Goal: Task Accomplishment & Management: Use online tool/utility

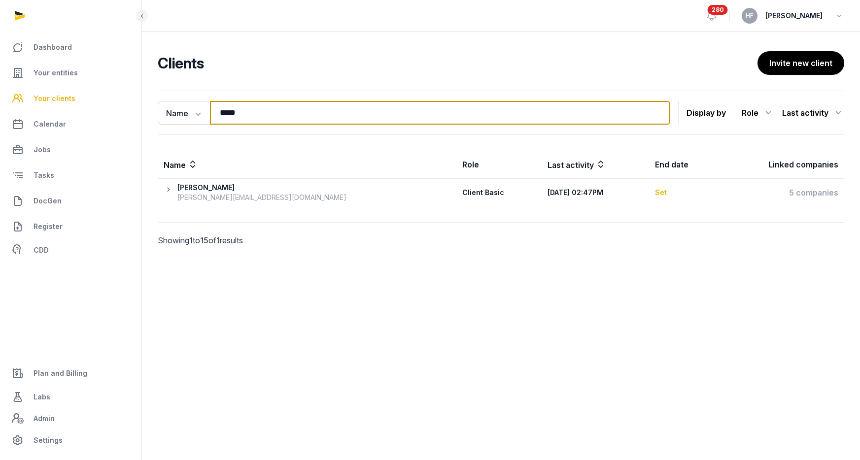
drag, startPoint x: 265, startPoint y: 108, endPoint x: 151, endPoint y: 105, distance: 113.8
click at [151, 105] on div "Name Name Email Entity ***** Search Display by Role All roles Client Basic Clie…" at bounding box center [501, 182] width 718 height 183
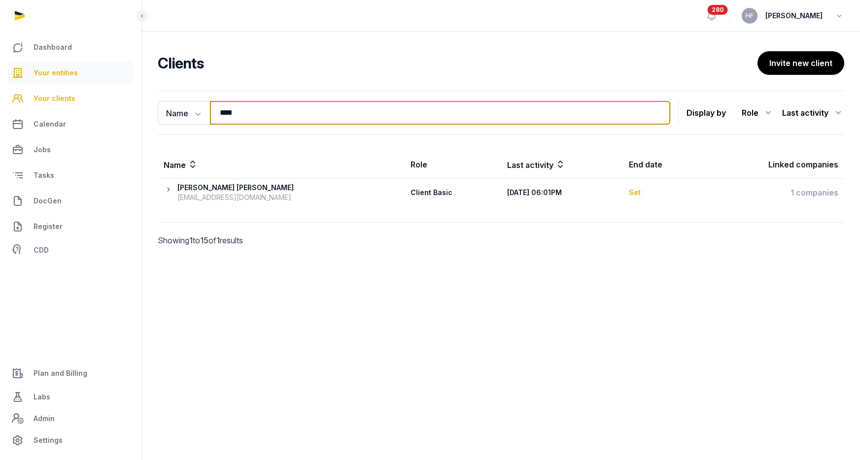
type input "****"
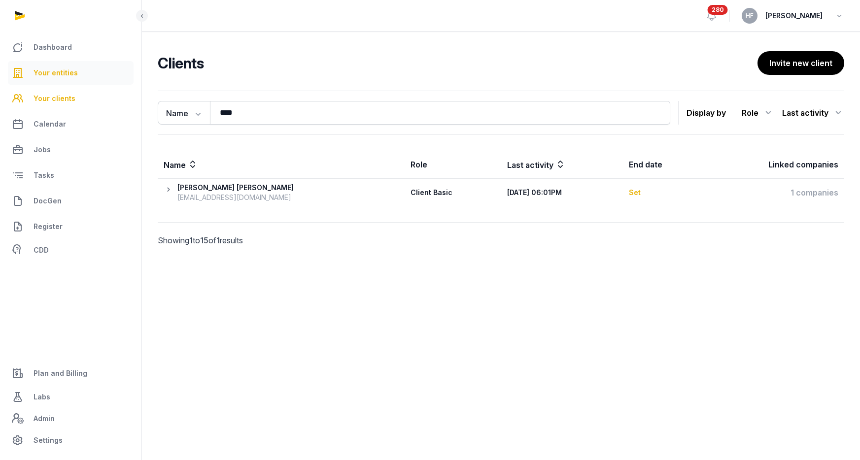
click at [67, 74] on span "Your entities" at bounding box center [56, 73] width 44 height 12
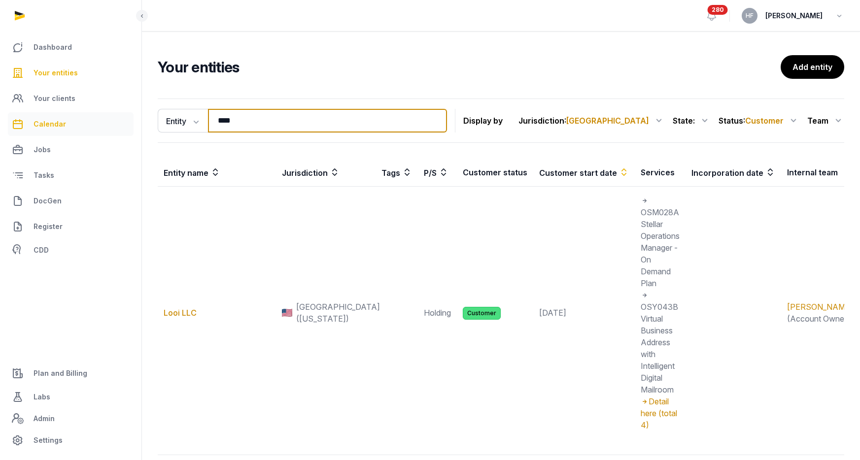
drag, startPoint x: 244, startPoint y: 124, endPoint x: 99, endPoint y: 124, distance: 145.8
click at [99, 124] on div "Dashboard Your entities Your clients Calendar Jobs Tasks DocGen Register CDD Pl…" at bounding box center [430, 263] width 860 height 526
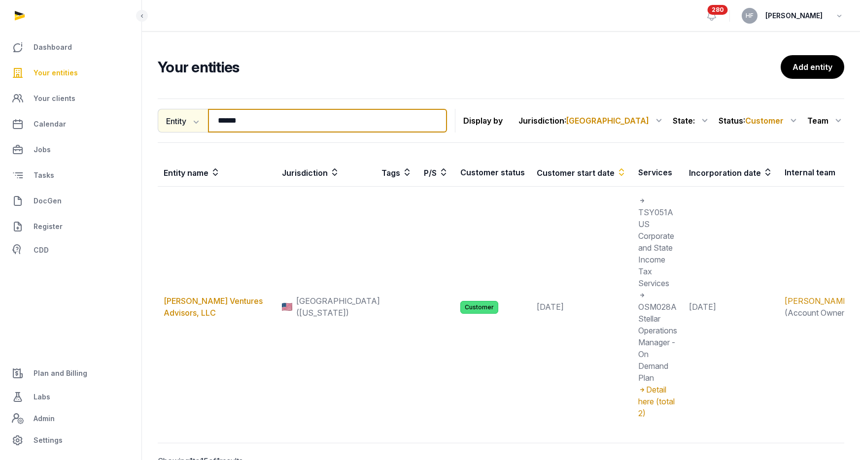
drag, startPoint x: 259, startPoint y: 116, endPoint x: 161, endPoint y: 118, distance: 98.1
click at [168, 116] on div "Entity Entity People Tags Services ****** Search" at bounding box center [302, 121] width 289 height 24
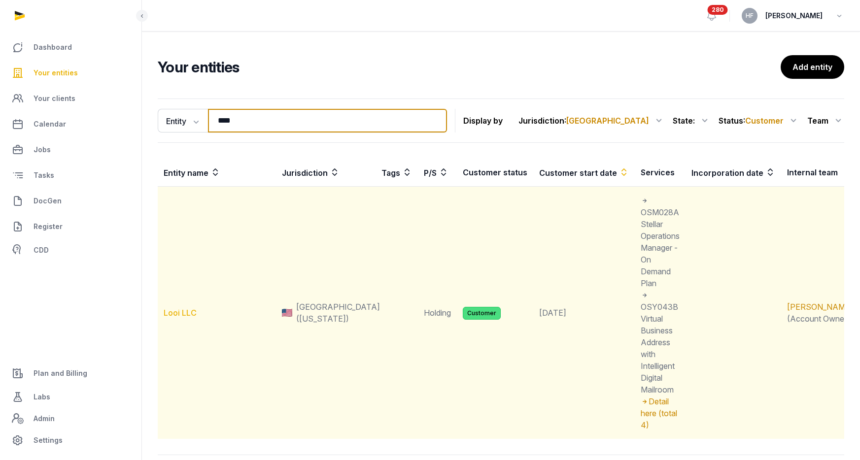
type input "****"
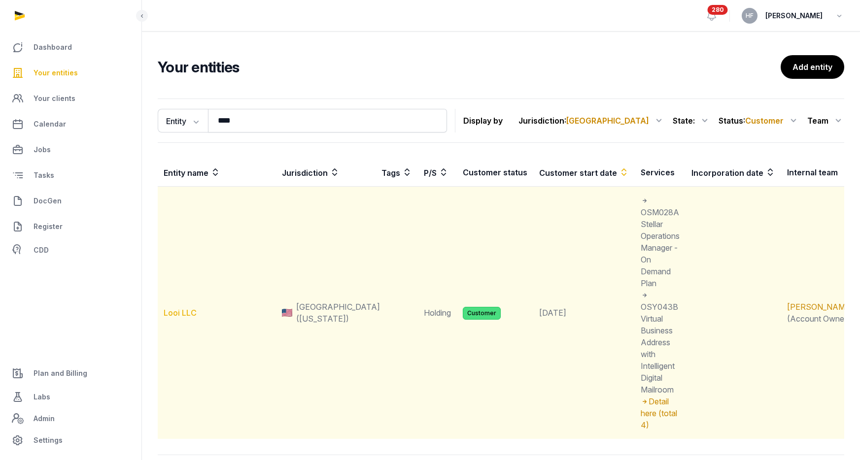
click at [189, 308] on link "Looi LLC" at bounding box center [180, 313] width 33 height 10
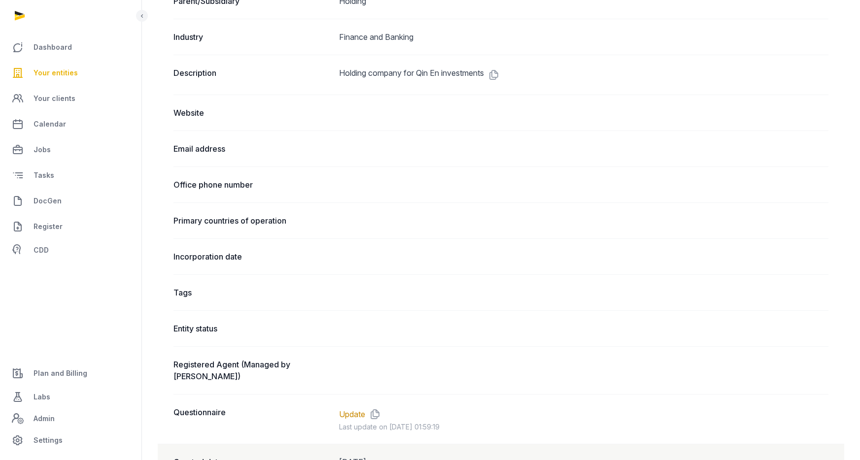
scroll to position [503, 0]
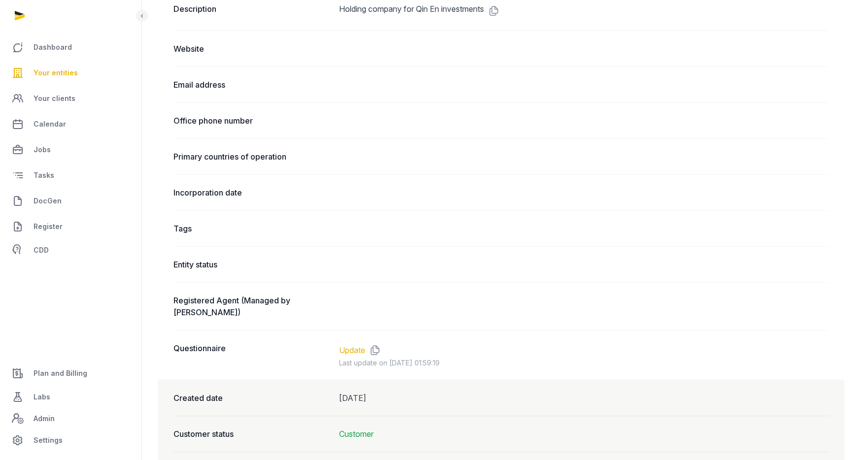
click at [347, 344] on link "Update" at bounding box center [352, 350] width 26 height 12
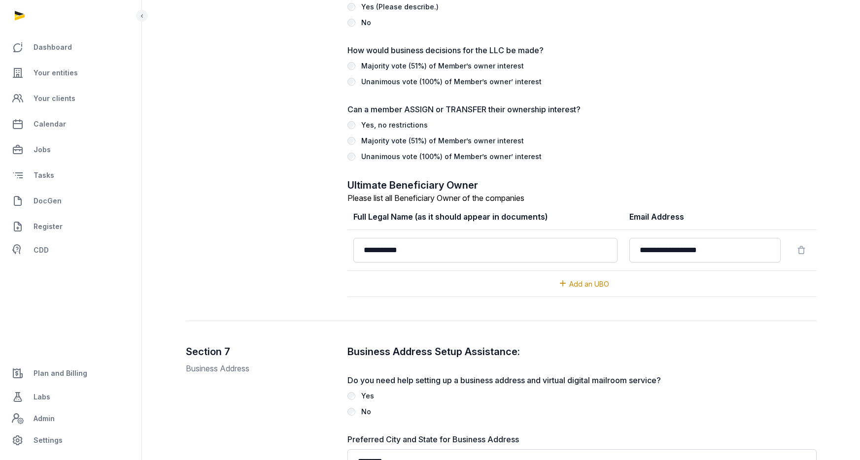
scroll to position [1467, 0]
drag, startPoint x: 382, startPoint y: 241, endPoint x: 340, endPoint y: 240, distance: 41.4
click at [340, 240] on div "Section 6 Members, Managers, Beneficiary Owners Will this LLC be MEMBER managed…" at bounding box center [501, 21] width 631 height 600
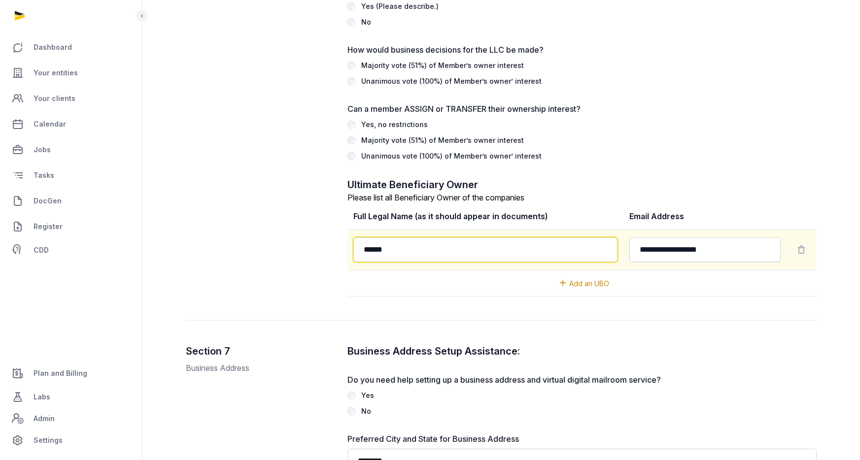
click at [423, 238] on input "******" at bounding box center [485, 249] width 265 height 25
paste input "*****"
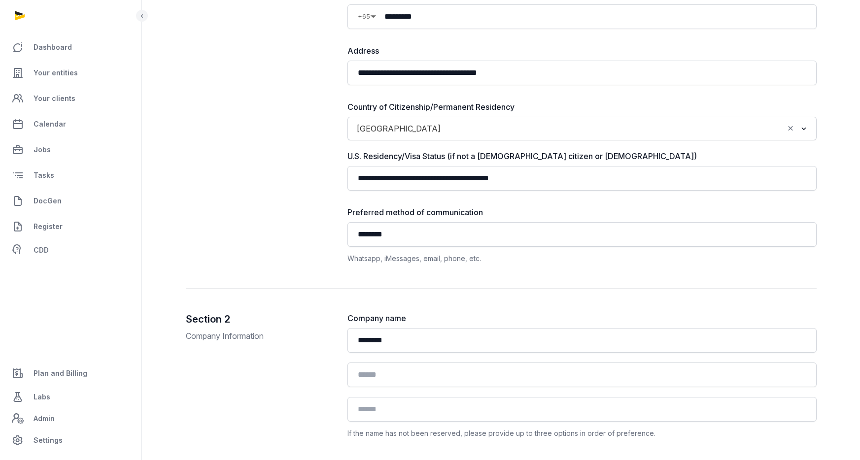
scroll to position [0, 0]
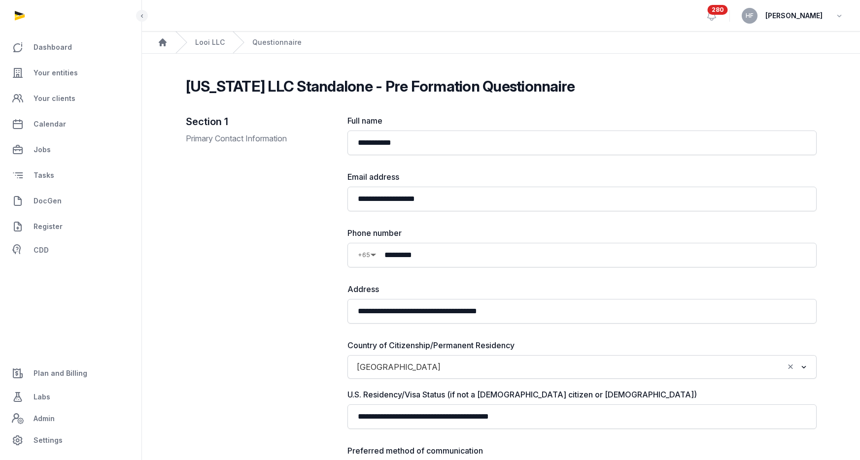
type input "**********"
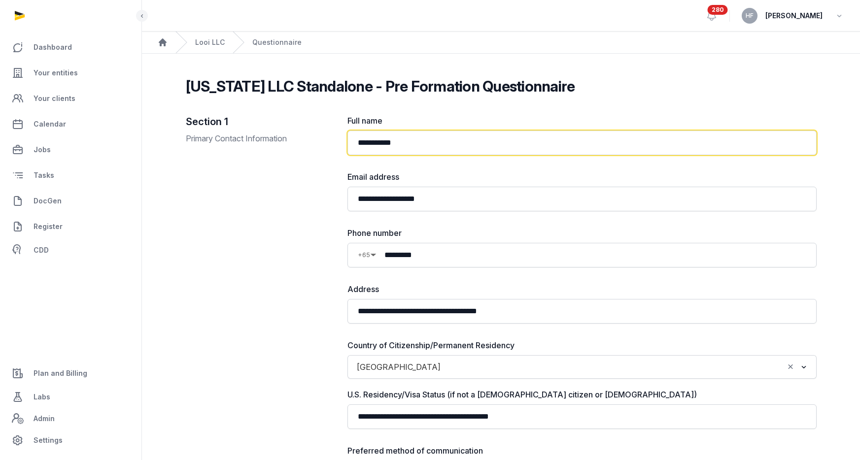
drag, startPoint x: 377, startPoint y: 142, endPoint x: 333, endPoint y: 142, distance: 43.8
click at [334, 142] on div "**********" at bounding box center [501, 321] width 631 height 412
click at [405, 139] on input "******" at bounding box center [581, 143] width 469 height 25
paste input "*****"
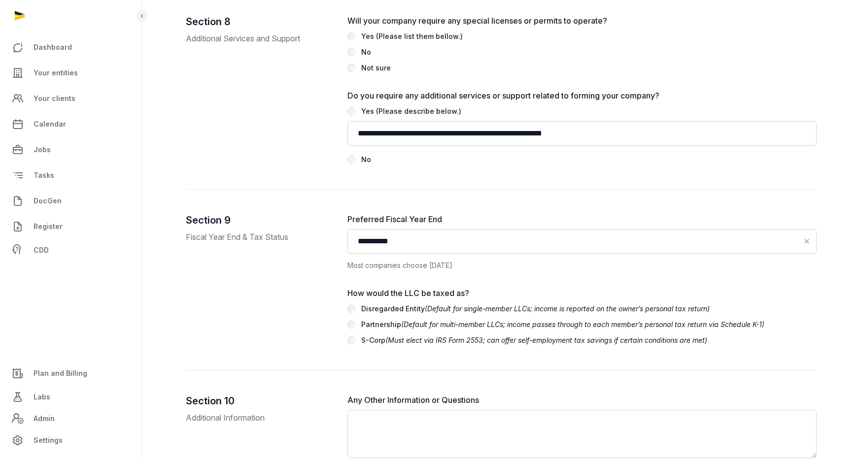
scroll to position [1970, 0]
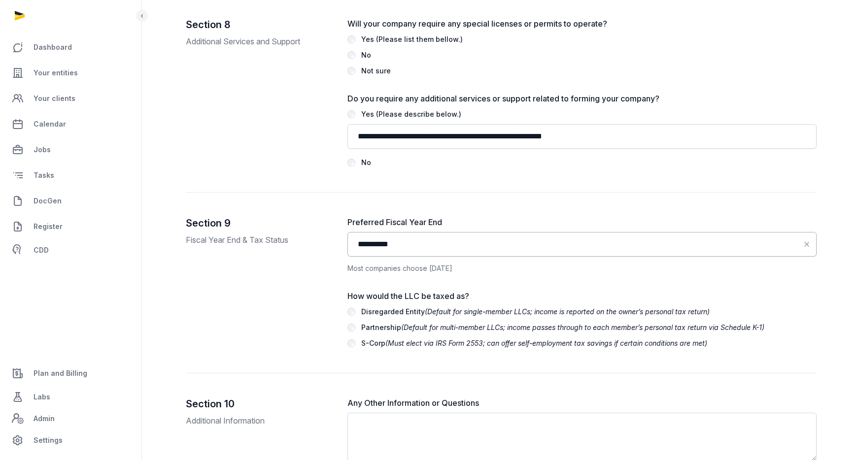
type input "**********"
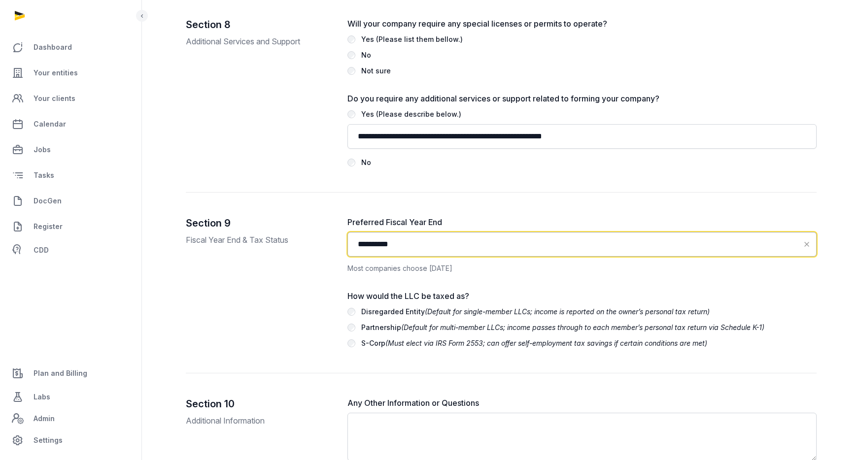
click at [523, 232] on input "**********" at bounding box center [581, 244] width 469 height 25
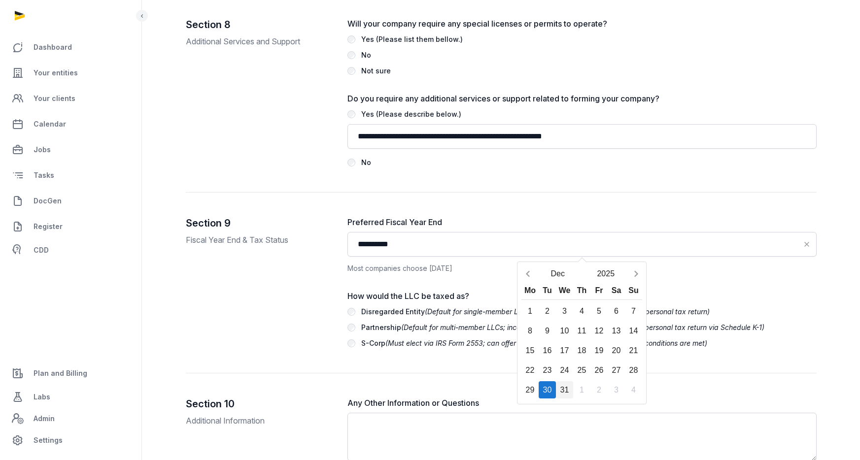
click at [561, 381] on div "31" at bounding box center [564, 389] width 17 height 17
type input "**********"
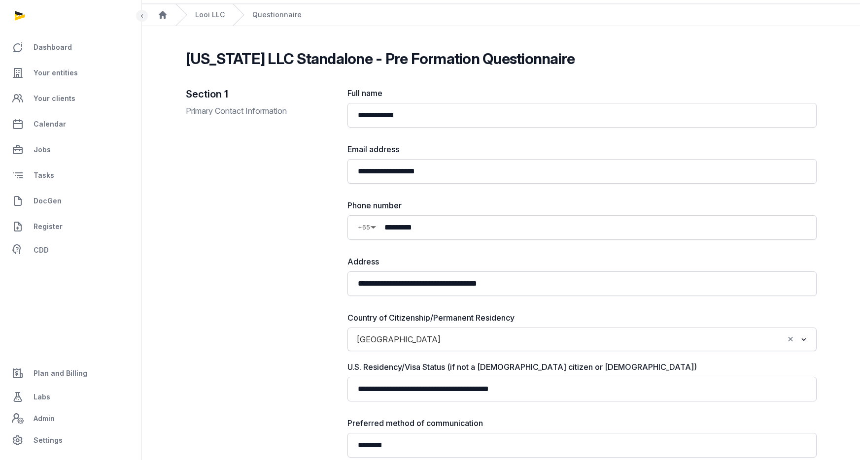
scroll to position [0, 0]
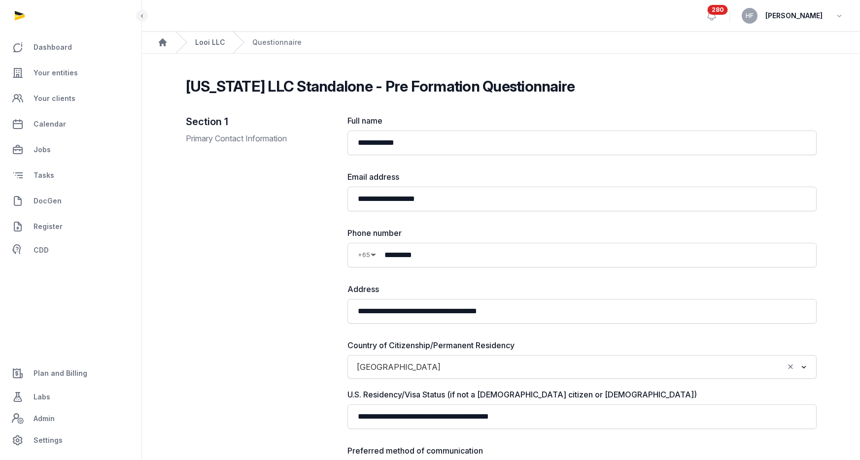
click at [210, 40] on link "Looi LLC" at bounding box center [210, 42] width 30 height 10
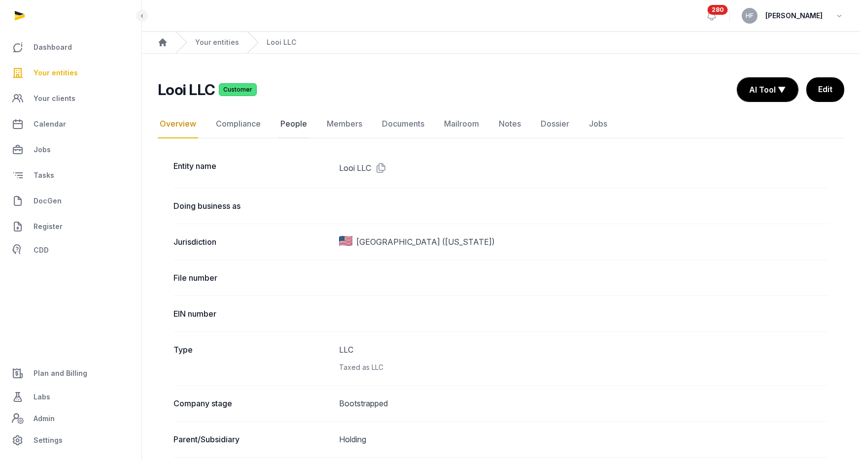
click at [303, 125] on link "People" at bounding box center [293, 124] width 31 height 29
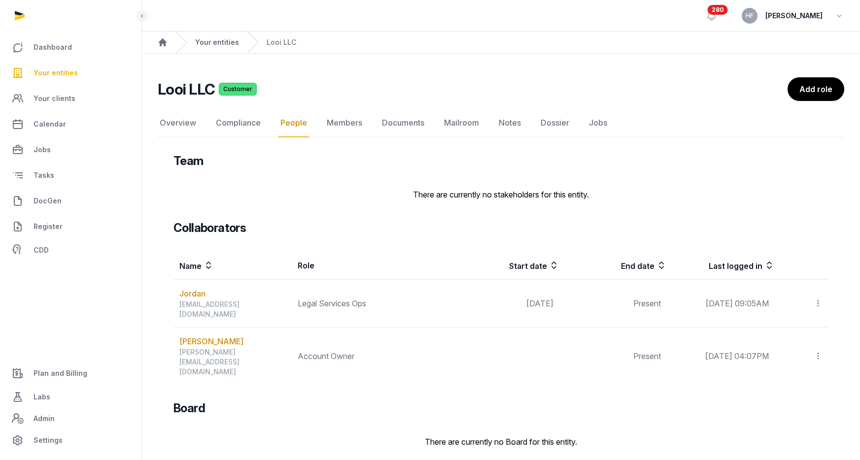
click at [224, 44] on link "Your entities" at bounding box center [217, 42] width 44 height 10
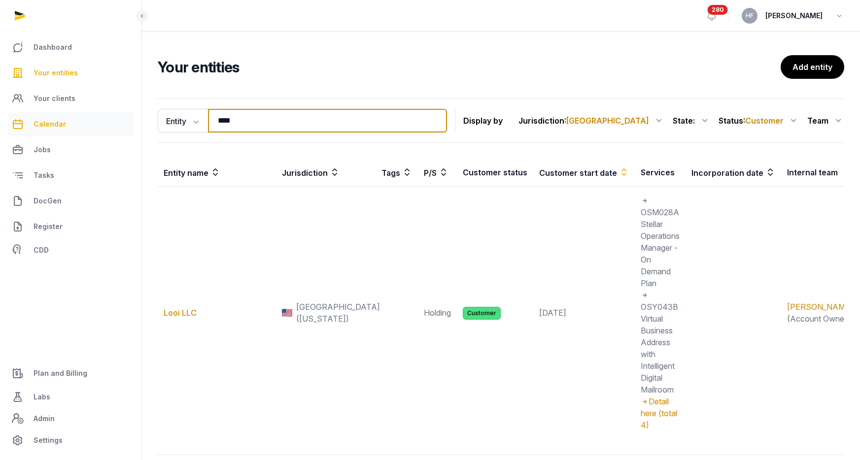
drag, startPoint x: 248, startPoint y: 124, endPoint x: 107, endPoint y: 123, distance: 140.4
click at [118, 123] on div "Dashboard Your entities Your clients Calendar Jobs Tasks DocGen Register CDD Pl…" at bounding box center [430, 263] width 860 height 526
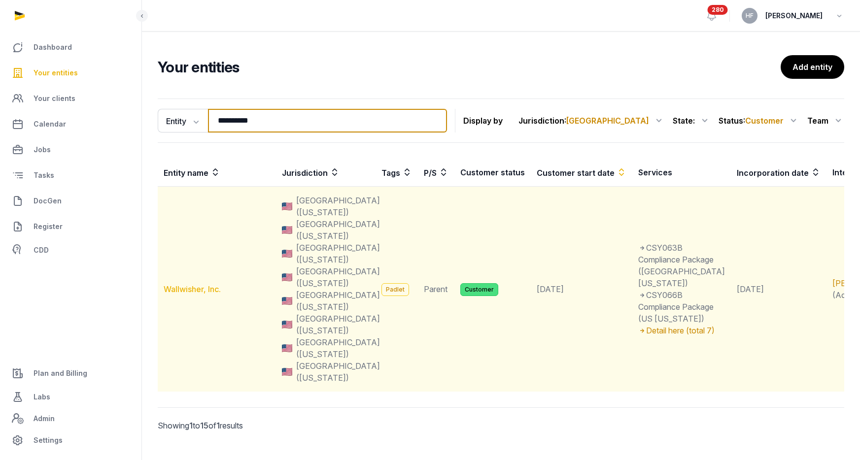
type input "**********"
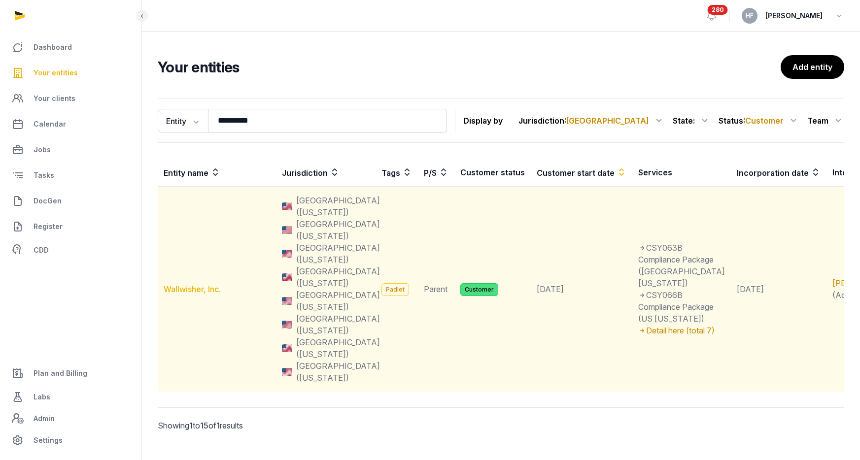
click at [209, 284] on link "Wallwisher, Inc." at bounding box center [192, 289] width 57 height 10
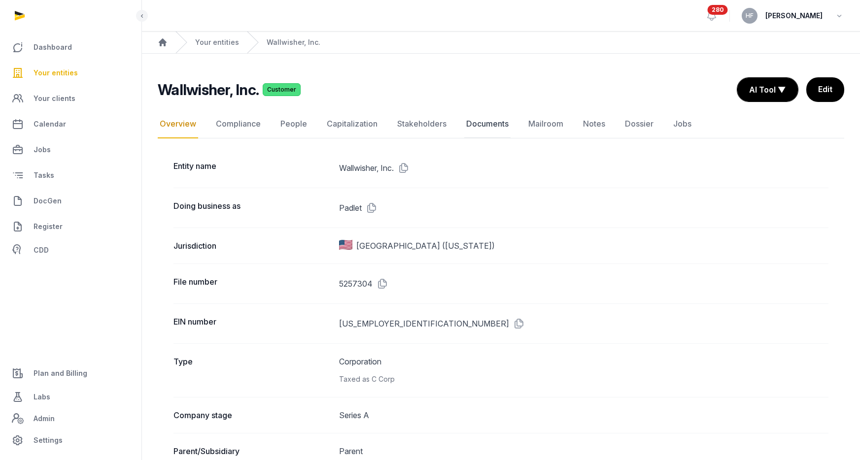
click at [499, 127] on link "Documents" at bounding box center [487, 124] width 46 height 29
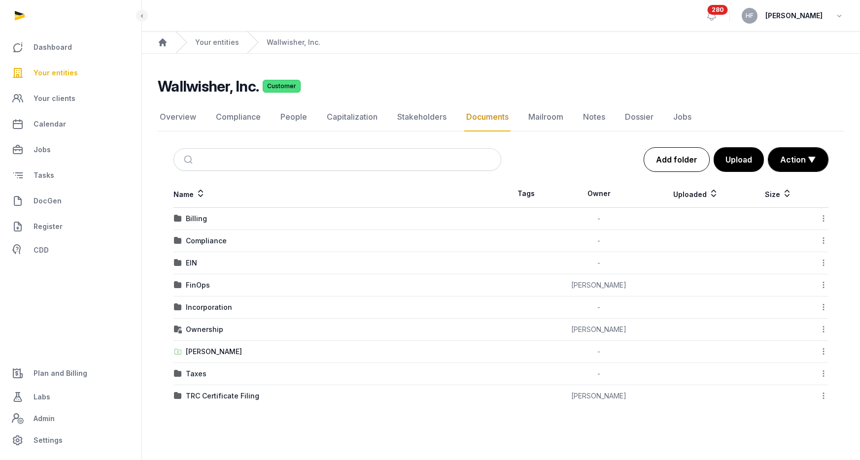
click at [671, 157] on link "Add folder" at bounding box center [676, 159] width 66 height 25
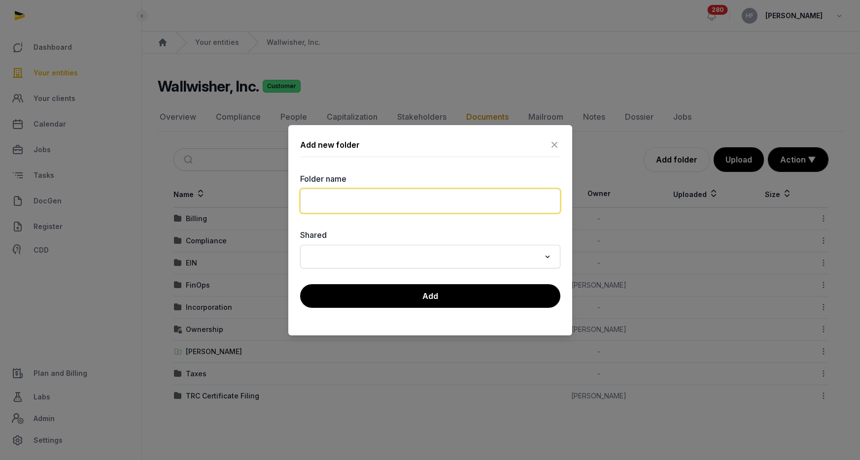
click at [424, 202] on input "text" at bounding box center [430, 201] width 260 height 25
type input "*"
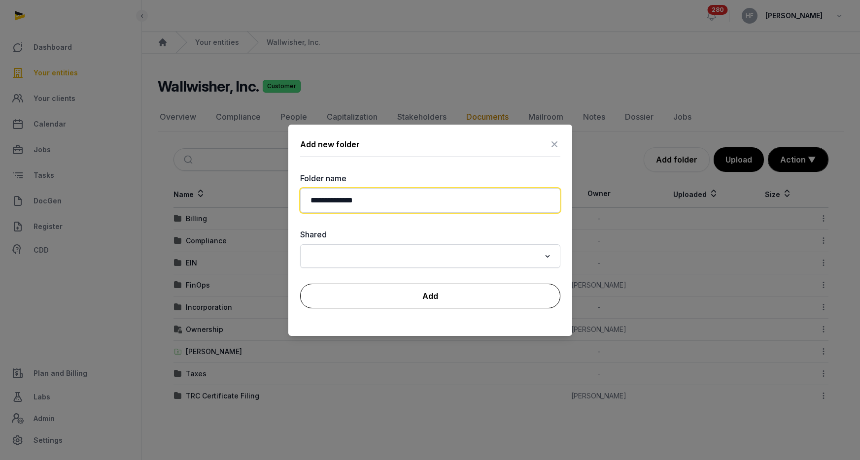
type input "**********"
click at [443, 291] on button "Add" at bounding box center [430, 296] width 260 height 25
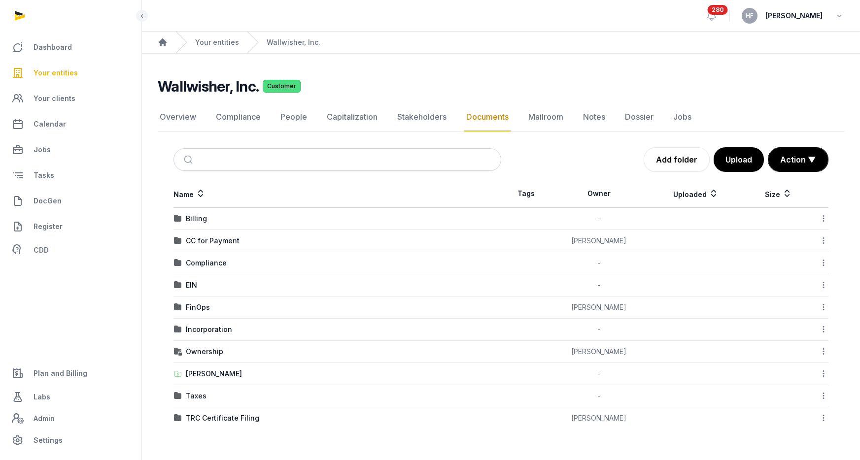
click at [822, 240] on icon at bounding box center [823, 241] width 9 height 10
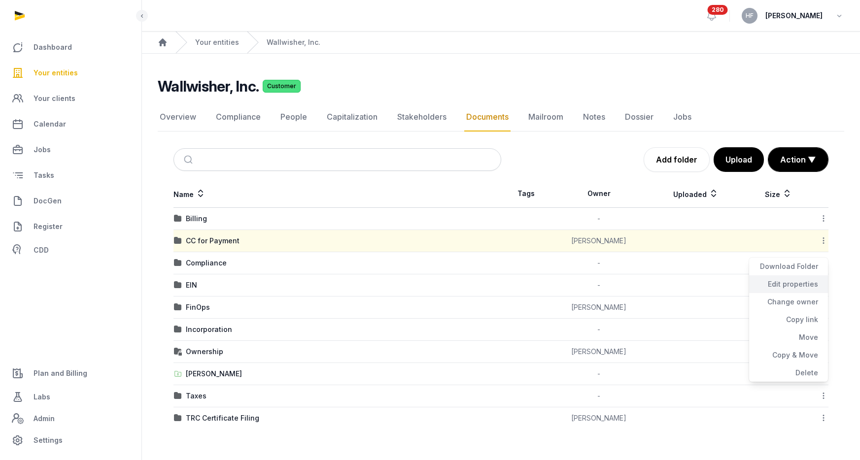
click at [801, 283] on div "Edit properties" at bounding box center [788, 284] width 79 height 18
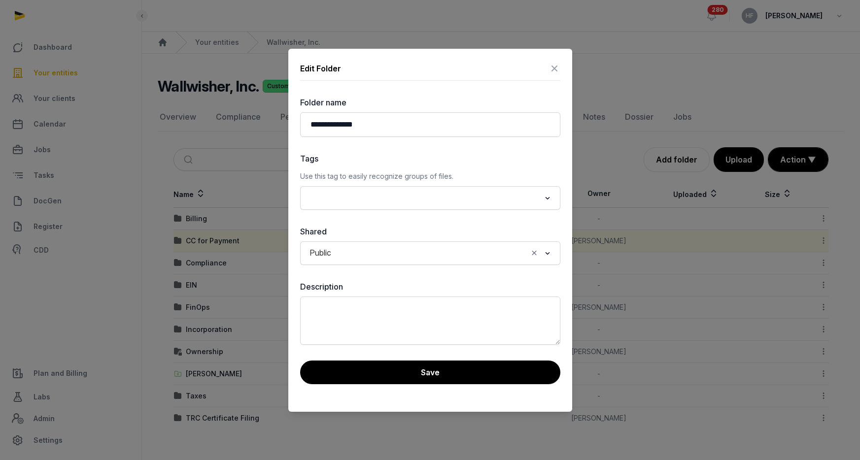
click at [535, 250] on icon "Clear Selected" at bounding box center [534, 253] width 9 height 10
click at [462, 255] on input "Search for option" at bounding box center [423, 253] width 234 height 14
drag, startPoint x: 420, startPoint y: 290, endPoint x: 426, endPoint y: 276, distance: 15.0
click at [426, 276] on ul "Private Public" at bounding box center [430, 282] width 260 height 34
click at [426, 276] on li "Private" at bounding box center [430, 275] width 259 height 14
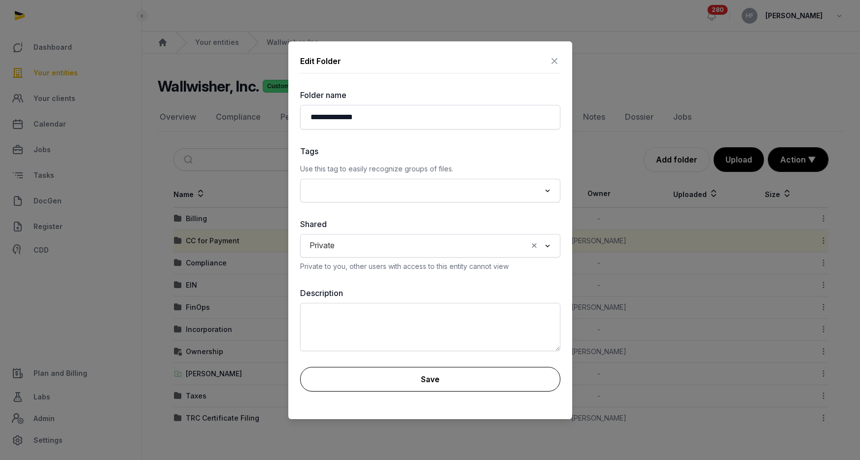
click at [439, 383] on button "Save" at bounding box center [430, 379] width 260 height 25
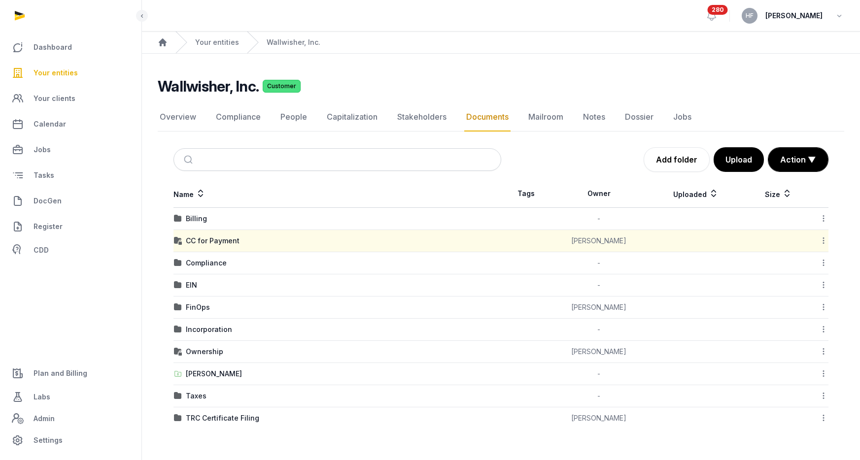
click at [206, 239] on div "CC for Payment" at bounding box center [213, 241] width 54 height 10
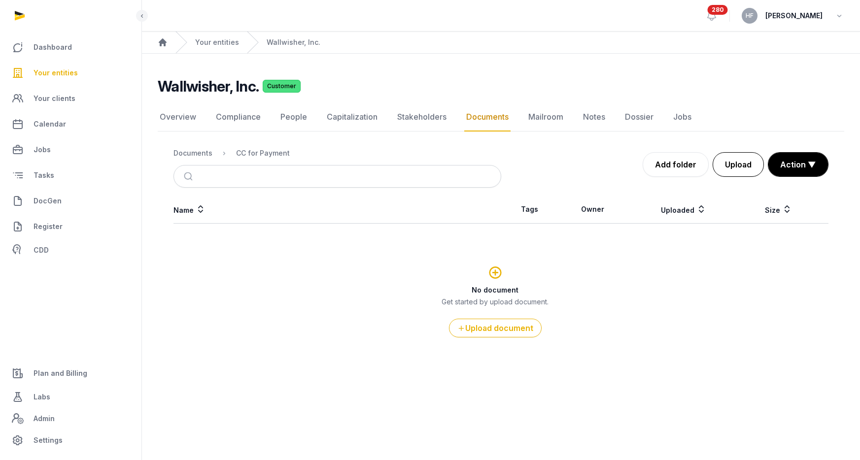
click at [738, 166] on button "Upload" at bounding box center [737, 164] width 51 height 25
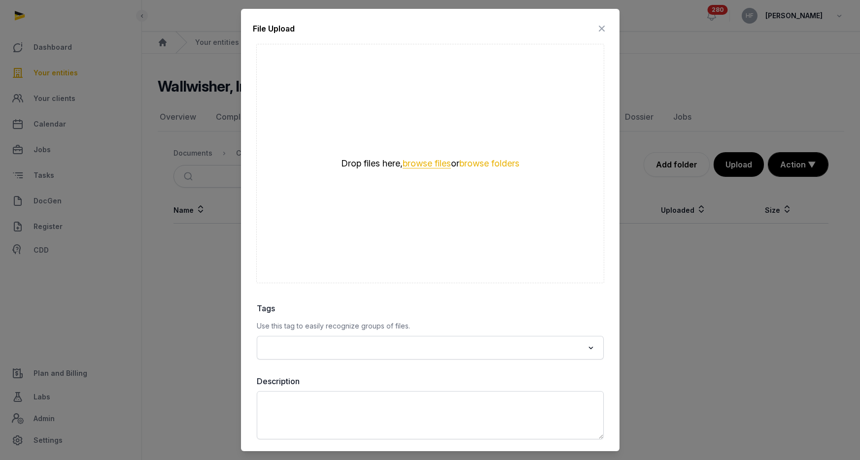
click at [434, 159] on button "browse files" at bounding box center [427, 163] width 48 height 9
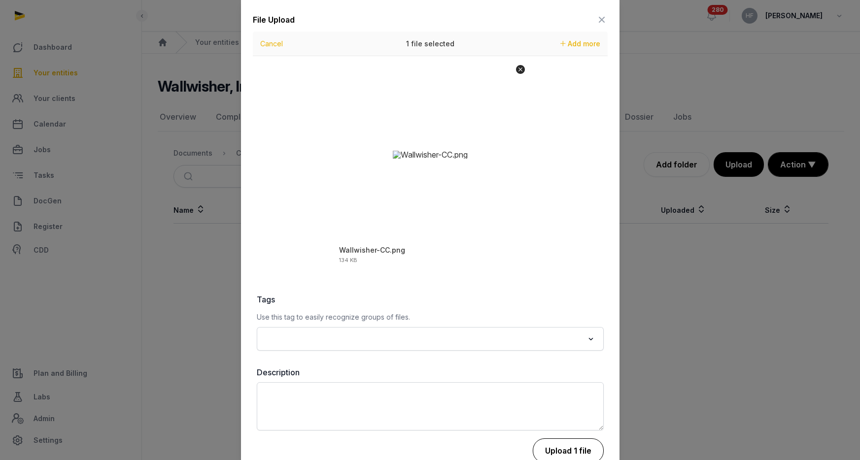
click at [572, 450] on button "Upload 1 file" at bounding box center [568, 450] width 71 height 25
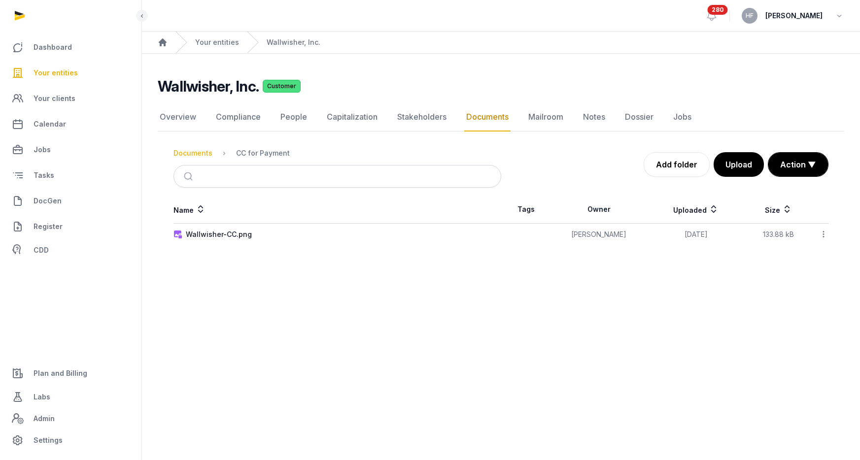
click at [198, 153] on div "Documents" at bounding box center [192, 153] width 39 height 10
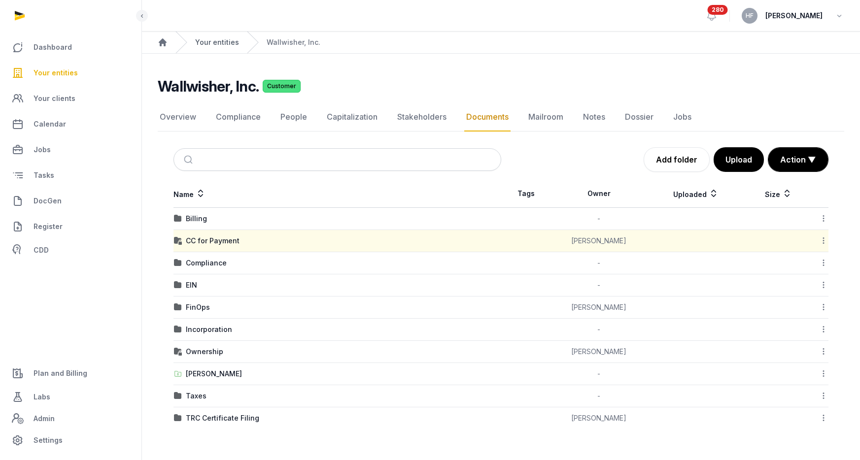
click at [205, 37] on link "Your entities" at bounding box center [217, 42] width 44 height 10
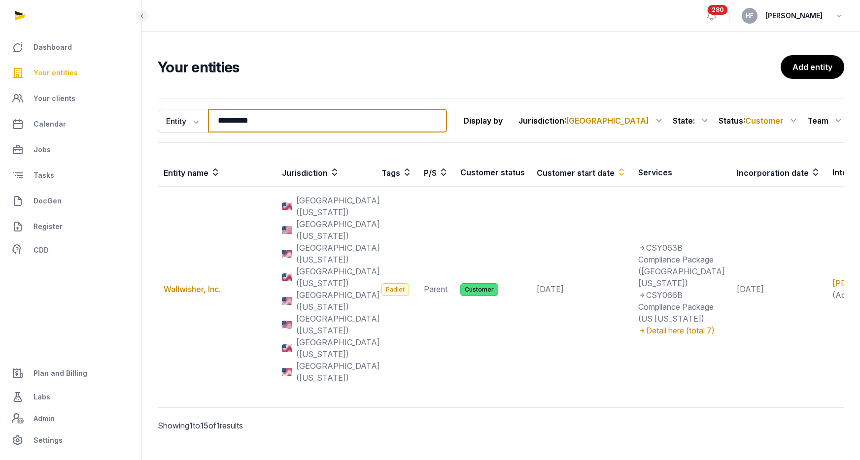
click at [293, 128] on input "**********" at bounding box center [327, 121] width 239 height 24
drag, startPoint x: 293, startPoint y: 127, endPoint x: 57, endPoint y: 114, distance: 236.3
click at [65, 115] on div "**********" at bounding box center [430, 239] width 860 height 479
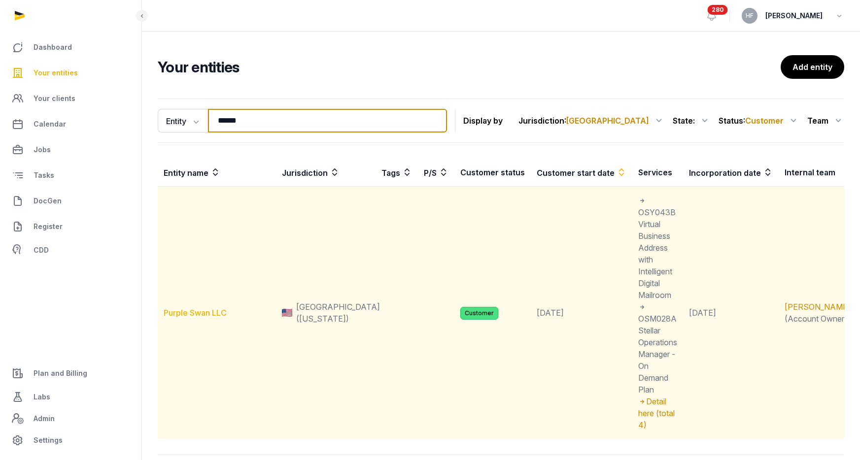
type input "******"
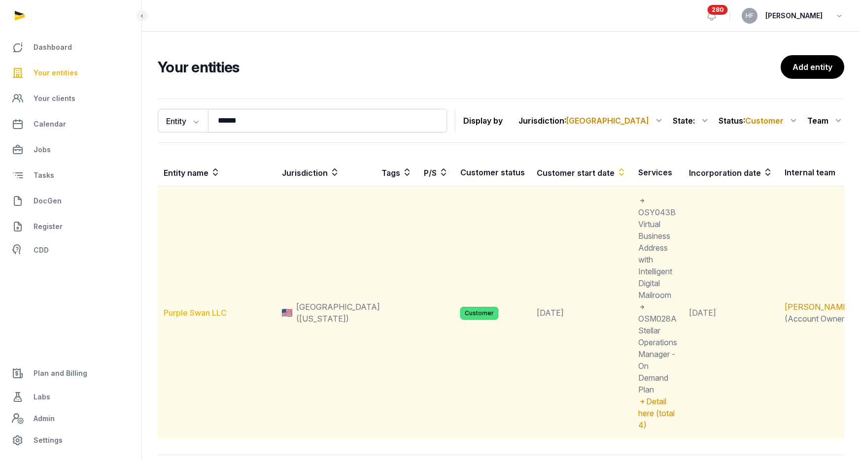
click at [202, 308] on link "Purple Swan LLC" at bounding box center [195, 313] width 63 height 10
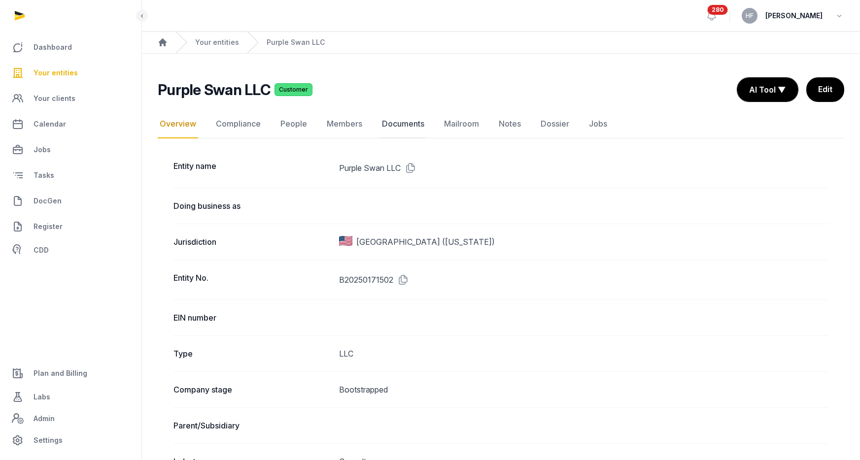
click at [404, 125] on link "Documents" at bounding box center [403, 124] width 46 height 29
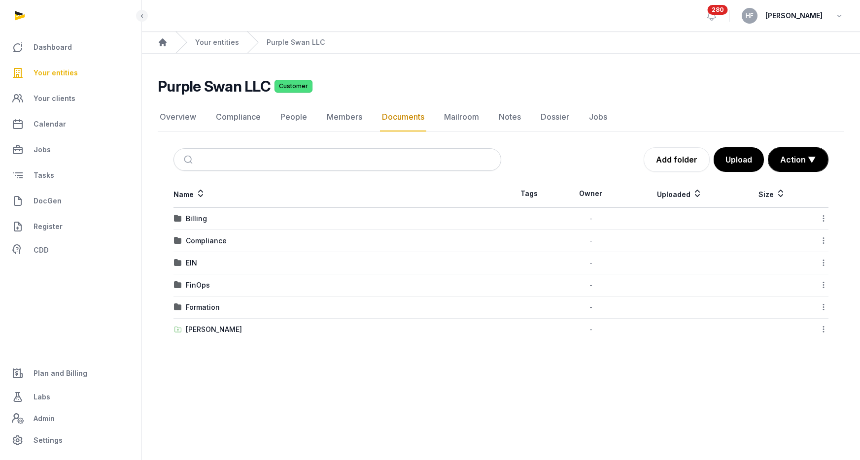
click at [187, 257] on td "EIN" at bounding box center [337, 263] width 328 height 22
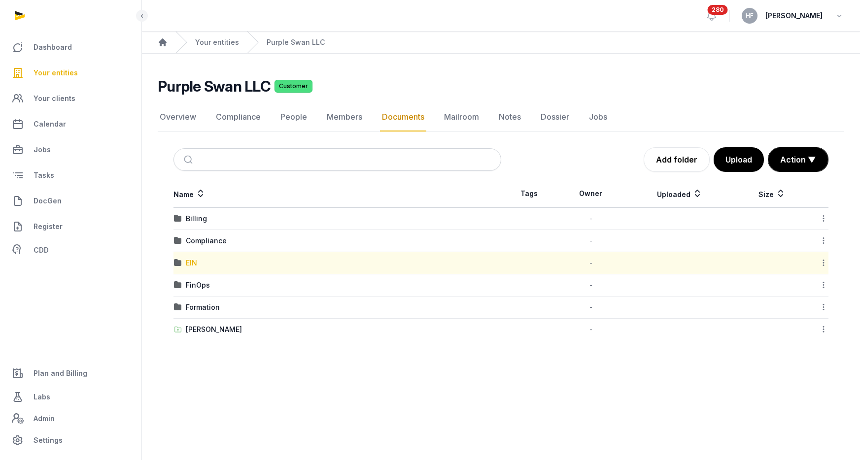
click at [189, 267] on div "EIN" at bounding box center [191, 263] width 11 height 10
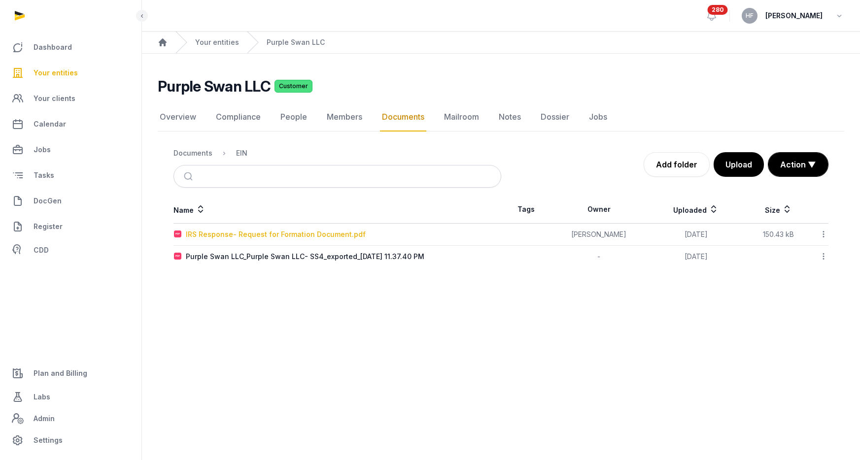
click at [311, 236] on div "IRS Response- Request for Formation Document.pdf" at bounding box center [276, 235] width 180 height 10
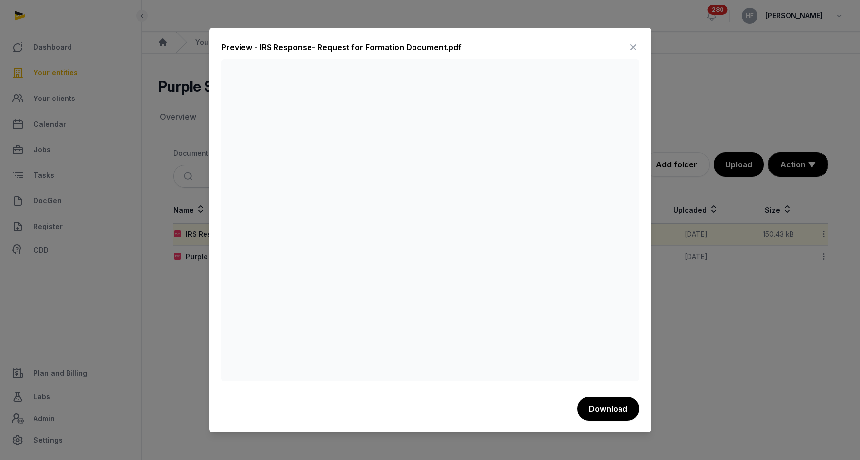
click at [637, 50] on icon at bounding box center [633, 47] width 12 height 16
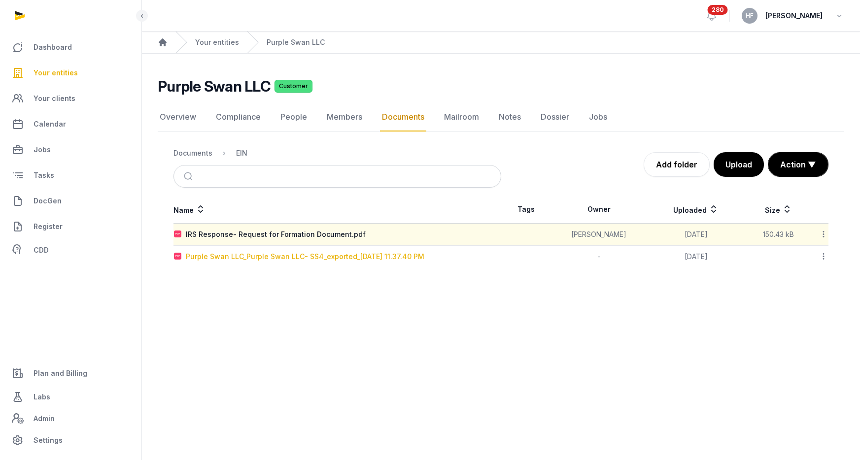
click at [313, 255] on div "Purple Swan LLC_Purple Swan LLC- SS4_exported_[DATE] 11.37.40 PM" at bounding box center [305, 257] width 238 height 10
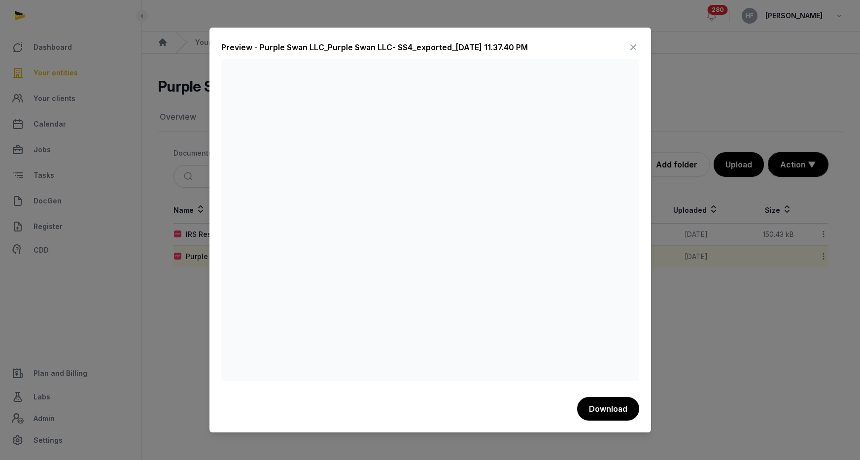
click at [633, 41] on icon at bounding box center [633, 47] width 12 height 16
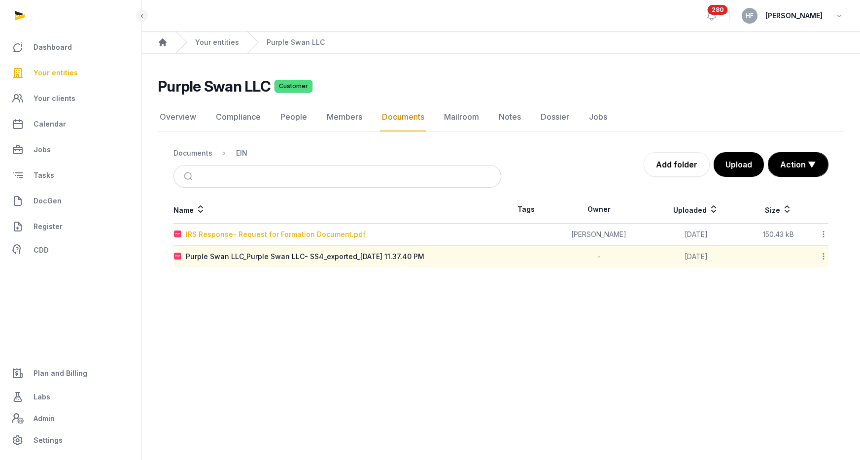
click at [318, 235] on div "IRS Response- Request for Formation Document.pdf" at bounding box center [276, 235] width 180 height 10
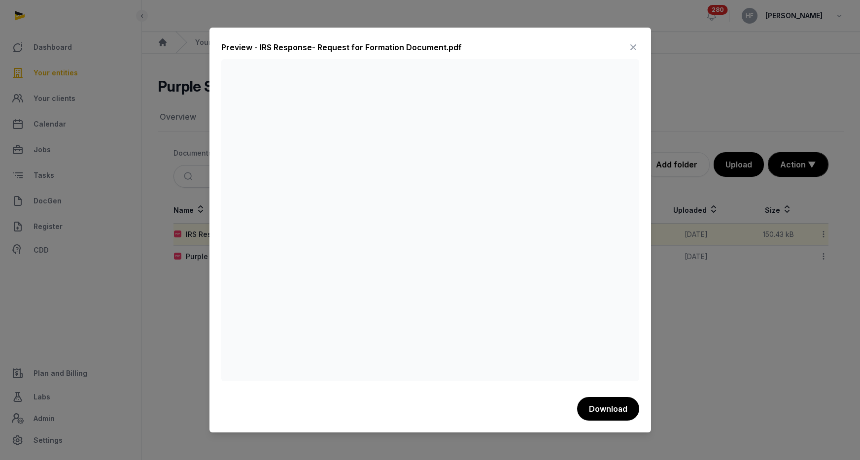
click at [632, 50] on icon at bounding box center [633, 47] width 12 height 16
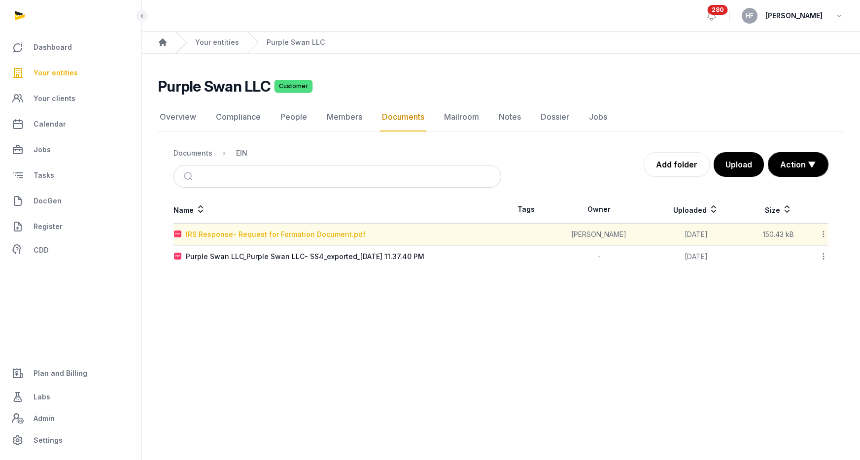
click at [324, 236] on div "IRS Response- Request for Formation Document.pdf" at bounding box center [276, 235] width 180 height 10
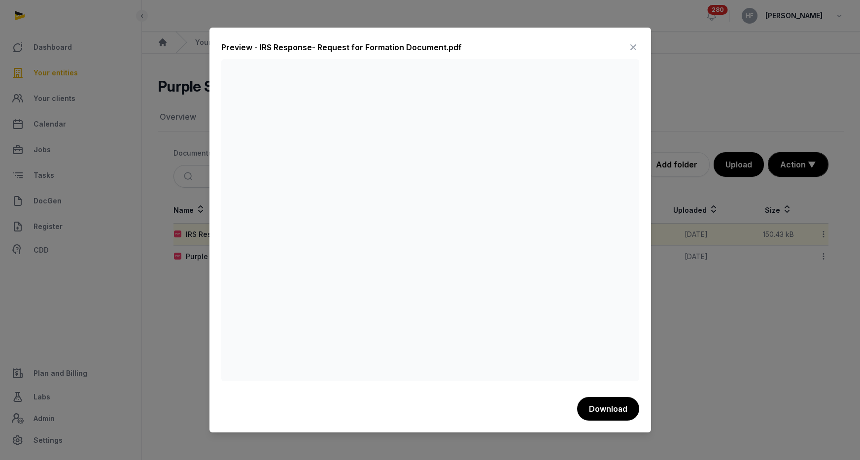
click at [630, 43] on icon at bounding box center [633, 47] width 12 height 16
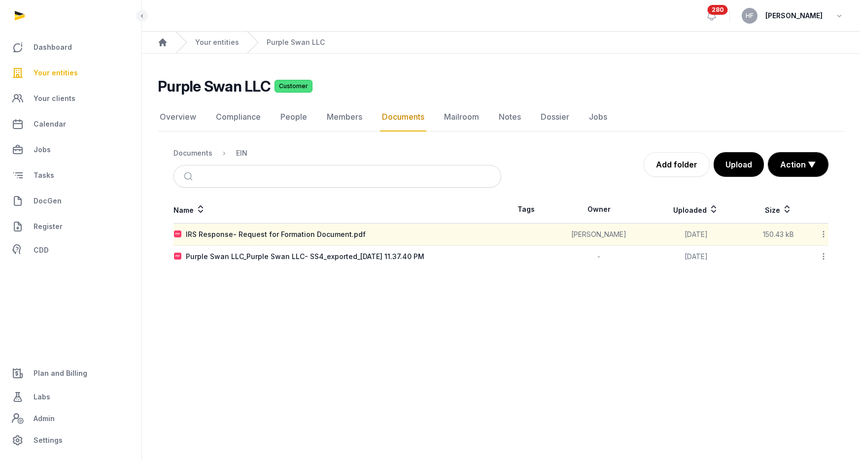
click at [313, 255] on div "Purple Swan LLC_Purple Swan LLC- SS4_exported_[DATE] 11.37.40 PM" at bounding box center [305, 257] width 238 height 10
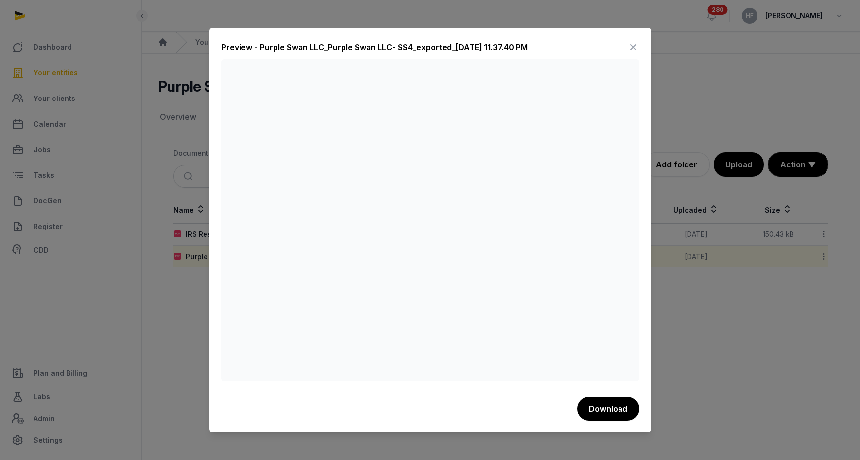
click at [634, 49] on icon at bounding box center [633, 47] width 12 height 16
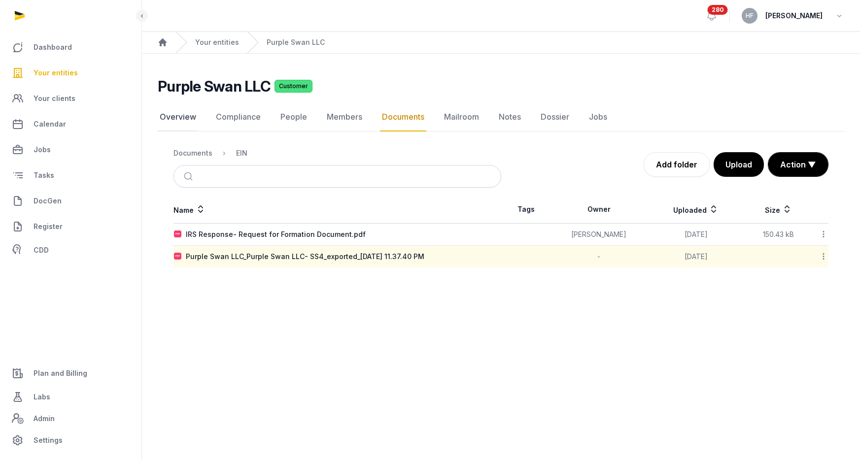
click at [179, 121] on link "Overview" at bounding box center [178, 117] width 40 height 29
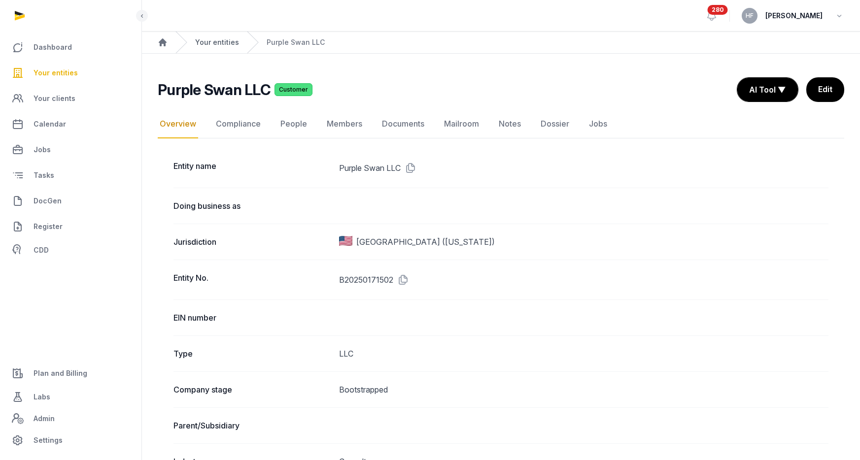
click at [222, 41] on link "Your entities" at bounding box center [217, 42] width 44 height 10
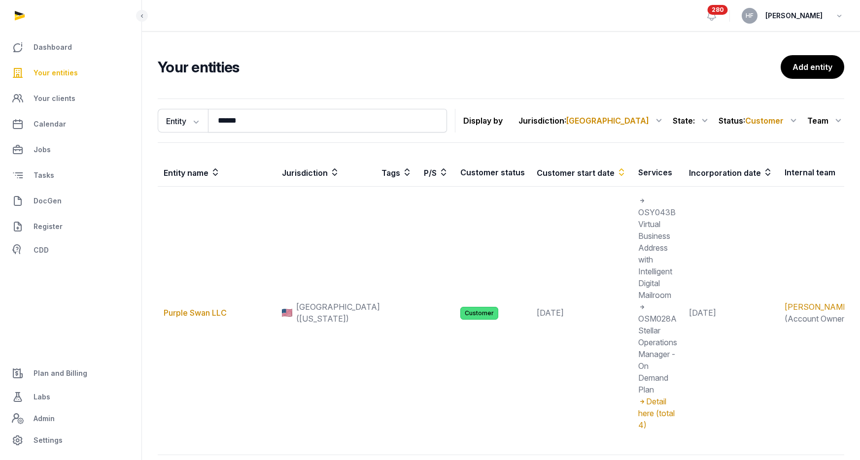
click at [75, 72] on span "Your entities" at bounding box center [56, 73] width 44 height 12
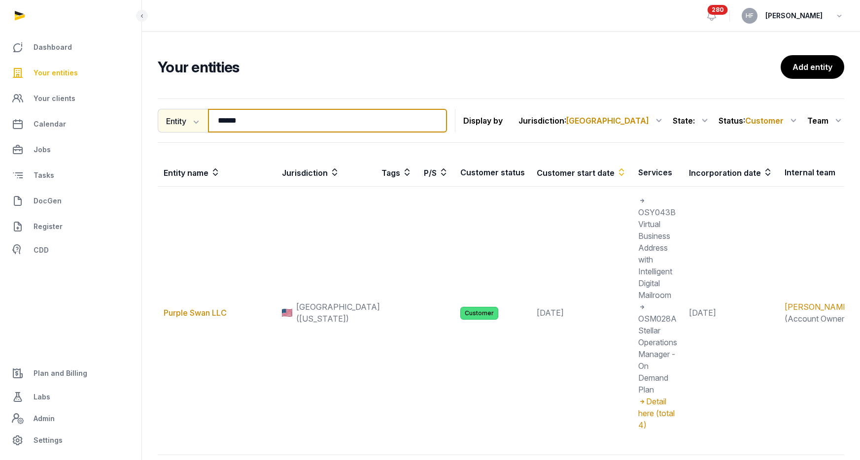
drag, startPoint x: 290, startPoint y: 128, endPoint x: 162, endPoint y: 126, distance: 128.6
click at [165, 126] on div "Entity Entity People Tags Services ****** Search" at bounding box center [302, 121] width 289 height 24
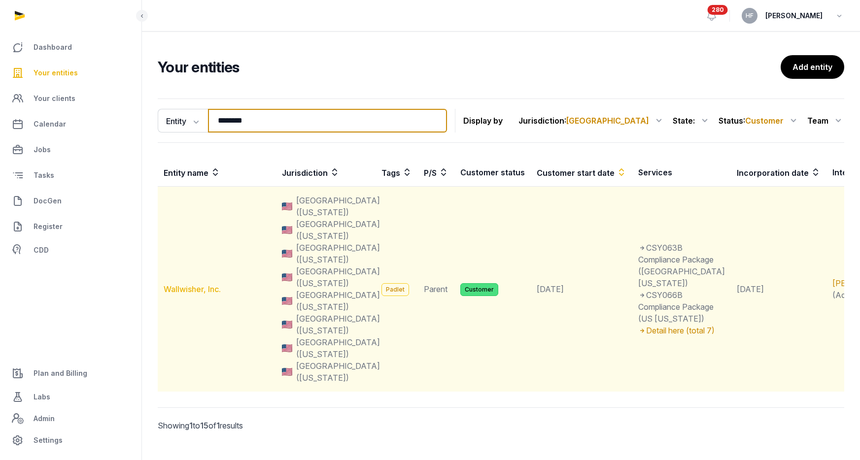
type input "********"
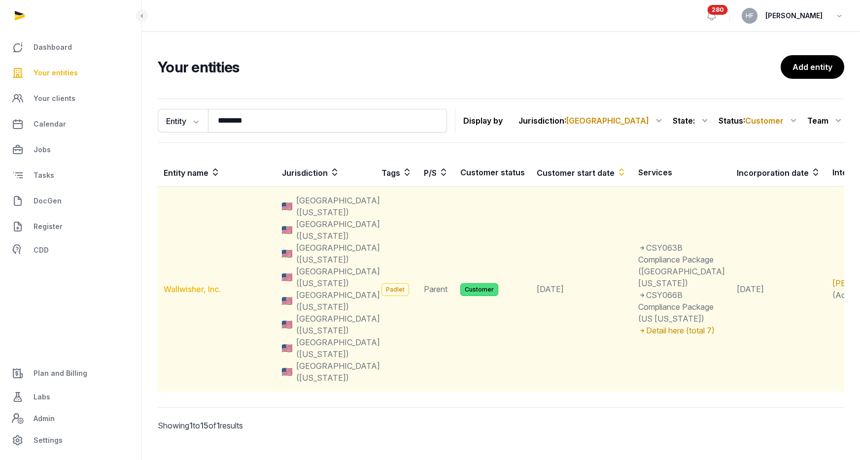
click at [208, 284] on link "Wallwisher, Inc." at bounding box center [192, 289] width 57 height 10
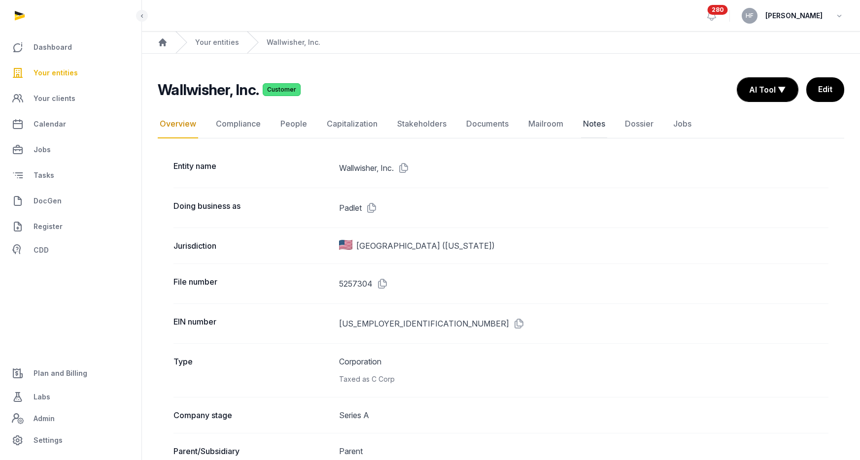
click at [596, 124] on link "Notes" at bounding box center [594, 124] width 26 height 29
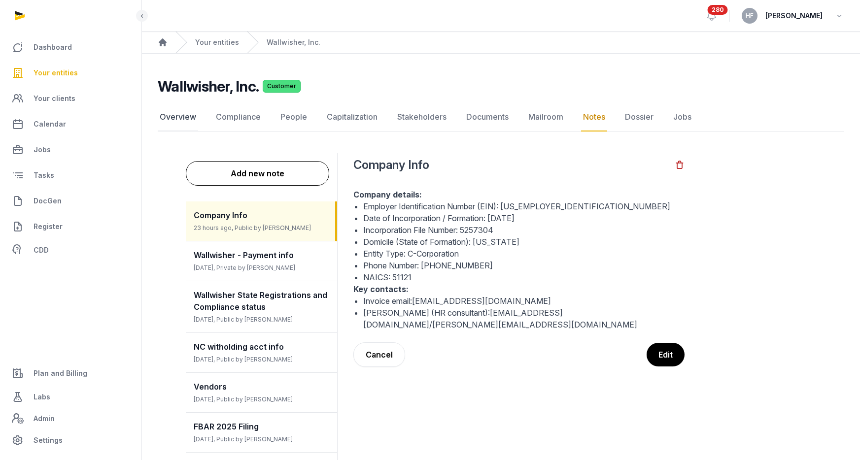
click at [179, 104] on link "Overview" at bounding box center [178, 117] width 40 height 29
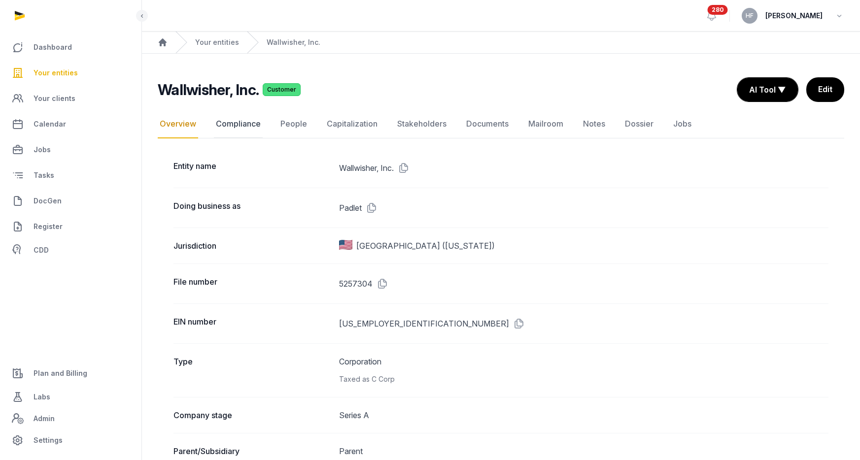
click at [237, 120] on link "Compliance" at bounding box center [238, 124] width 49 height 29
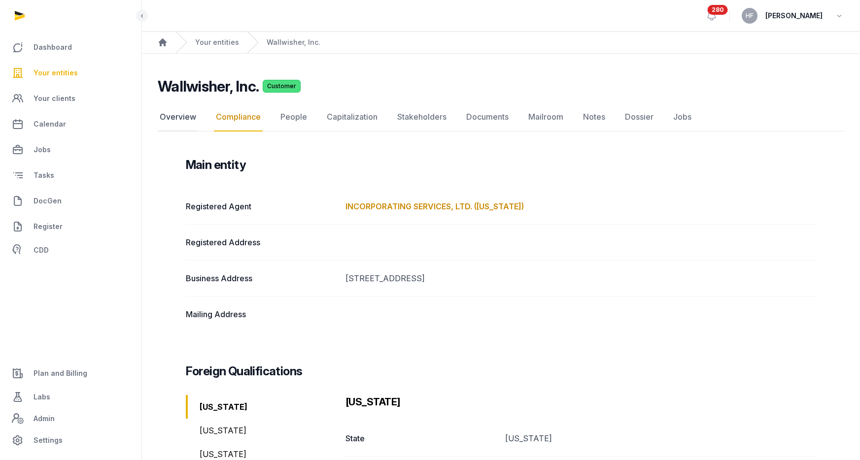
click at [187, 119] on link "Overview" at bounding box center [178, 117] width 40 height 29
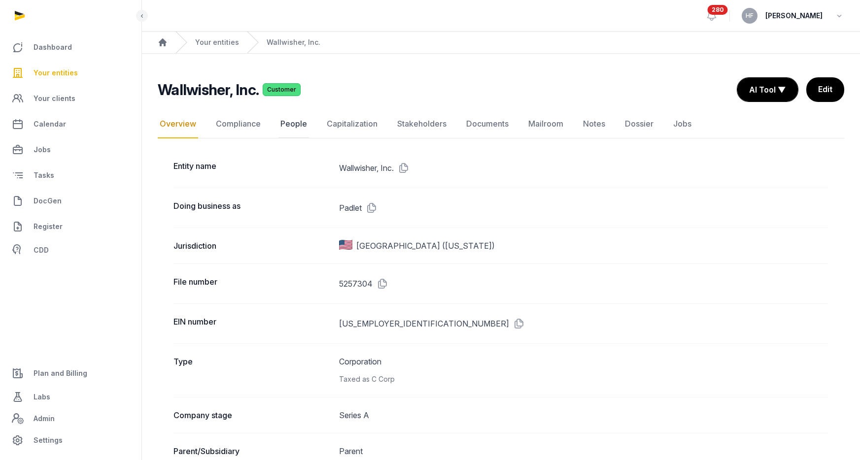
click at [289, 120] on link "People" at bounding box center [293, 124] width 31 height 29
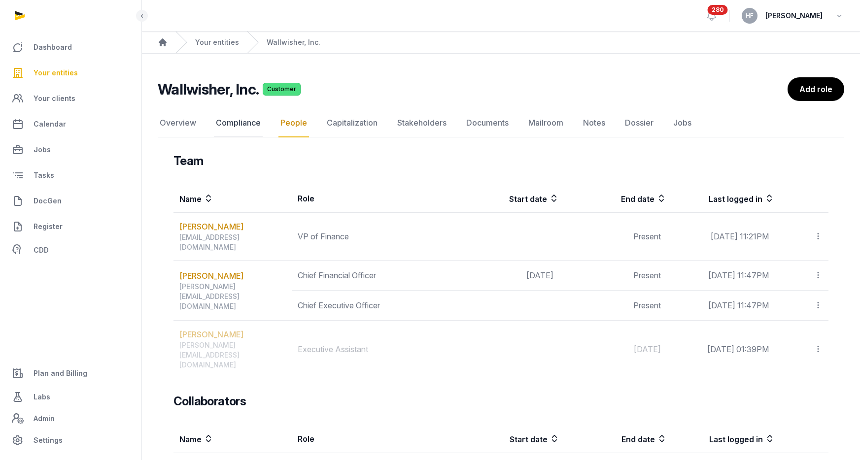
click at [255, 123] on link "Compliance" at bounding box center [238, 123] width 49 height 29
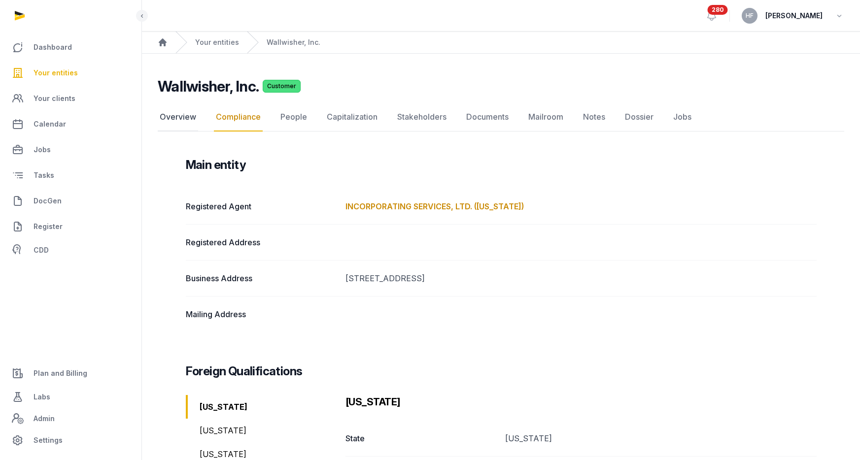
click at [184, 122] on link "Overview" at bounding box center [178, 117] width 40 height 29
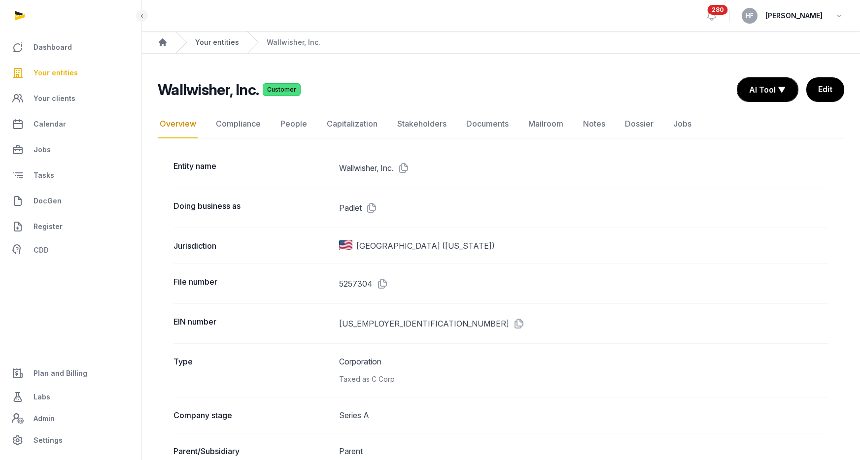
click at [215, 38] on link "Your entities" at bounding box center [217, 42] width 44 height 10
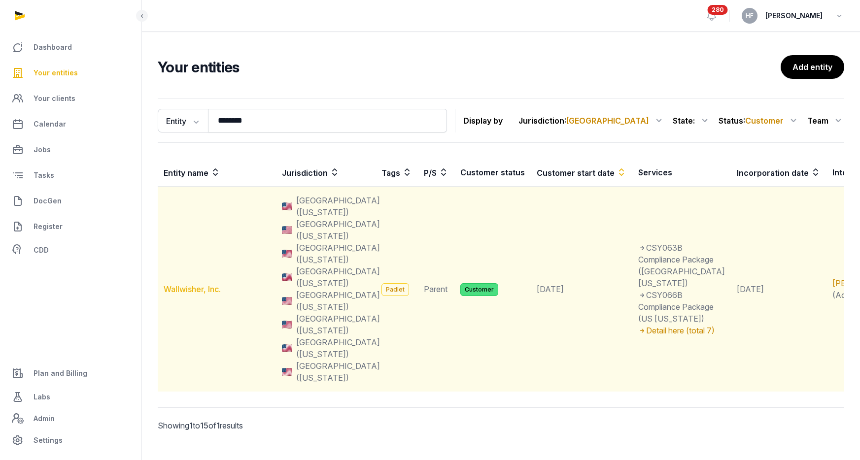
click at [199, 284] on link "Wallwisher, Inc." at bounding box center [192, 289] width 57 height 10
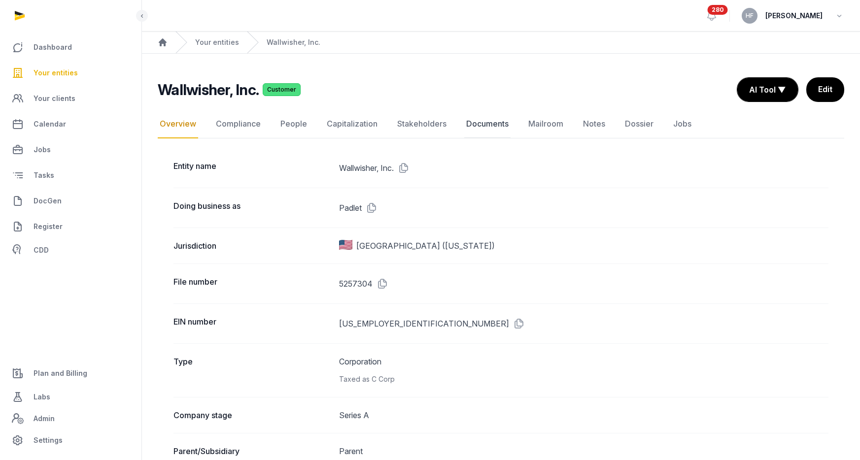
click at [502, 124] on link "Documents" at bounding box center [487, 124] width 46 height 29
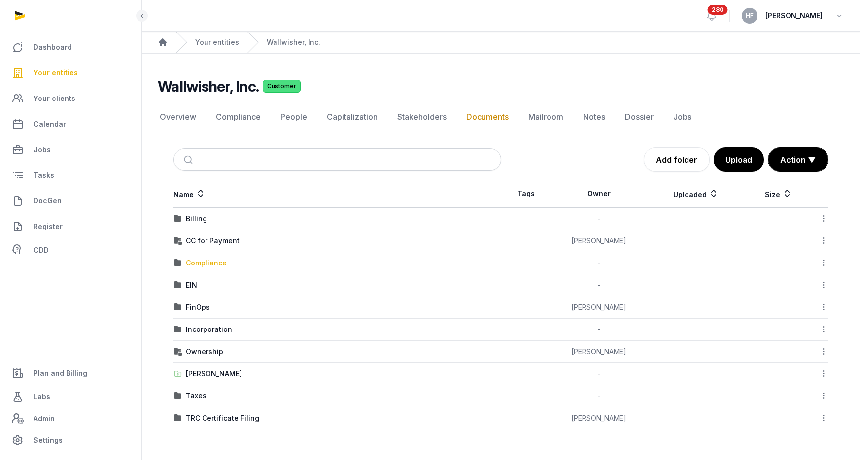
click at [209, 261] on div "Compliance" at bounding box center [206, 263] width 41 height 10
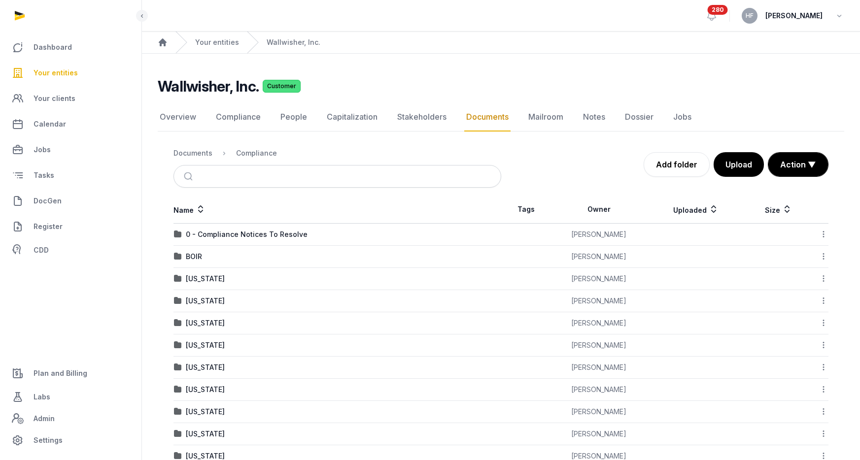
scroll to position [27, 0]
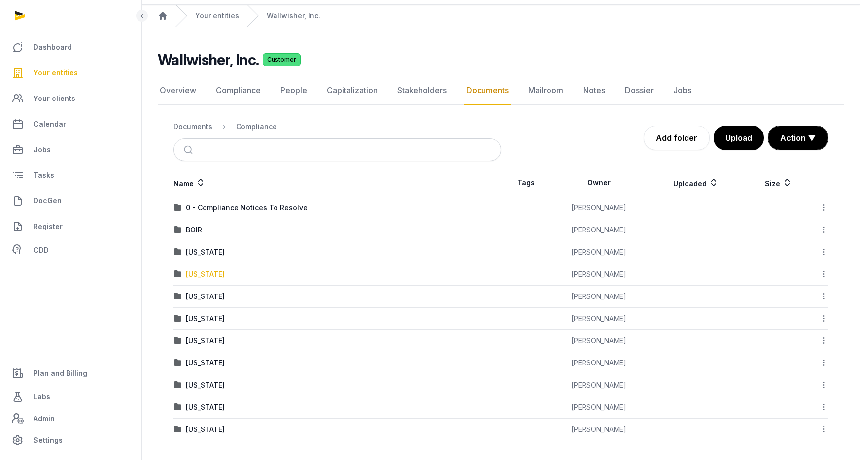
click at [209, 274] on div "[US_STATE]" at bounding box center [205, 274] width 39 height 10
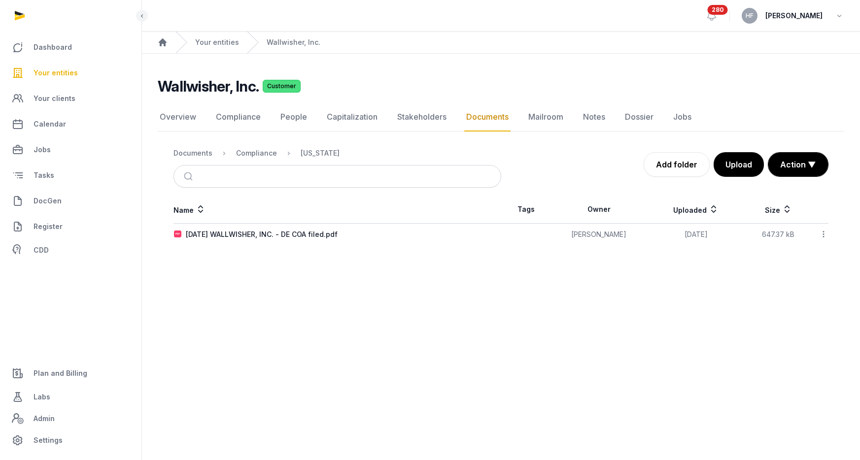
scroll to position [0, 0]
click at [197, 151] on div "Documents" at bounding box center [192, 153] width 39 height 10
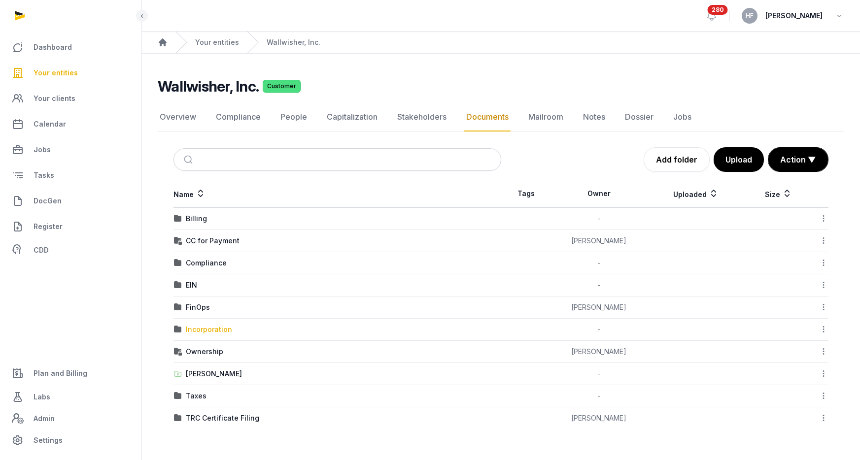
click at [224, 327] on div "Incorporation" at bounding box center [209, 330] width 46 height 10
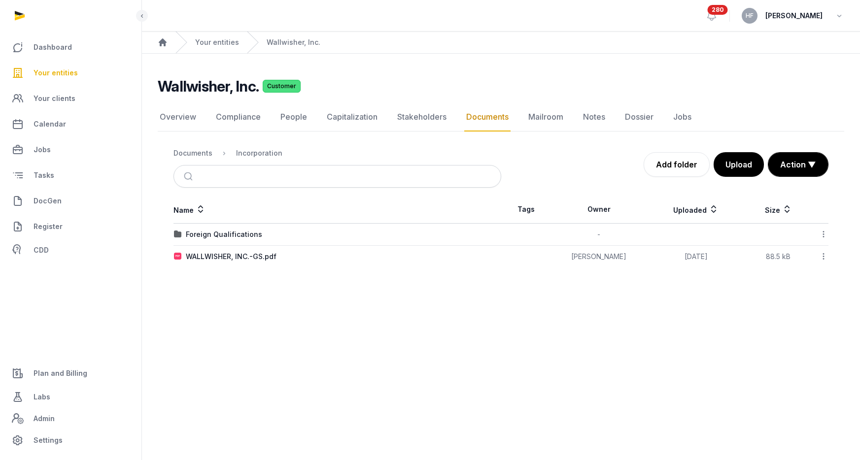
click at [823, 256] on icon at bounding box center [823, 256] width 9 height 10
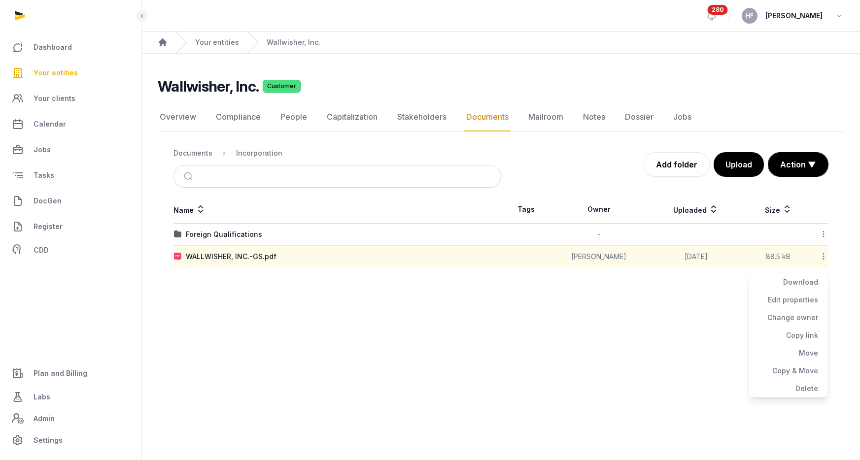
click at [513, 317] on main "Open sidebar 280 HF [PERSON_NAME] Home Your entities Wallwisher, Inc. Wallwishe…" at bounding box center [430, 230] width 860 height 460
click at [239, 232] on div "Foreign Qualifications" at bounding box center [224, 235] width 76 height 10
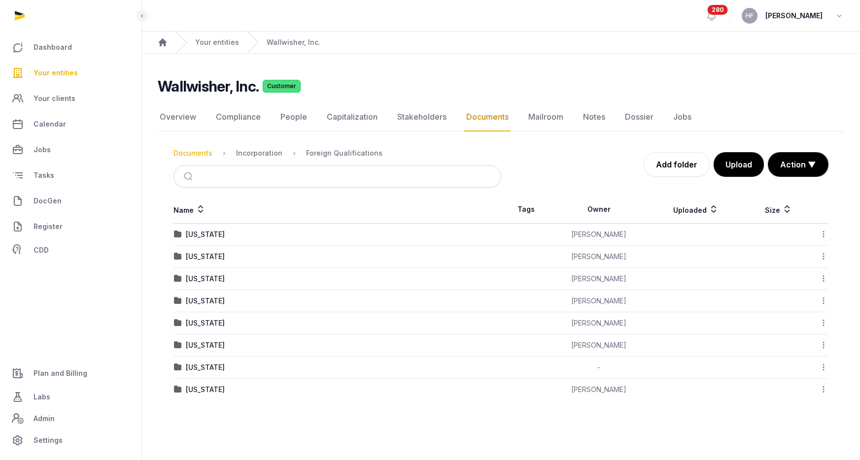
click at [206, 154] on div "Documents" at bounding box center [192, 153] width 39 height 10
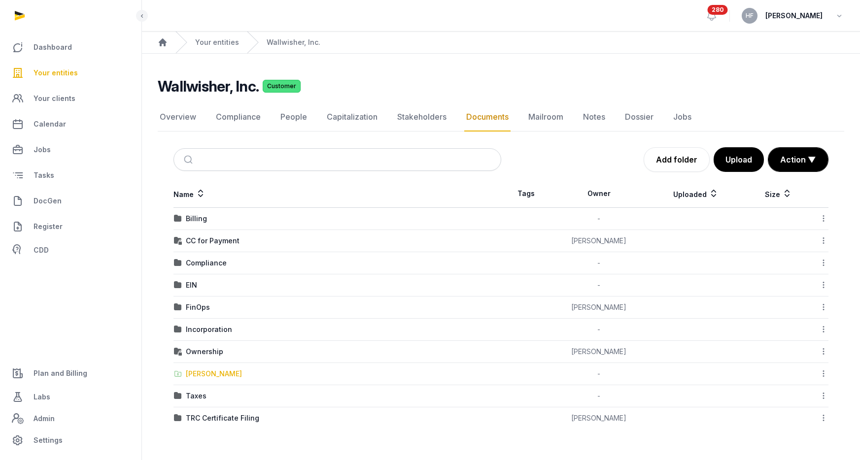
click at [214, 373] on div "[PERSON_NAME]" at bounding box center [214, 374] width 56 height 10
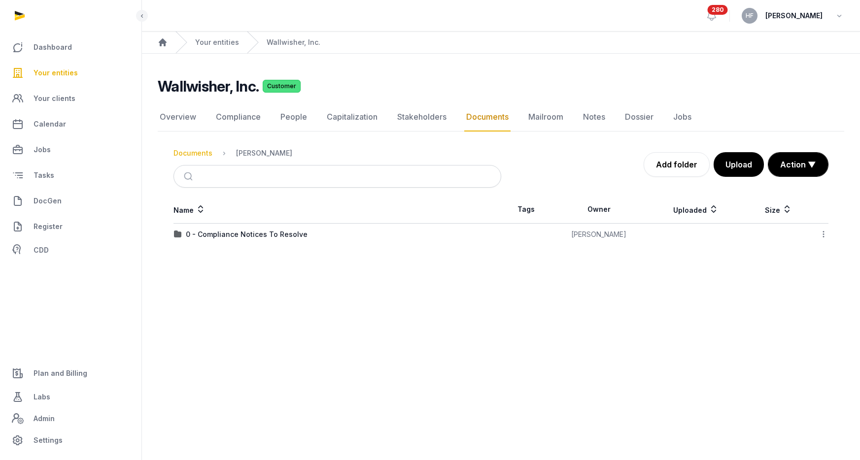
click at [200, 152] on div "Documents" at bounding box center [192, 153] width 39 height 10
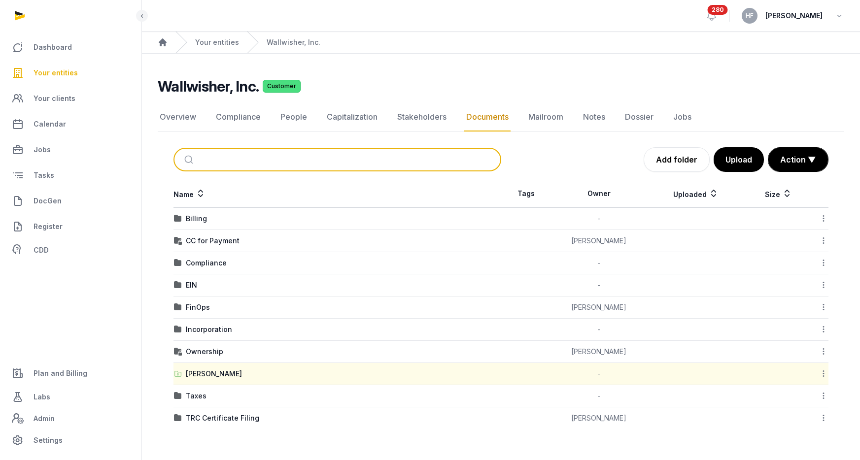
click at [231, 157] on input "search" at bounding box center [349, 160] width 295 height 22
type input "*"
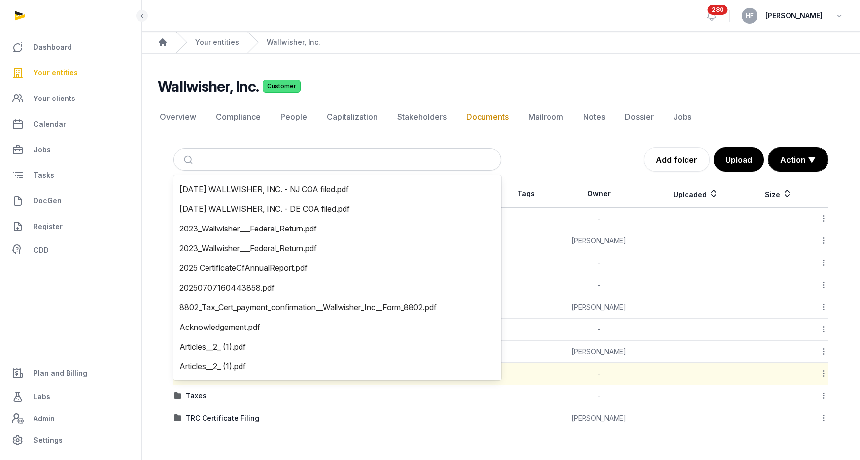
click at [160, 162] on div "Documents Add folder Upload Action ▼ Start select Move Delete" at bounding box center [501, 159] width 686 height 25
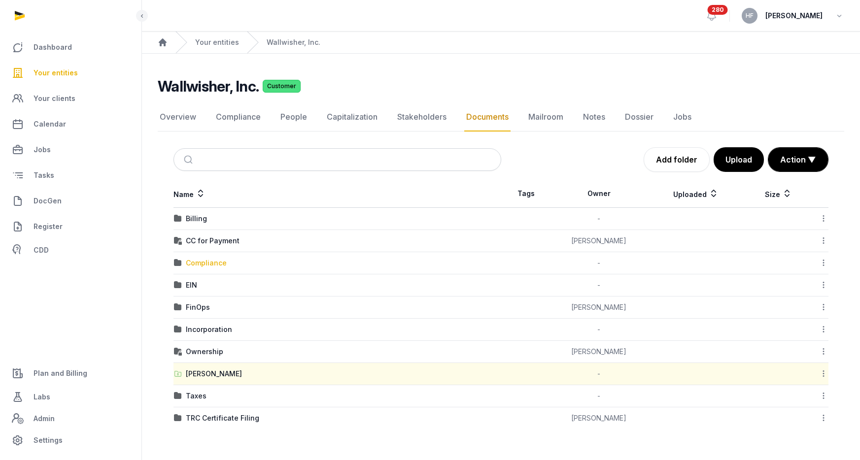
click at [220, 259] on div "Compliance" at bounding box center [206, 263] width 41 height 10
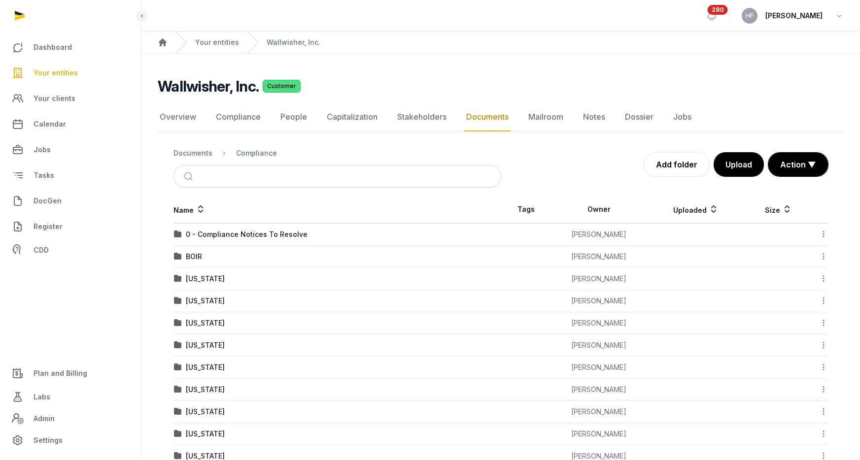
scroll to position [27, 0]
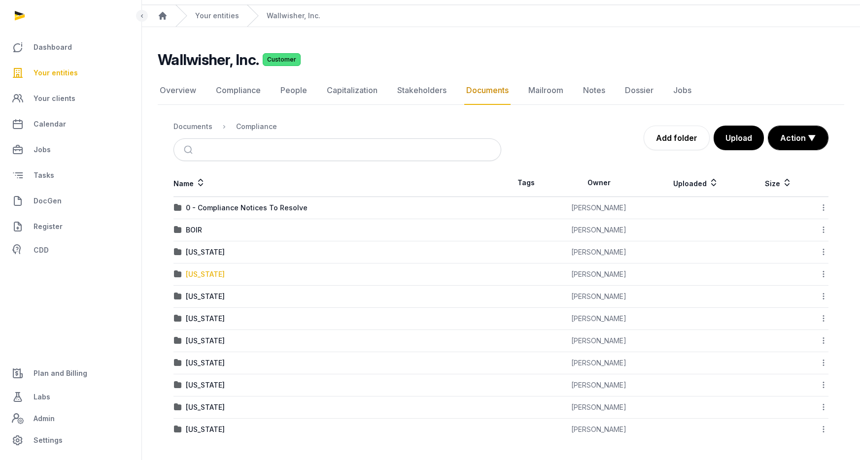
click at [211, 273] on div "[US_STATE]" at bounding box center [205, 274] width 39 height 10
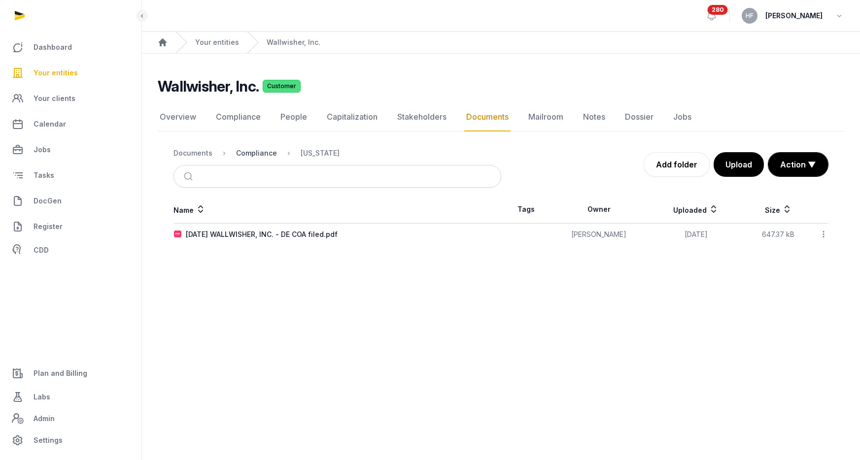
click at [251, 156] on div "Compliance" at bounding box center [256, 153] width 41 height 10
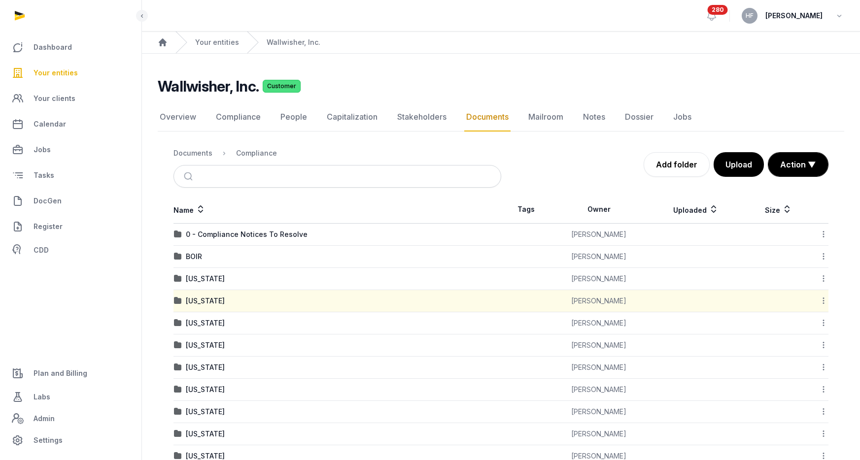
scroll to position [27, 0]
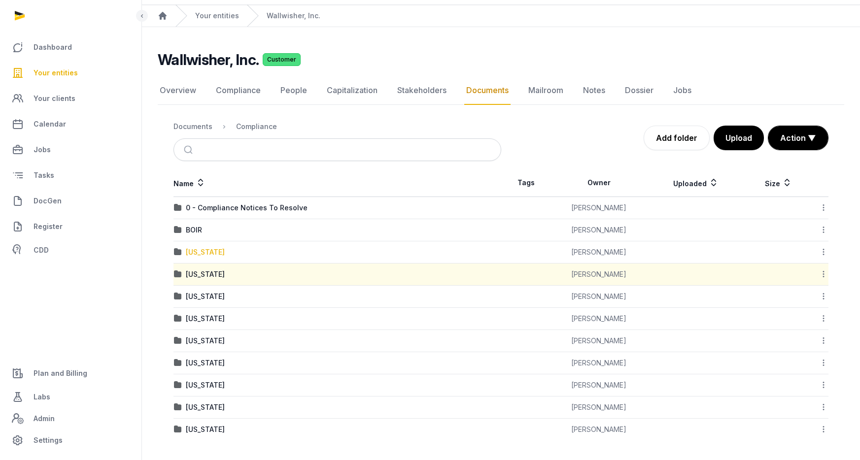
click at [209, 253] on div "[US_STATE]" at bounding box center [205, 252] width 39 height 10
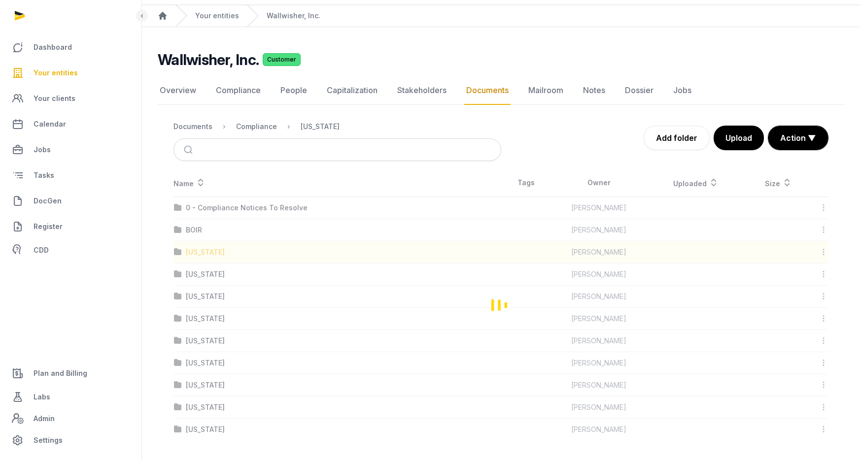
scroll to position [0, 0]
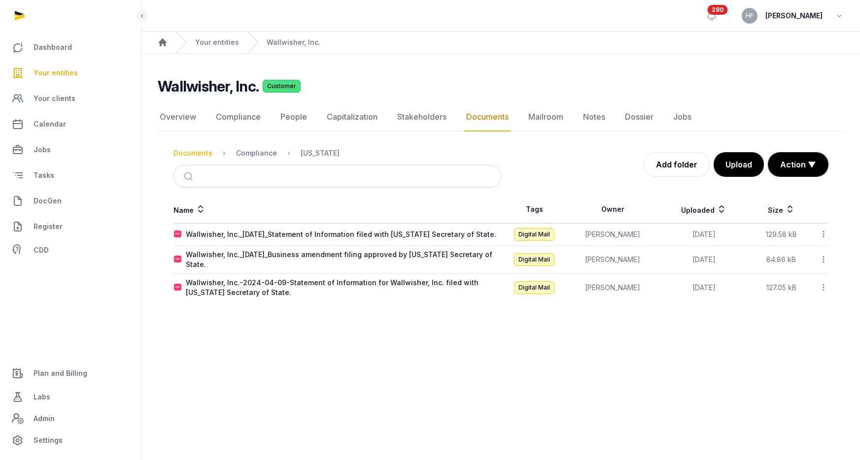
click at [203, 152] on div "Documents" at bounding box center [192, 153] width 39 height 10
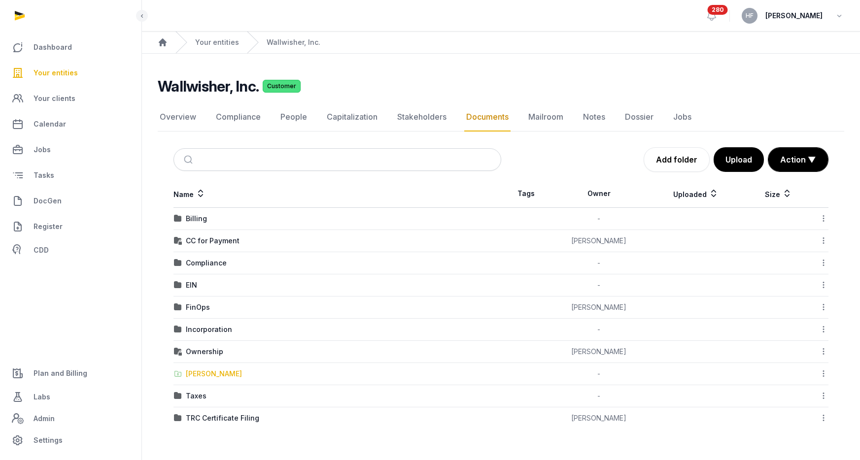
click at [230, 374] on div "[PERSON_NAME]" at bounding box center [214, 374] width 56 height 10
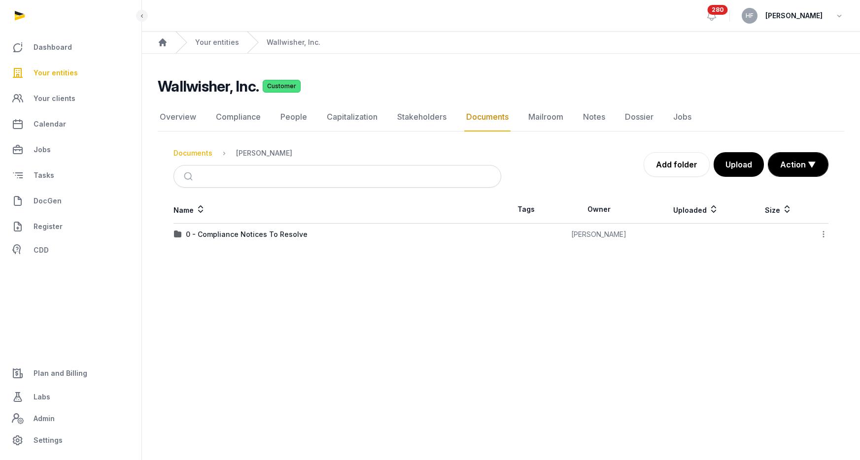
click at [202, 154] on div "Documents" at bounding box center [192, 153] width 39 height 10
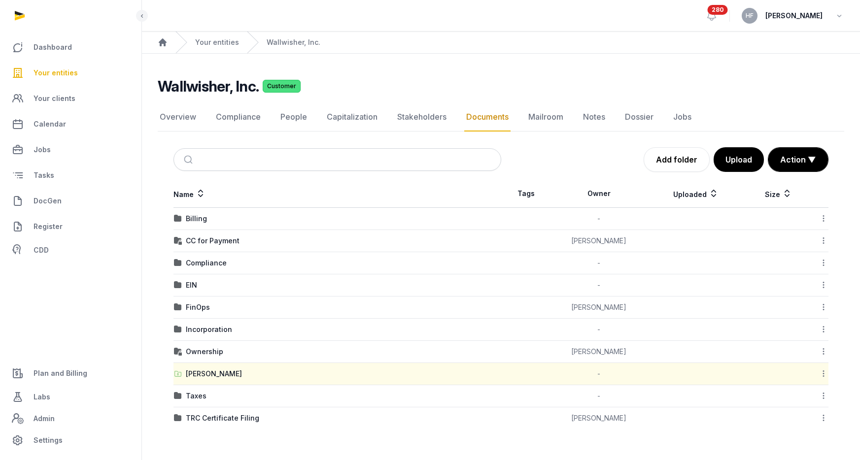
click at [242, 417] on div "TRC Certificate Filing" at bounding box center [222, 418] width 73 height 10
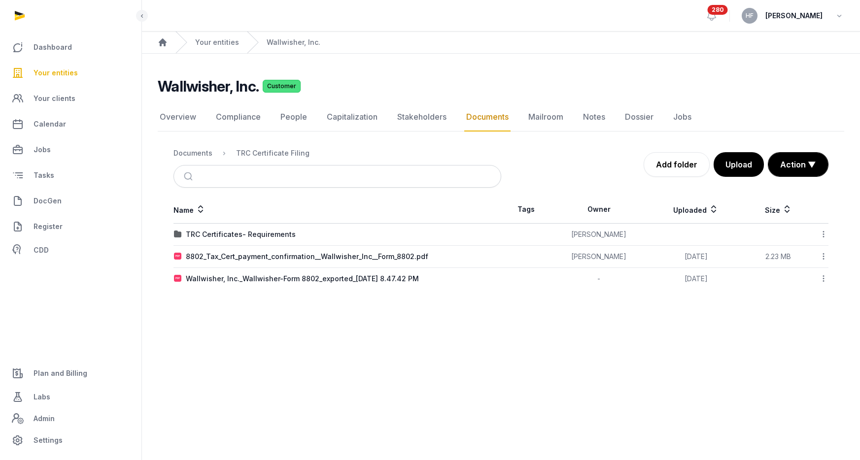
click at [201, 150] on div "Documents" at bounding box center [192, 153] width 39 height 10
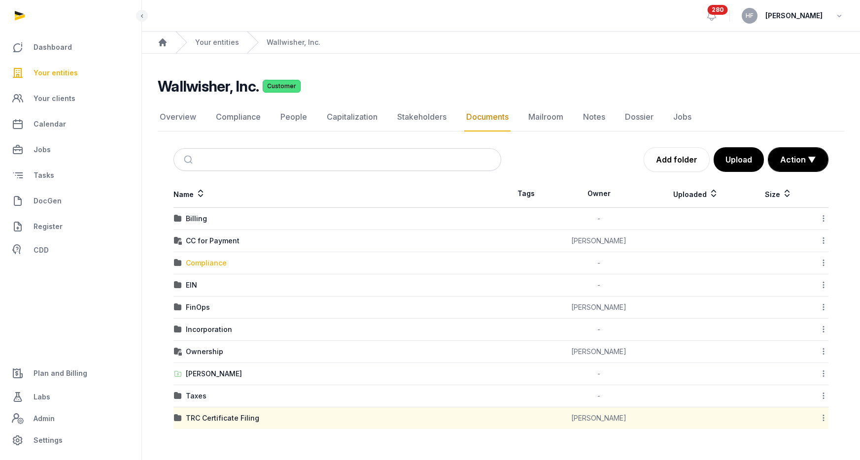
click at [220, 262] on div "Compliance" at bounding box center [206, 263] width 41 height 10
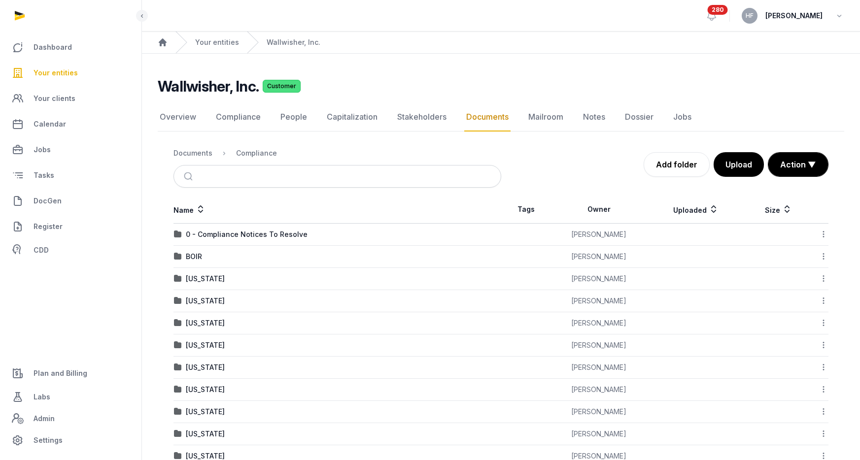
scroll to position [27, 0]
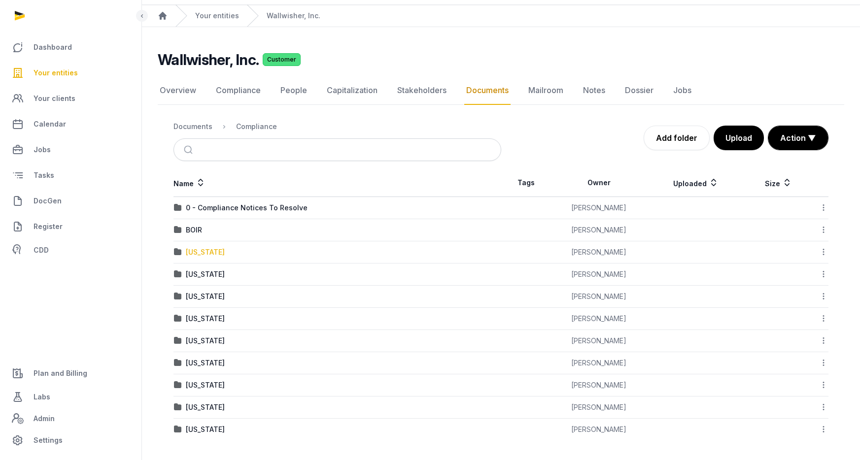
click at [213, 250] on div "[US_STATE]" at bounding box center [205, 252] width 39 height 10
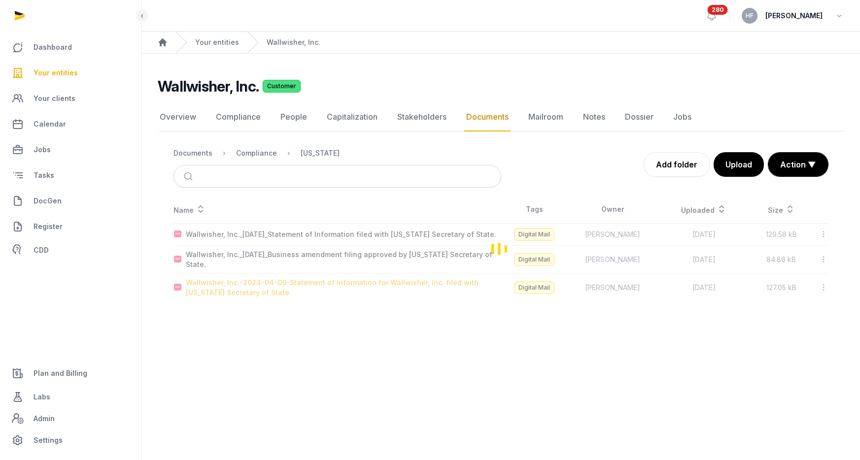
scroll to position [0, 0]
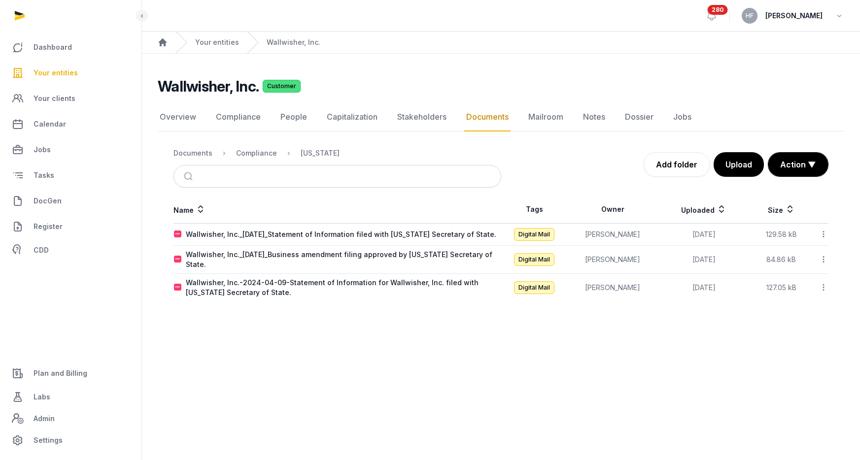
click at [192, 155] on div "Documents" at bounding box center [192, 153] width 39 height 10
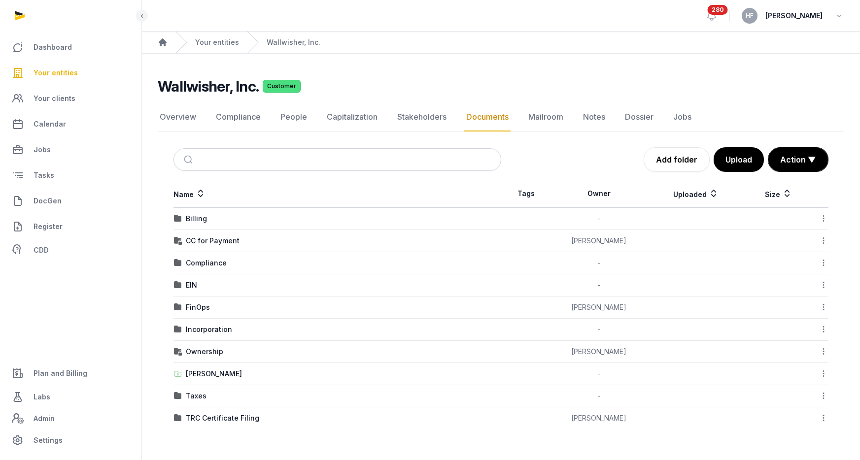
click at [236, 412] on td "TRC Certificate Filing" at bounding box center [337, 418] width 328 height 22
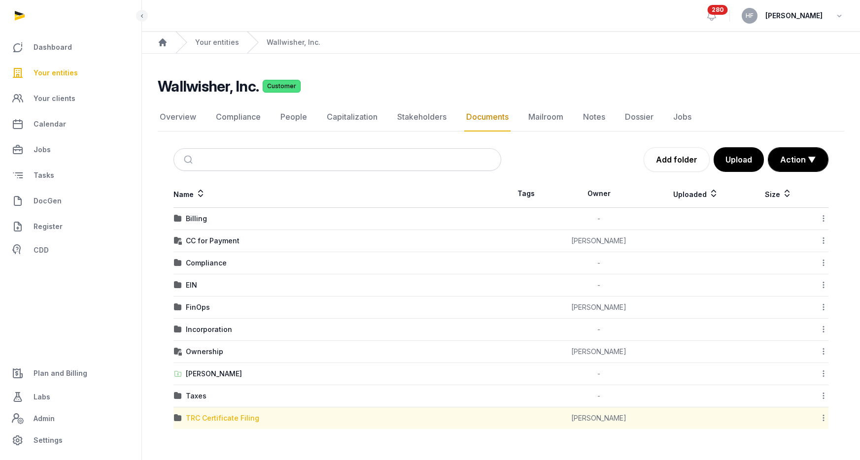
click at [234, 415] on div "TRC Certificate Filing" at bounding box center [222, 418] width 73 height 10
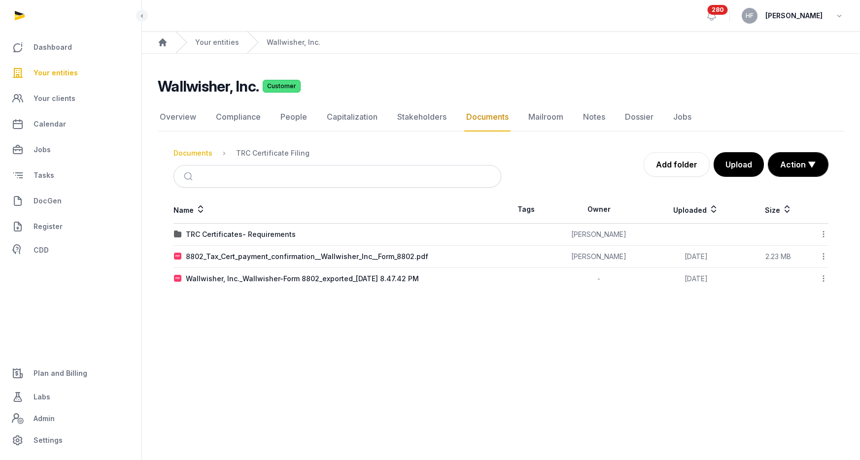
click at [203, 153] on div "Documents" at bounding box center [192, 153] width 39 height 10
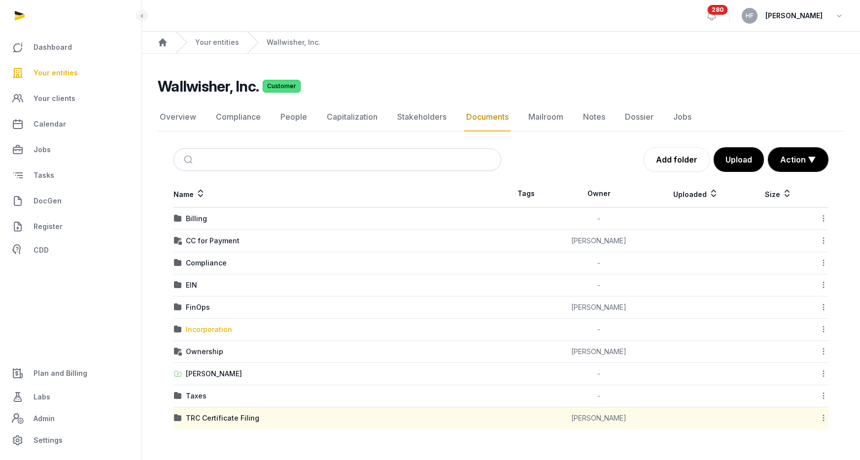
click at [226, 329] on div "Incorporation" at bounding box center [209, 330] width 46 height 10
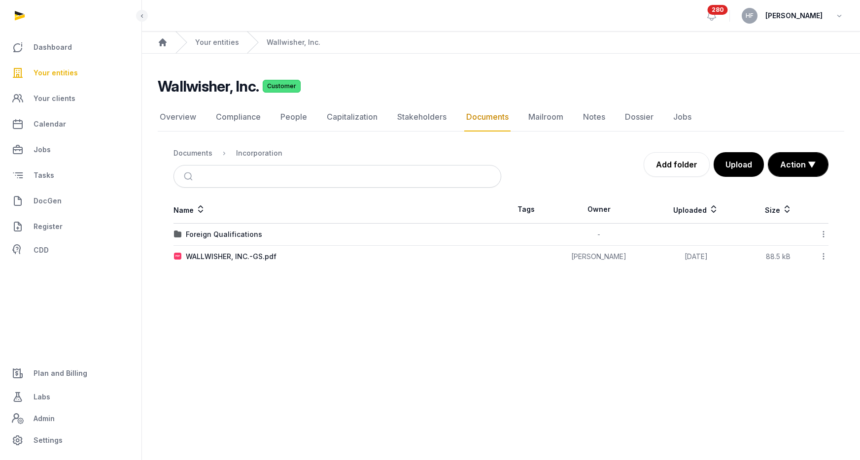
click at [257, 255] on div "WALLWISHER, INC.-GS.pdf" at bounding box center [231, 257] width 91 height 10
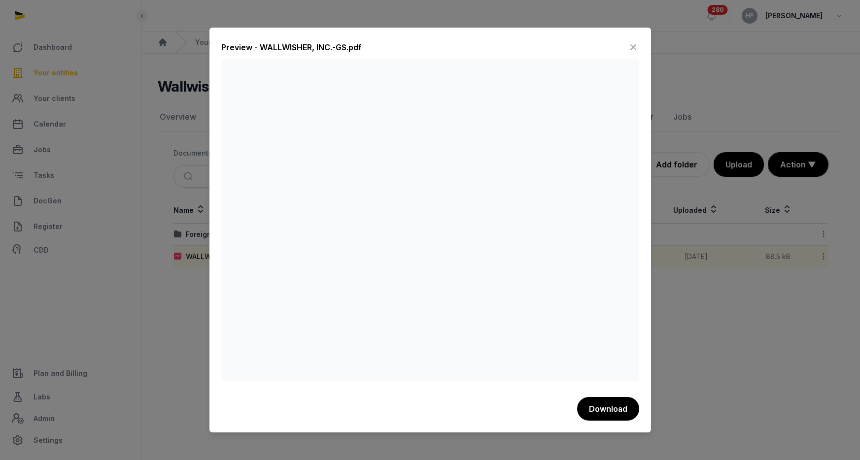
click at [632, 51] on icon at bounding box center [633, 47] width 12 height 16
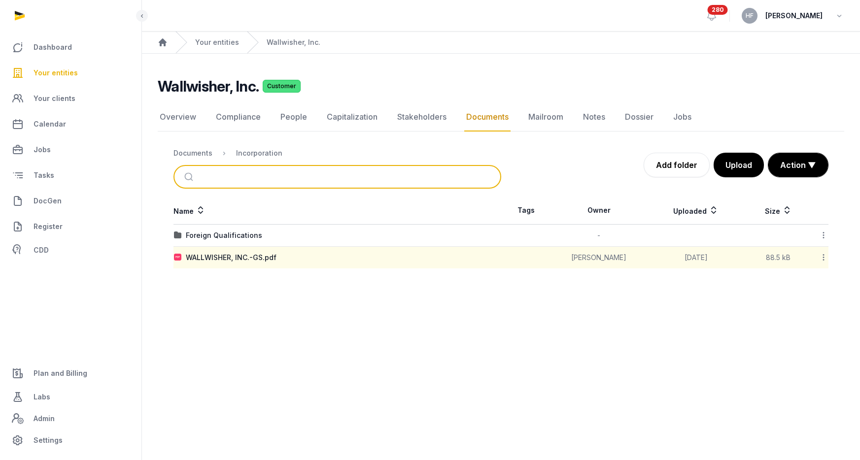
click at [252, 175] on input "search" at bounding box center [349, 177] width 295 height 22
type input "*"
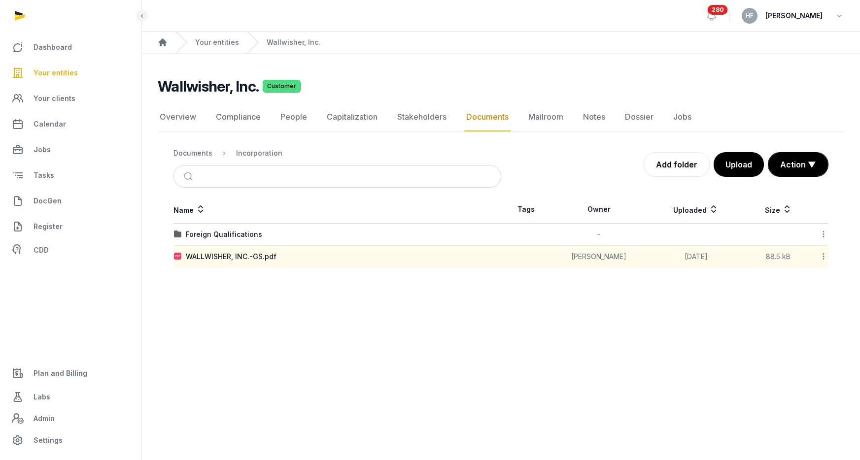
click at [154, 276] on main "Wallwisher, Inc. Customer Documents Overview Compliance People Capitalization S…" at bounding box center [501, 171] width 718 height 234
click at [204, 239] on div "Foreign Qualifications" at bounding box center [224, 235] width 76 height 10
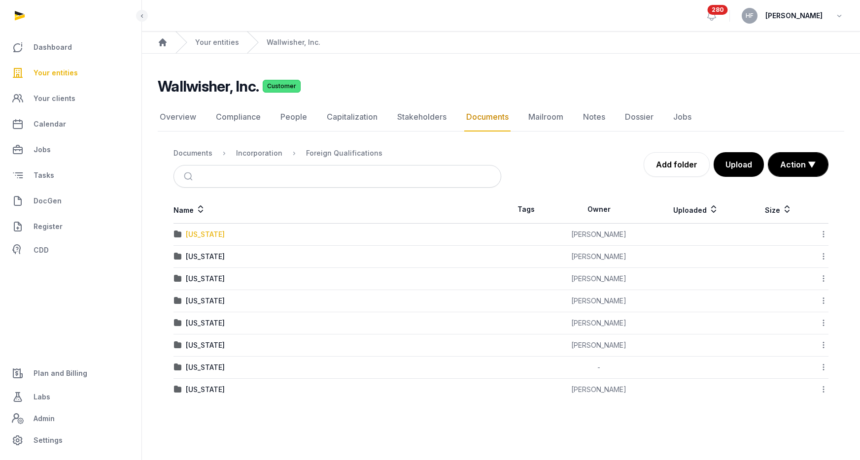
click at [202, 234] on div "[US_STATE]" at bounding box center [205, 235] width 39 height 10
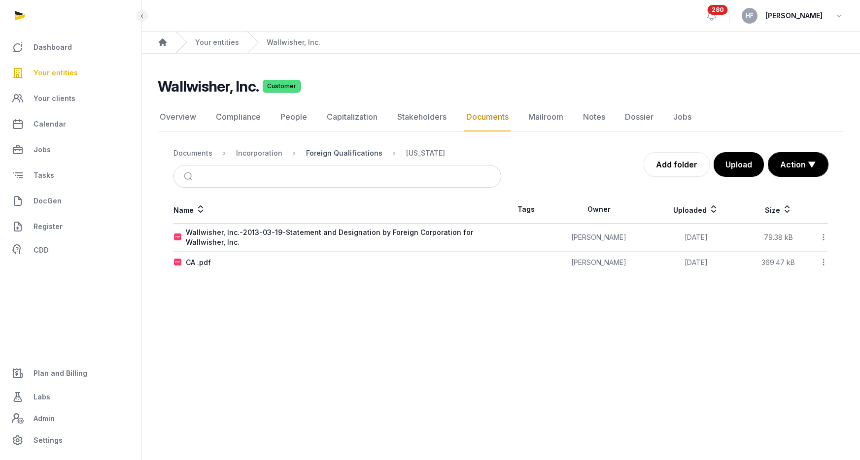
click at [321, 152] on div "Foreign Qualifications" at bounding box center [344, 153] width 76 height 10
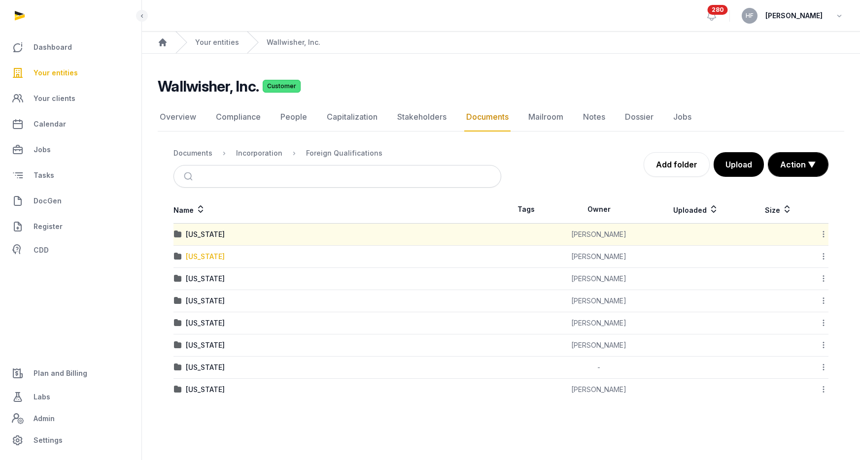
click at [197, 261] on div "[US_STATE]" at bounding box center [205, 257] width 39 height 10
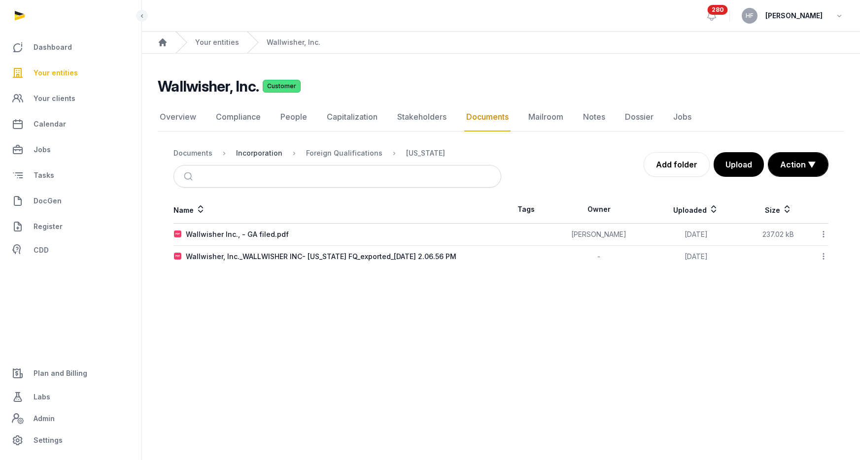
click at [270, 153] on div "Incorporation" at bounding box center [259, 153] width 46 height 10
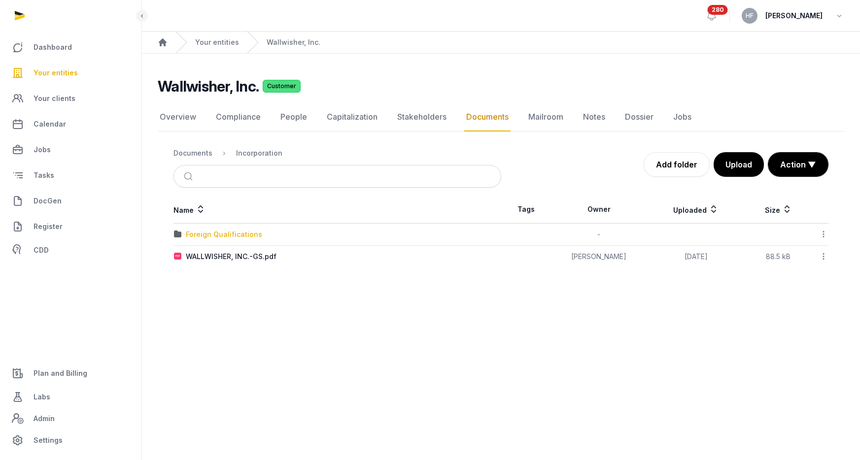
click at [237, 233] on div "Foreign Qualifications" at bounding box center [224, 235] width 76 height 10
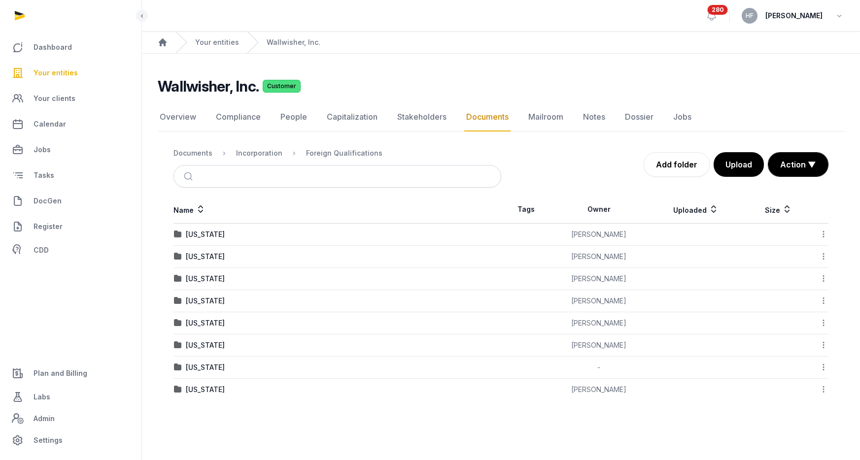
click at [210, 391] on div "[US_STATE]" at bounding box center [205, 390] width 39 height 10
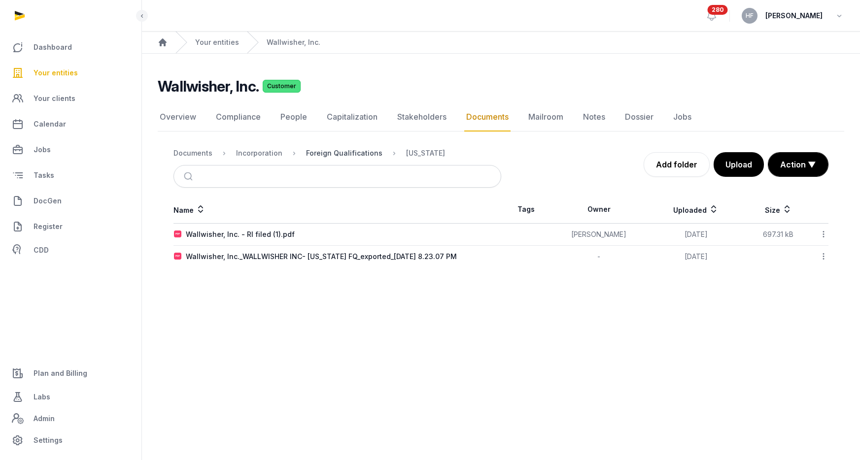
click at [318, 150] on div "Foreign Qualifications" at bounding box center [344, 153] width 76 height 10
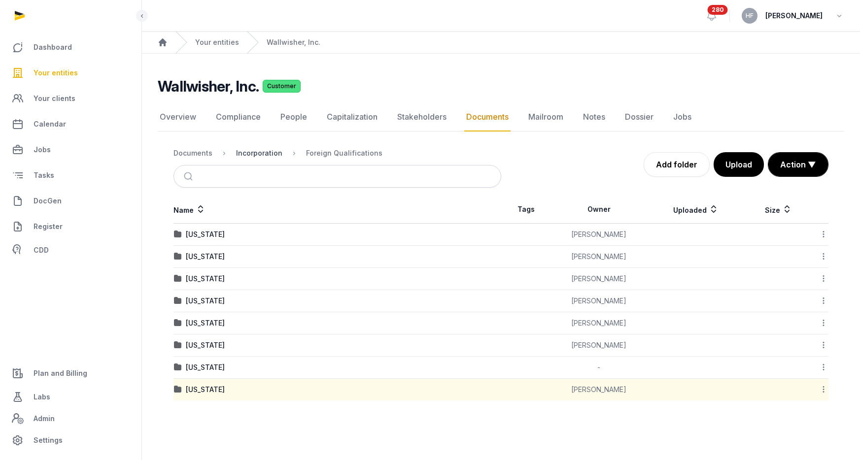
click at [269, 149] on div "Incorporation" at bounding box center [259, 153] width 46 height 10
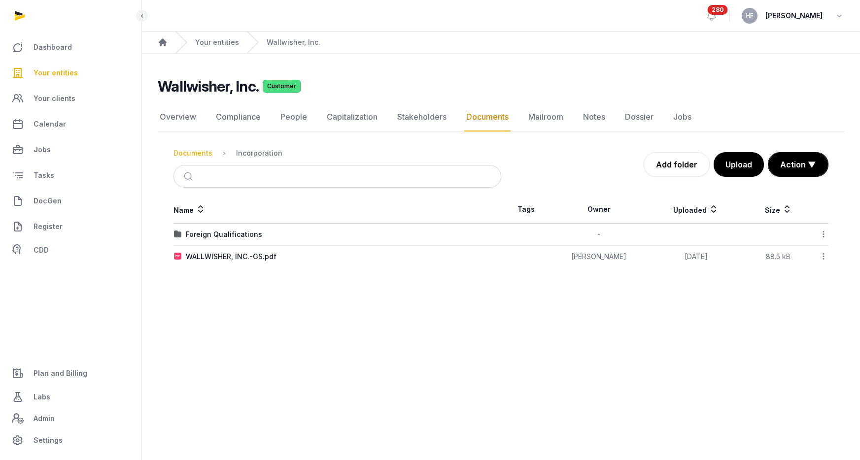
click at [194, 152] on div "Documents" at bounding box center [192, 153] width 39 height 10
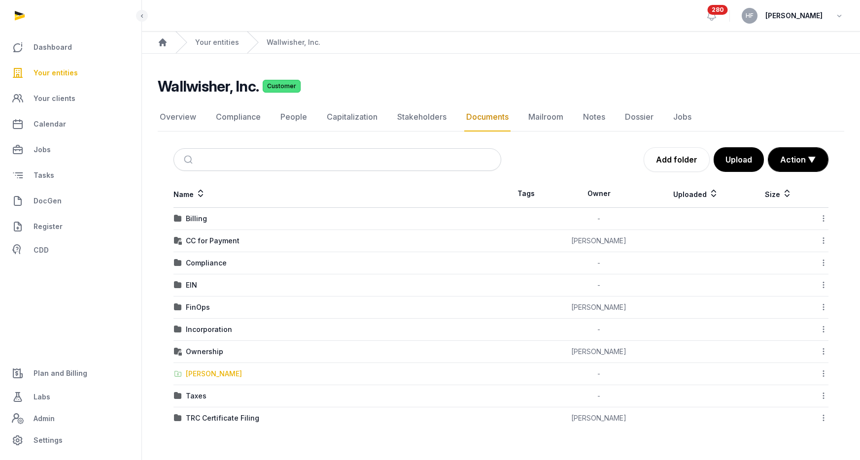
click at [224, 372] on div "[PERSON_NAME]" at bounding box center [214, 374] width 56 height 10
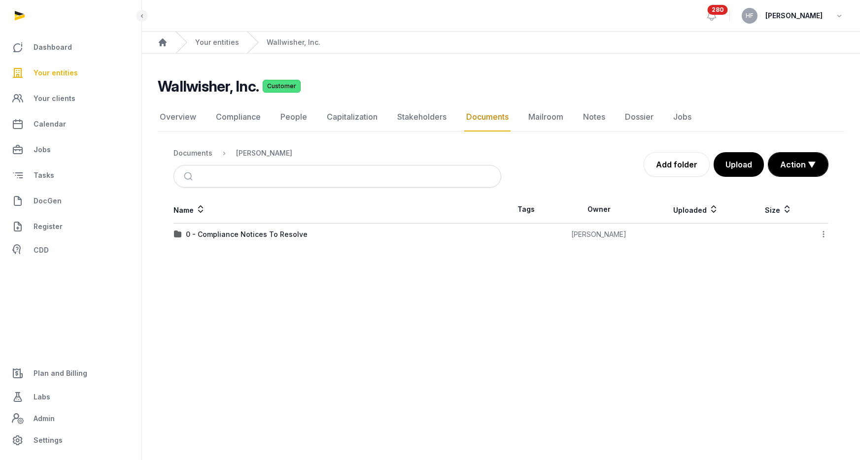
click at [194, 155] on div "Documents" at bounding box center [192, 153] width 39 height 10
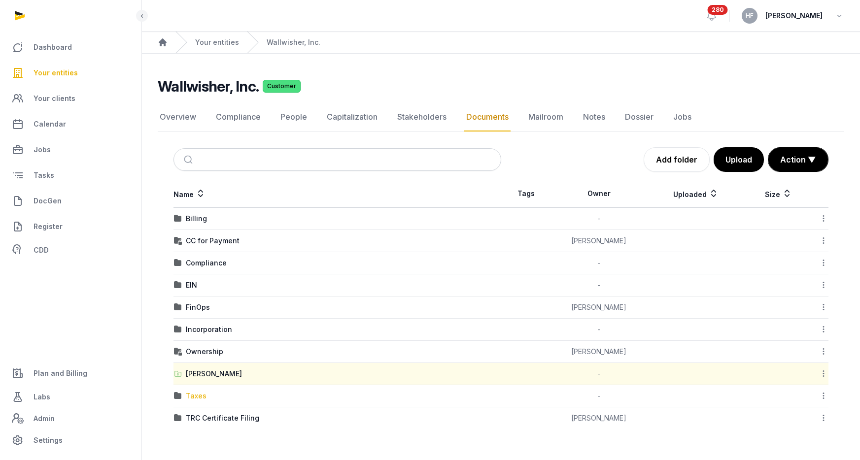
click at [197, 391] on div "Taxes" at bounding box center [196, 396] width 21 height 10
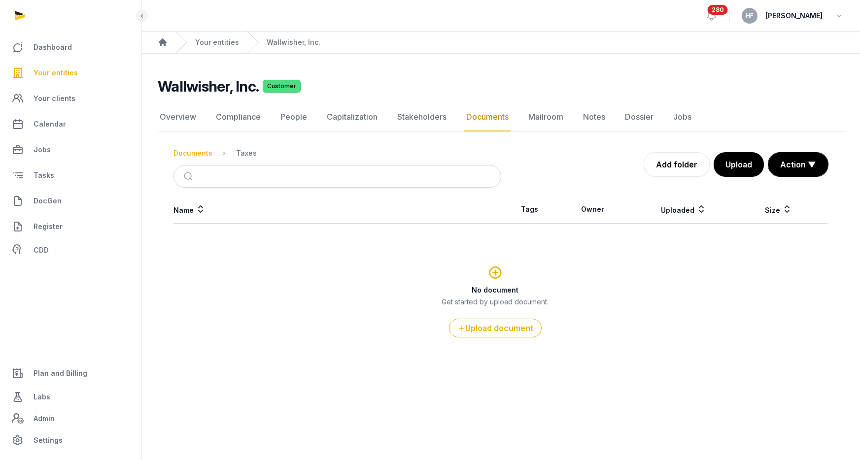
click at [194, 150] on div "Documents" at bounding box center [192, 153] width 39 height 10
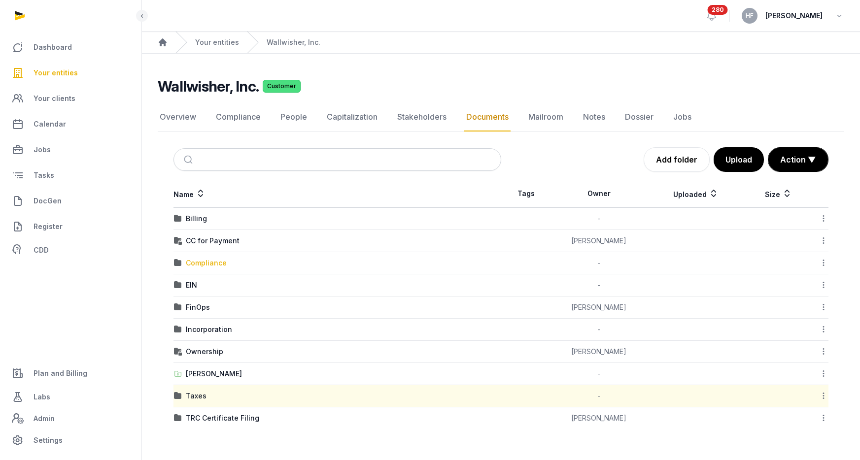
click at [208, 261] on div "Compliance" at bounding box center [206, 263] width 41 height 10
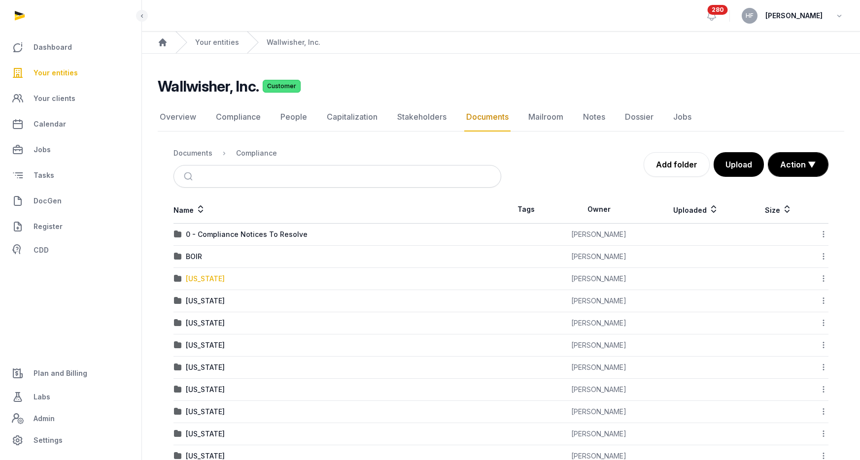
click at [214, 282] on div "[US_STATE]" at bounding box center [205, 279] width 39 height 10
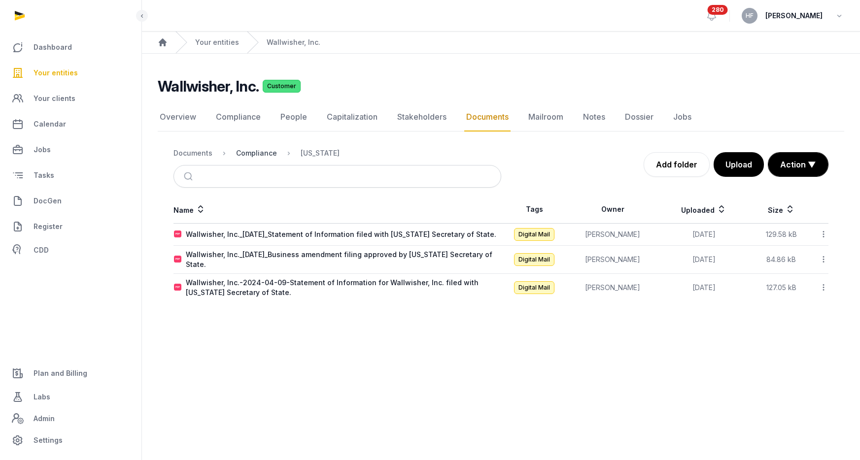
click at [265, 154] on div "Compliance" at bounding box center [256, 153] width 41 height 10
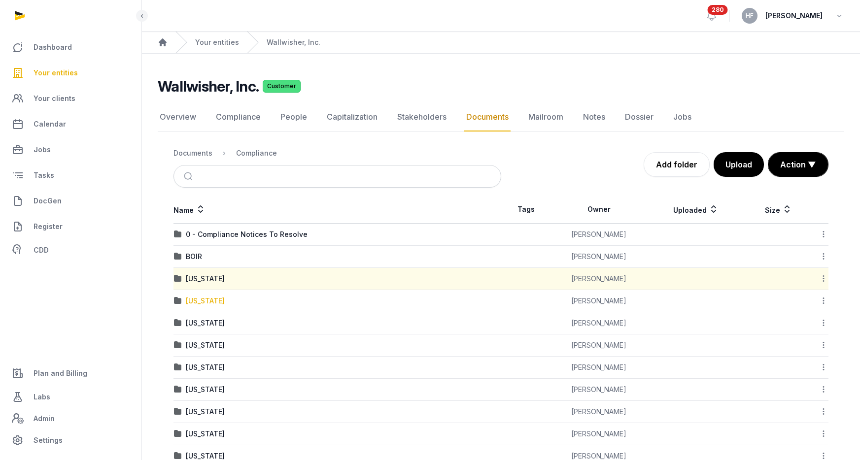
click at [214, 302] on div "[US_STATE]" at bounding box center [205, 301] width 39 height 10
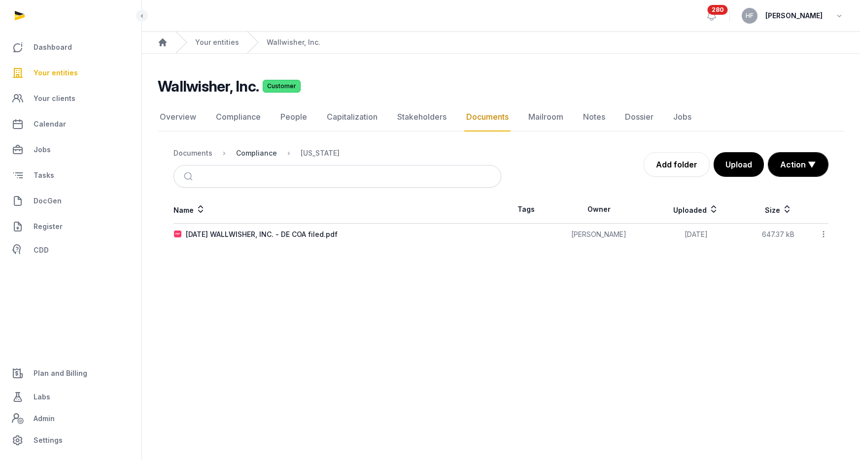
click at [256, 152] on div "Compliance" at bounding box center [256, 153] width 41 height 10
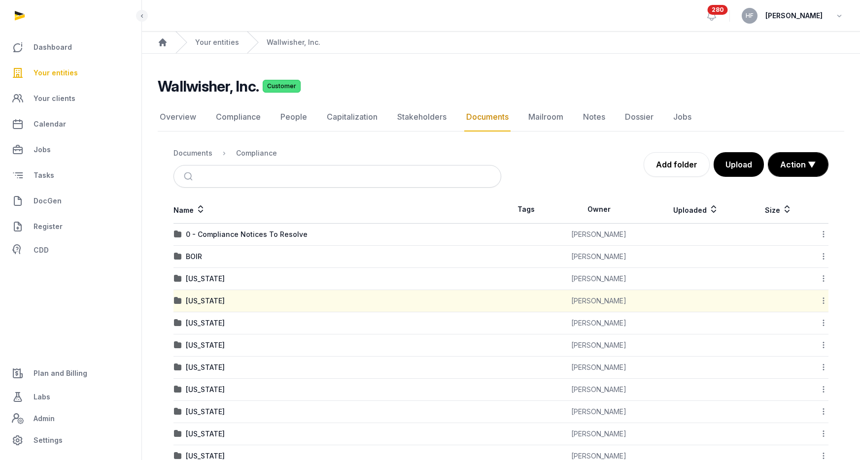
scroll to position [27, 0]
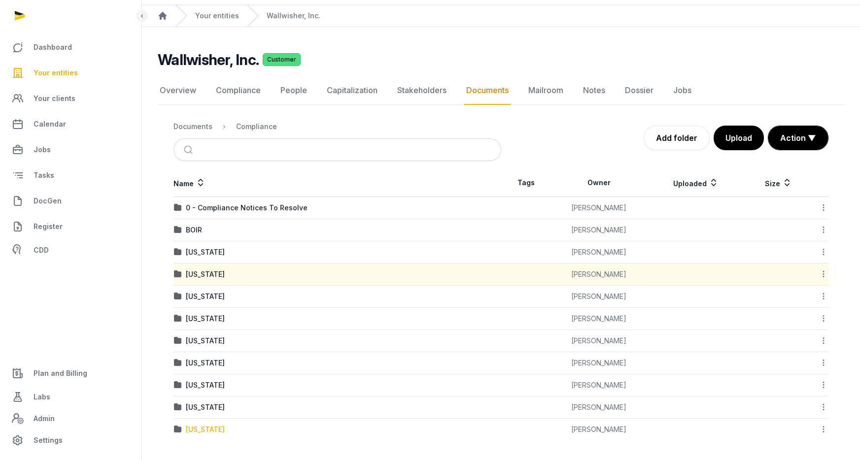
click at [216, 434] on div "[US_STATE]" at bounding box center [205, 430] width 39 height 10
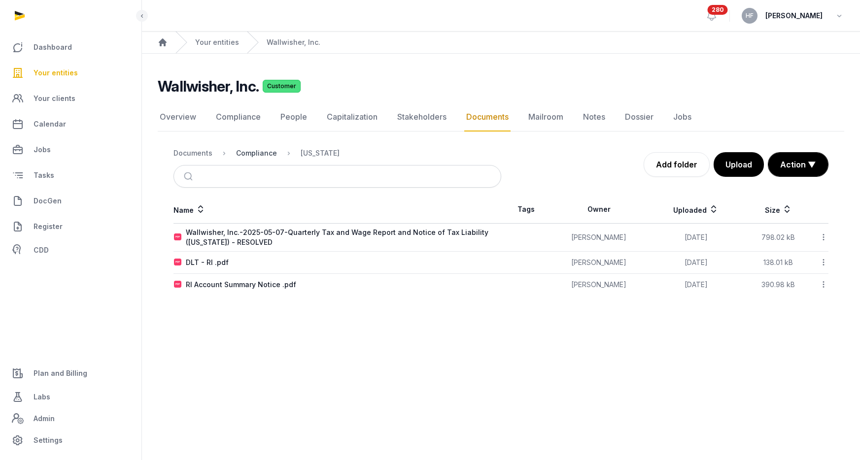
click at [260, 152] on div "Compliance" at bounding box center [256, 153] width 41 height 10
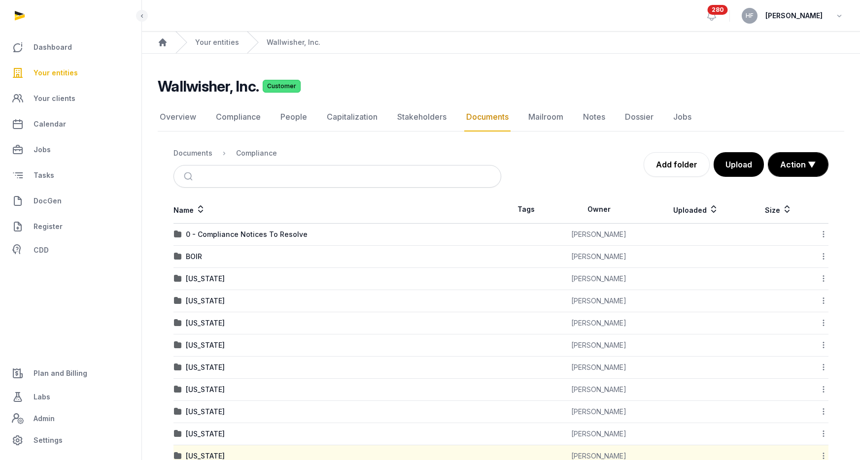
scroll to position [27, 0]
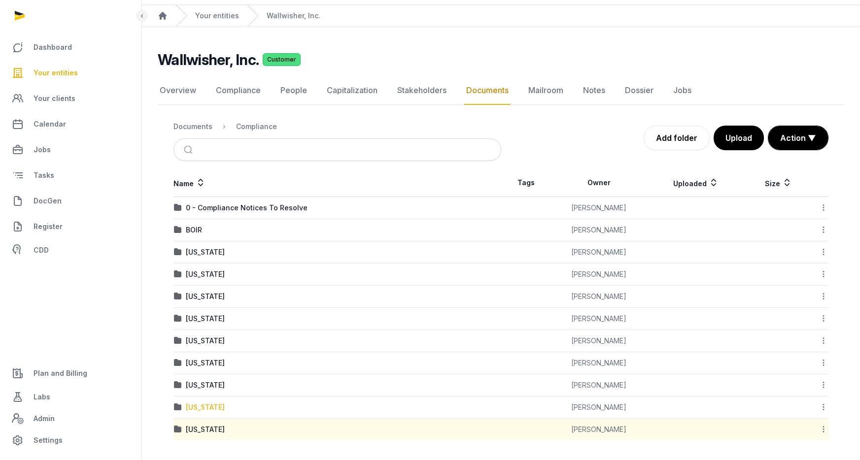
click at [225, 409] on div "[US_STATE]" at bounding box center [205, 408] width 39 height 10
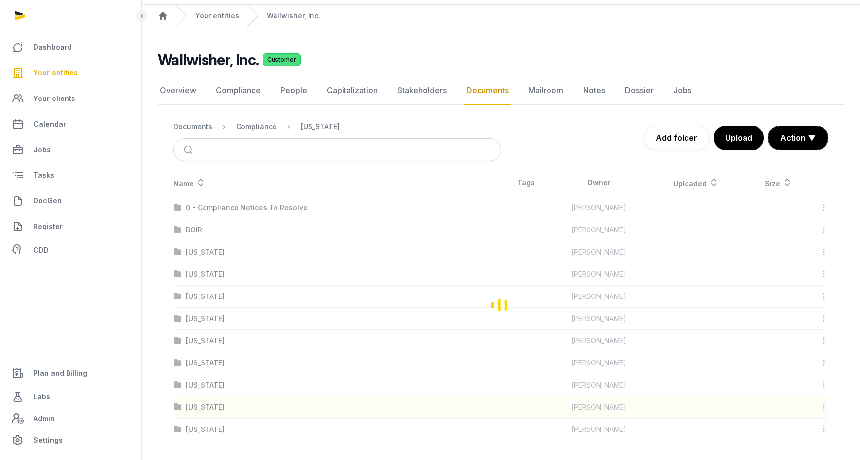
scroll to position [0, 0]
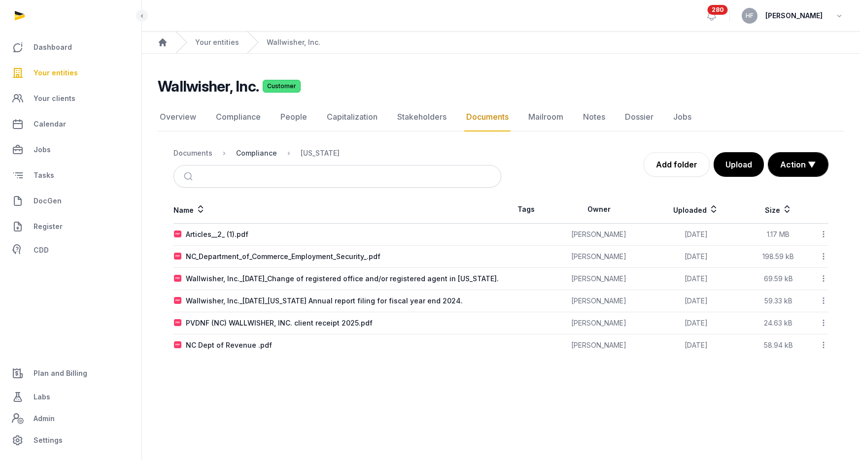
click at [243, 154] on div "Compliance" at bounding box center [256, 153] width 41 height 10
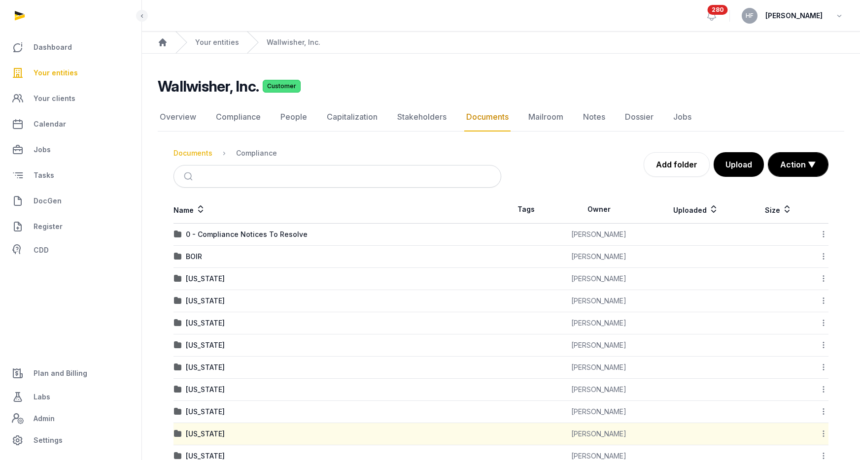
click at [194, 152] on div "Documents" at bounding box center [192, 153] width 39 height 10
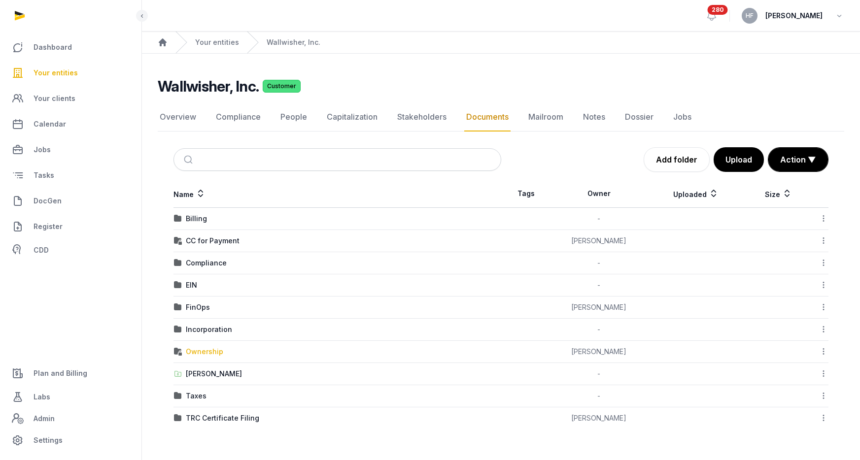
click at [210, 350] on div "Ownership" at bounding box center [204, 352] width 37 height 10
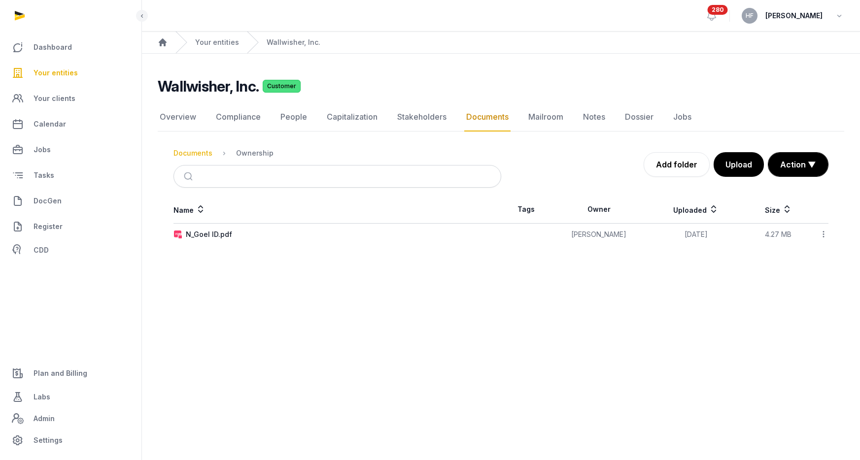
click at [199, 150] on div "Documents" at bounding box center [192, 153] width 39 height 10
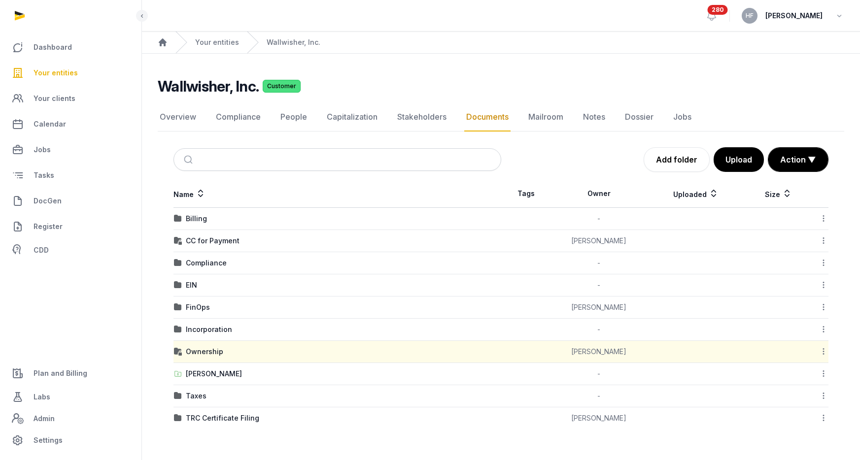
click at [216, 337] on td "Incorporation" at bounding box center [337, 330] width 328 height 22
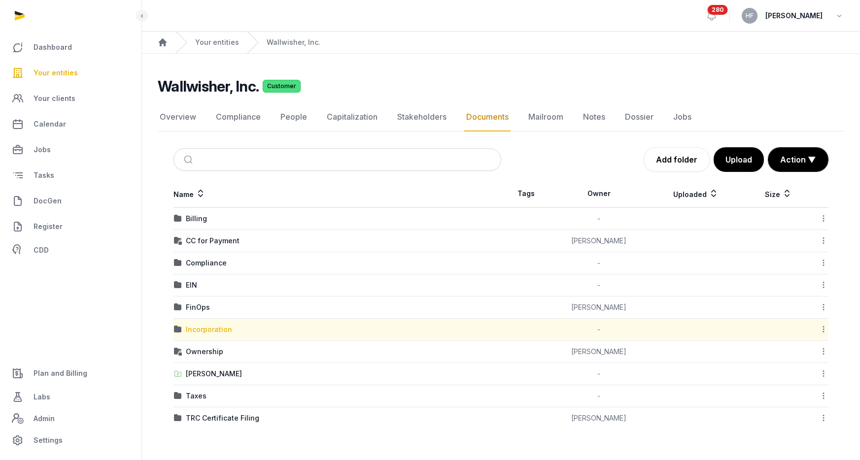
click at [216, 332] on div "Incorporation" at bounding box center [209, 330] width 46 height 10
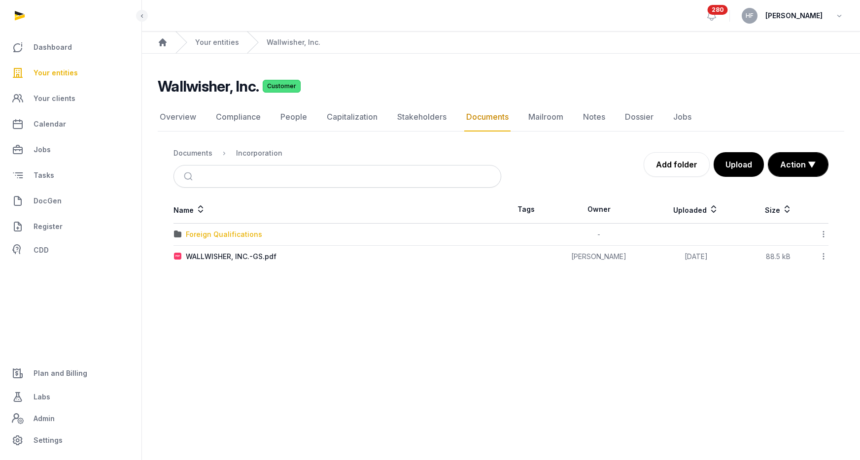
click at [243, 231] on div "Foreign Qualifications" at bounding box center [224, 235] width 76 height 10
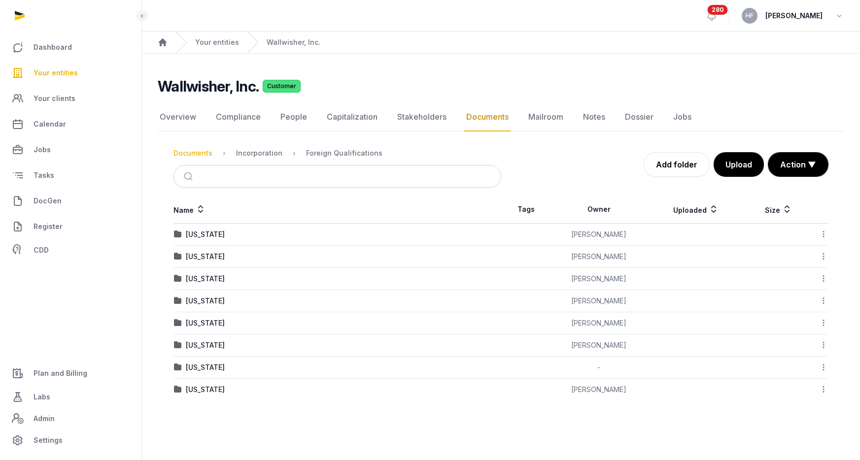
click at [193, 151] on div "Documents" at bounding box center [192, 153] width 39 height 10
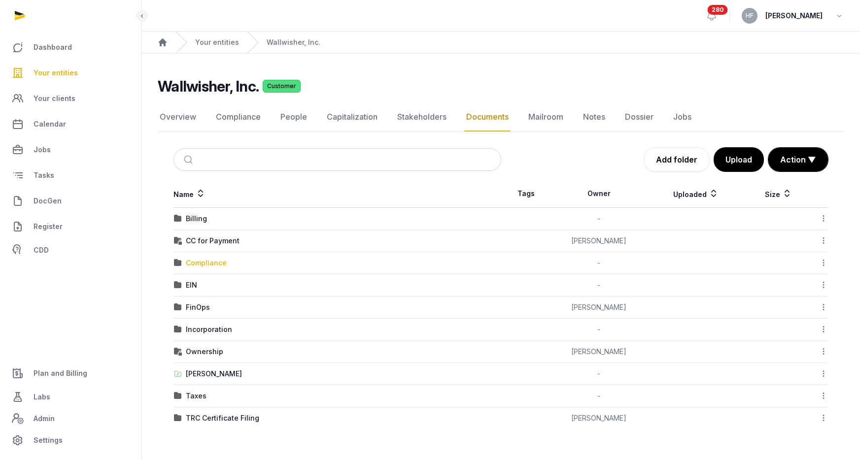
click at [214, 263] on div "Compliance" at bounding box center [206, 263] width 41 height 10
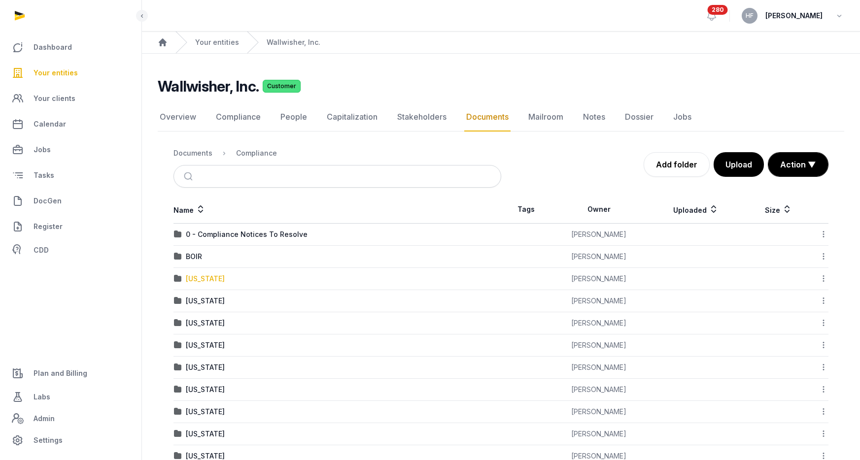
click at [215, 278] on div "[US_STATE]" at bounding box center [205, 279] width 39 height 10
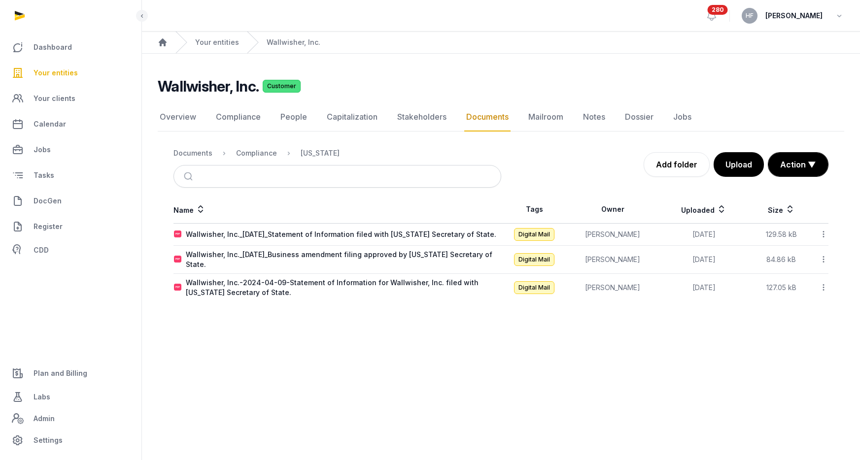
click at [193, 146] on nav "Documents Compliance [US_STATE]" at bounding box center [337, 153] width 328 height 24
click at [191, 152] on div "Documents" at bounding box center [192, 153] width 39 height 10
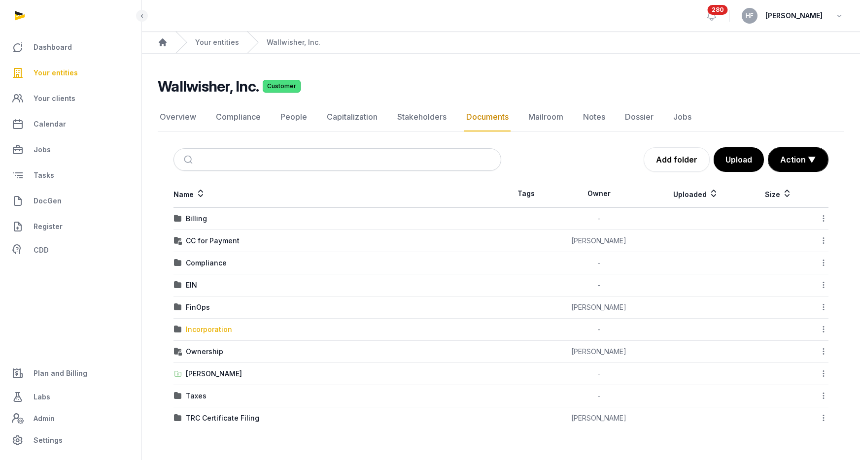
click at [216, 329] on div "Incorporation" at bounding box center [209, 330] width 46 height 10
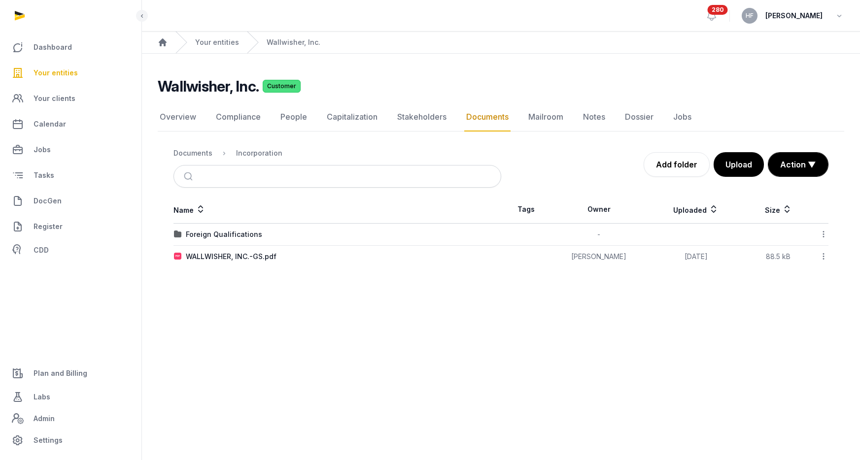
click at [221, 235] on div "Foreign Qualifications" at bounding box center [224, 235] width 76 height 10
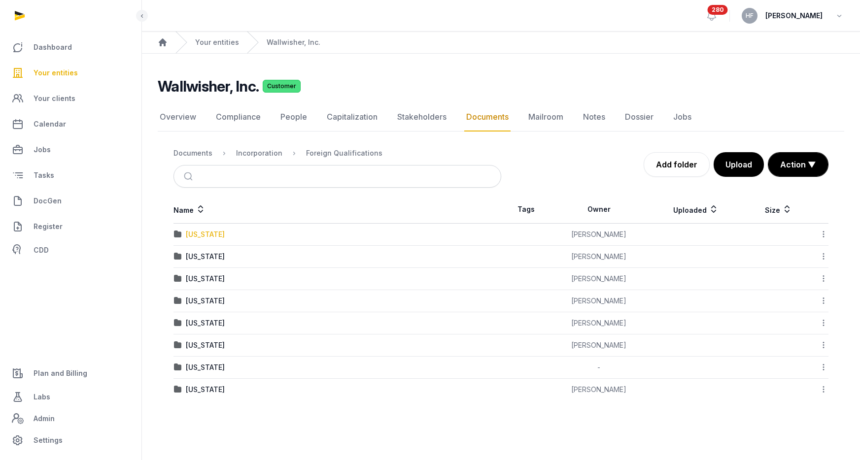
click at [206, 237] on div "[US_STATE]" at bounding box center [205, 235] width 39 height 10
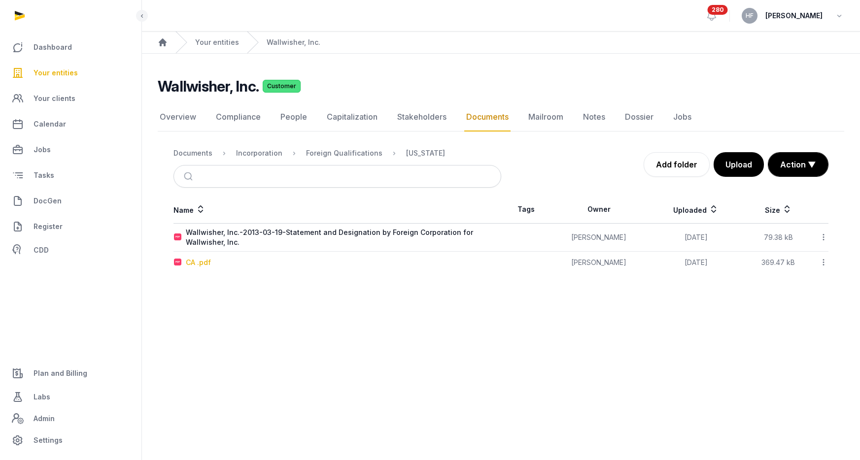
click at [202, 262] on div "CA .pdf" at bounding box center [198, 263] width 25 height 10
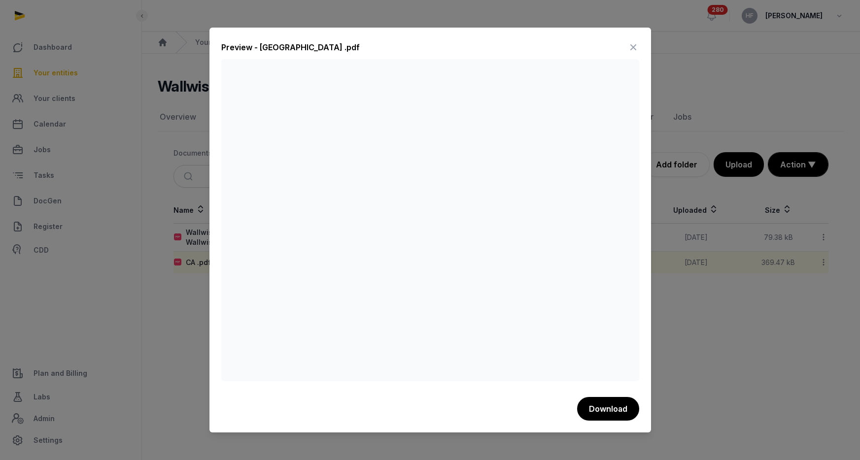
click at [632, 44] on icon at bounding box center [633, 47] width 12 height 16
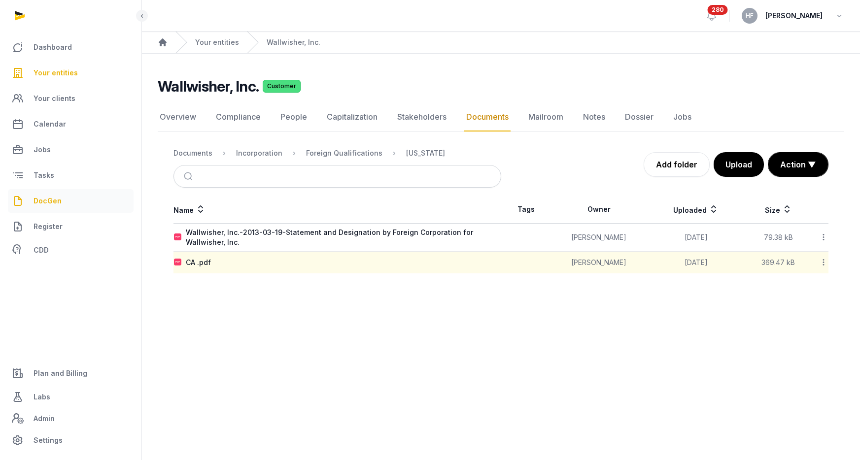
click at [51, 200] on span "DocGen" at bounding box center [48, 201] width 28 height 12
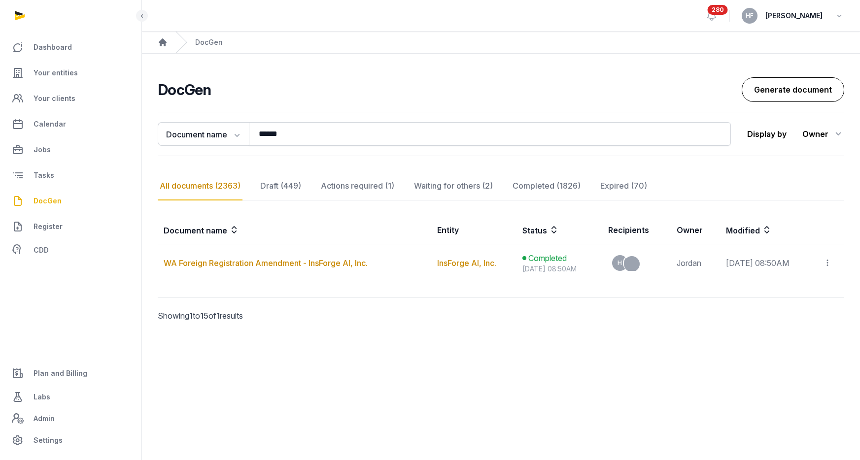
click at [791, 87] on link "Generate document" at bounding box center [792, 89] width 102 height 25
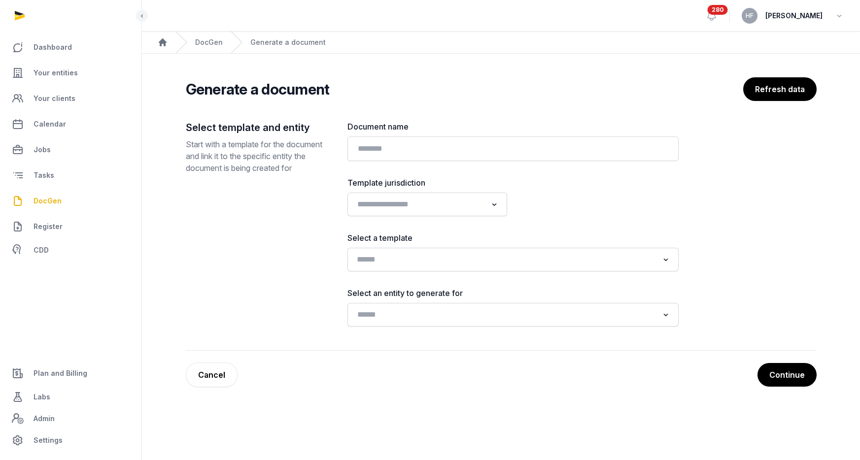
click at [408, 263] on input "Search for option" at bounding box center [505, 260] width 305 height 14
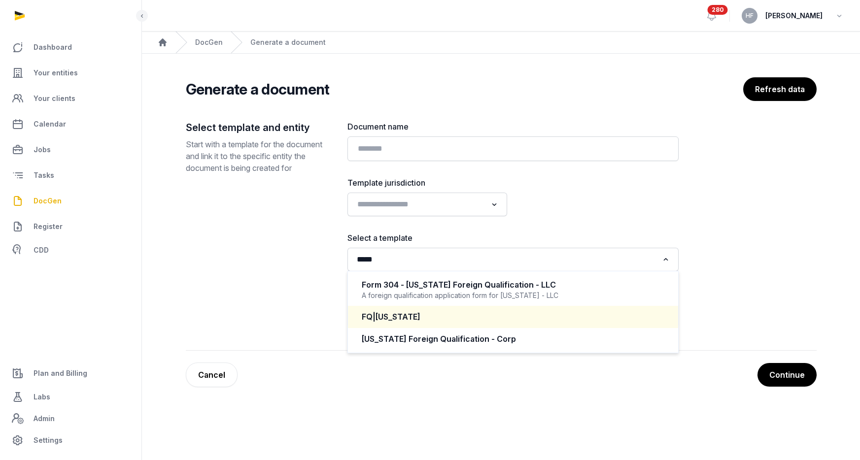
click at [481, 315] on div "FQ|[US_STATE]" at bounding box center [513, 316] width 303 height 11
type input "*****"
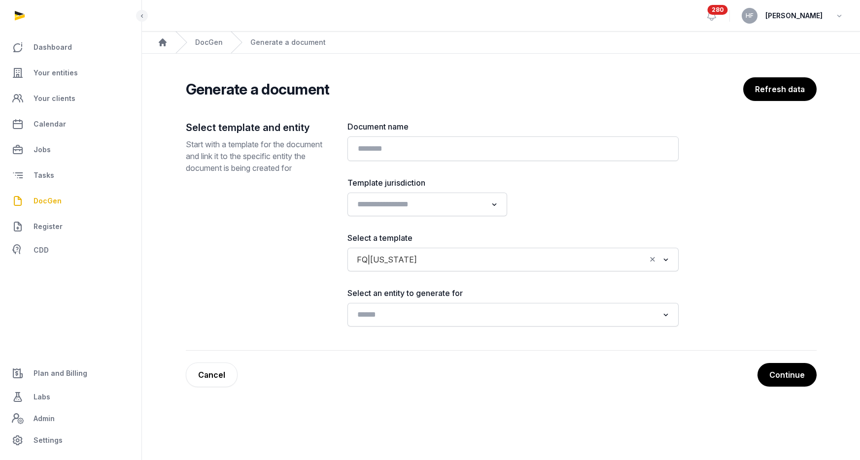
click at [650, 257] on icon "Clear Selected" at bounding box center [652, 259] width 9 height 10
click at [437, 258] on input "Search for option" at bounding box center [505, 260] width 305 height 14
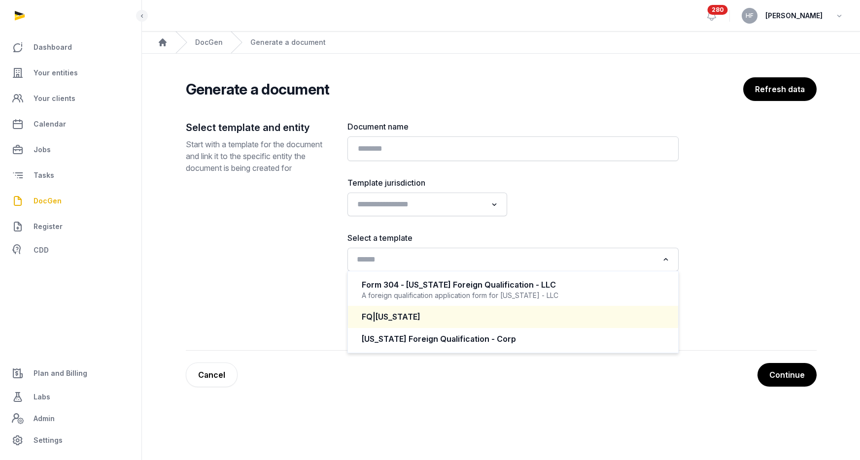
click at [429, 315] on div "FQ|[US_STATE]" at bounding box center [513, 316] width 303 height 11
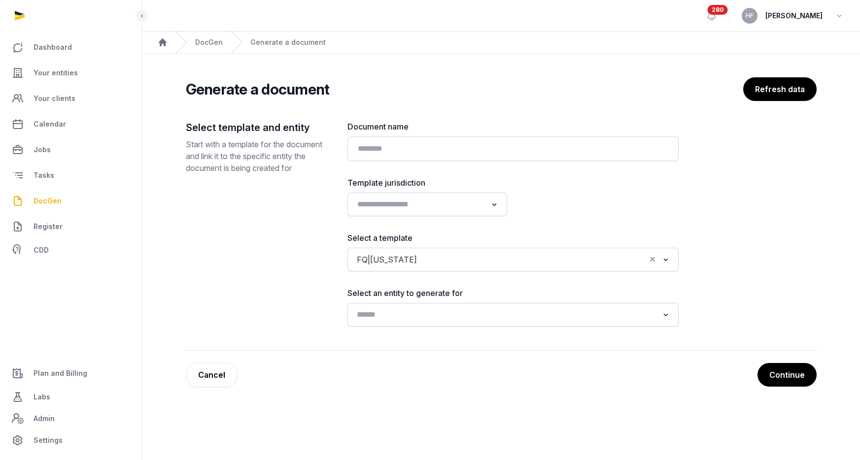
click at [423, 317] on input "Search for option" at bounding box center [505, 315] width 305 height 14
type input "*"
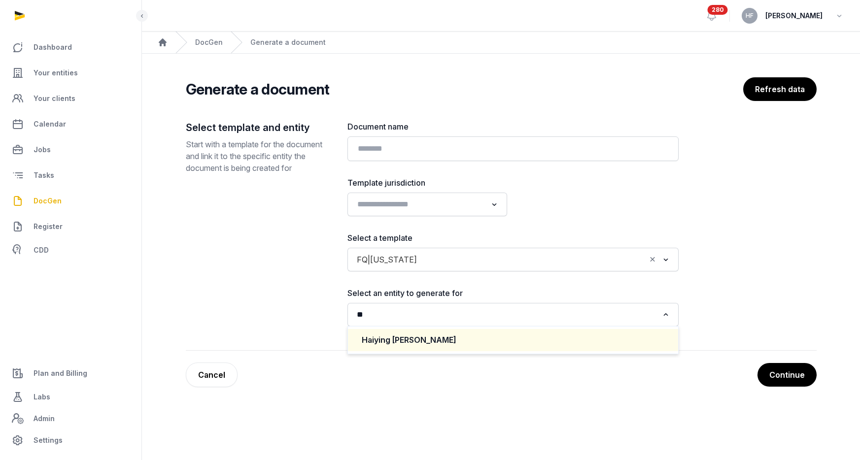
type input "*"
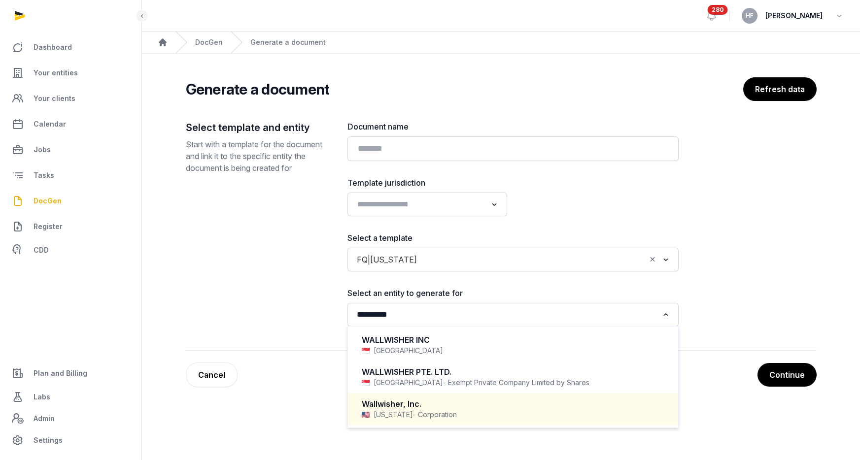
click at [433, 406] on div "Wallwisher, Inc." at bounding box center [513, 404] width 303 height 11
type input "**********"
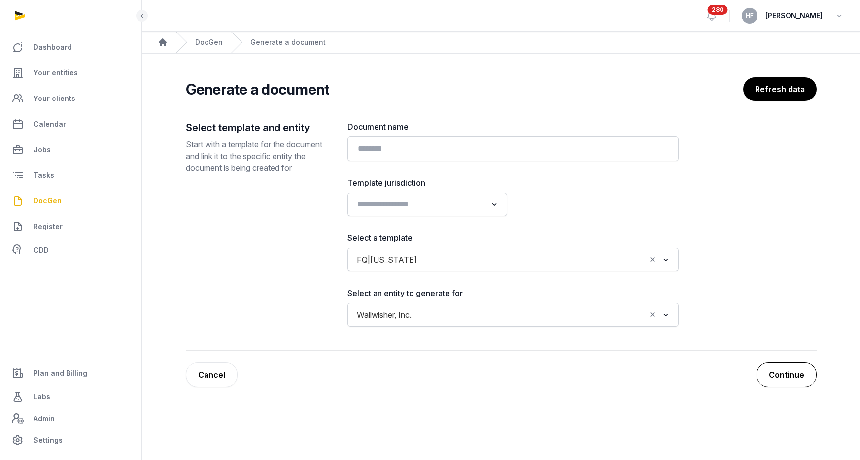
click at [782, 371] on button "Continue" at bounding box center [786, 375] width 60 height 25
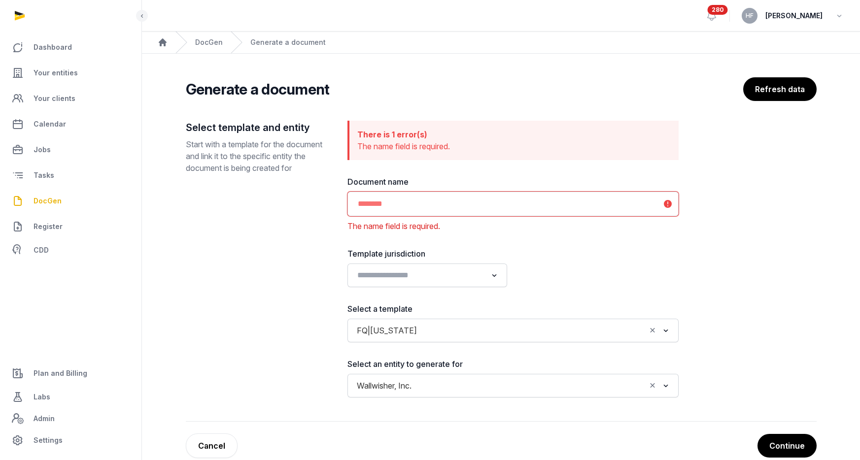
click at [499, 206] on input "text" at bounding box center [512, 204] width 331 height 25
type input "********"
click at [802, 447] on button "Continue" at bounding box center [786, 446] width 60 height 25
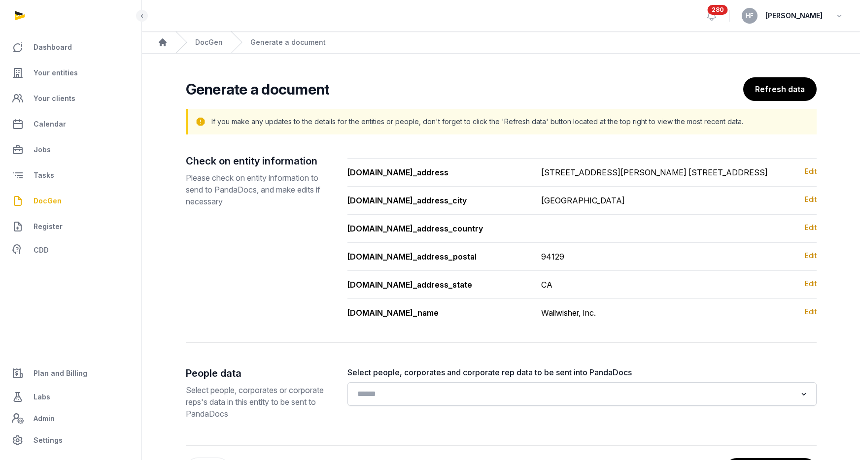
scroll to position [42, 0]
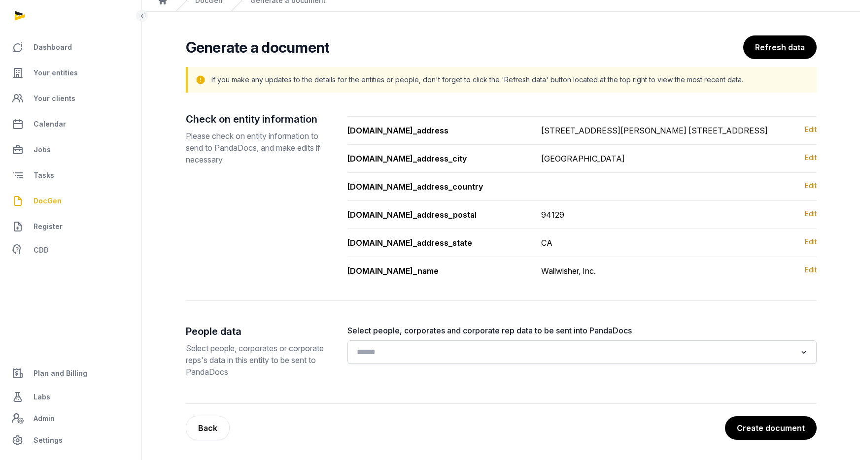
click at [504, 351] on input "Search for option" at bounding box center [574, 352] width 443 height 14
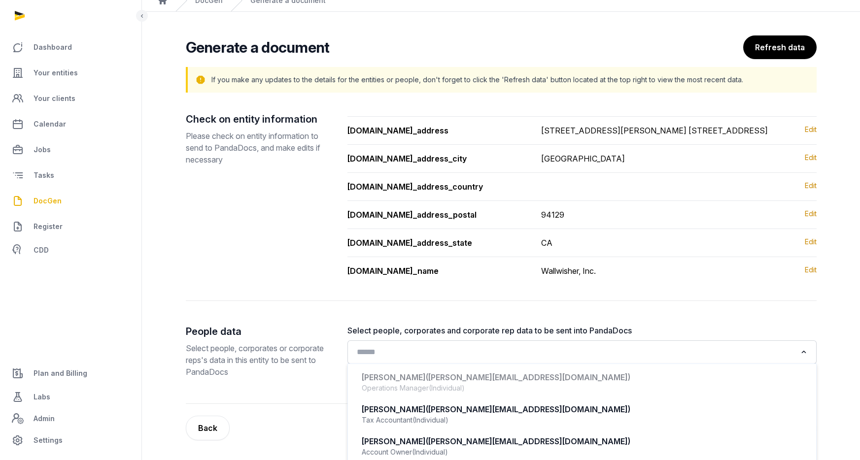
click at [504, 352] on input "Search for option" at bounding box center [574, 352] width 443 height 14
click at [502, 322] on div "Check on entity information Please check on entity information to send to Panda…" at bounding box center [501, 258] width 631 height 292
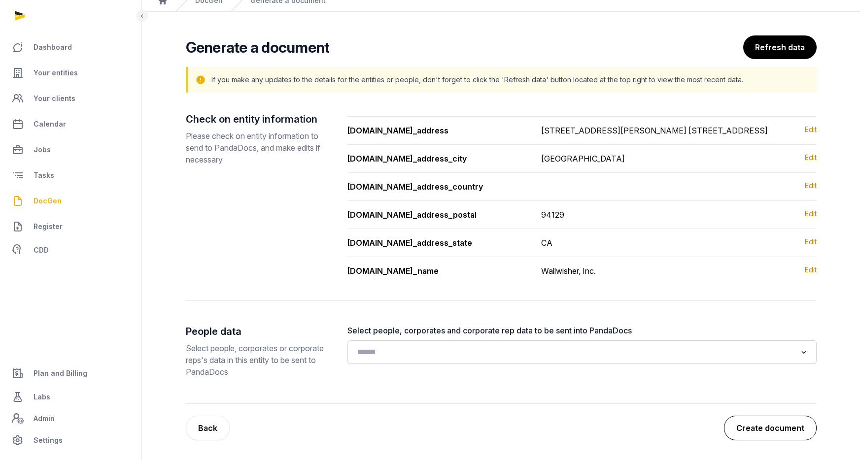
click at [793, 431] on button "Create document" at bounding box center [770, 428] width 93 height 25
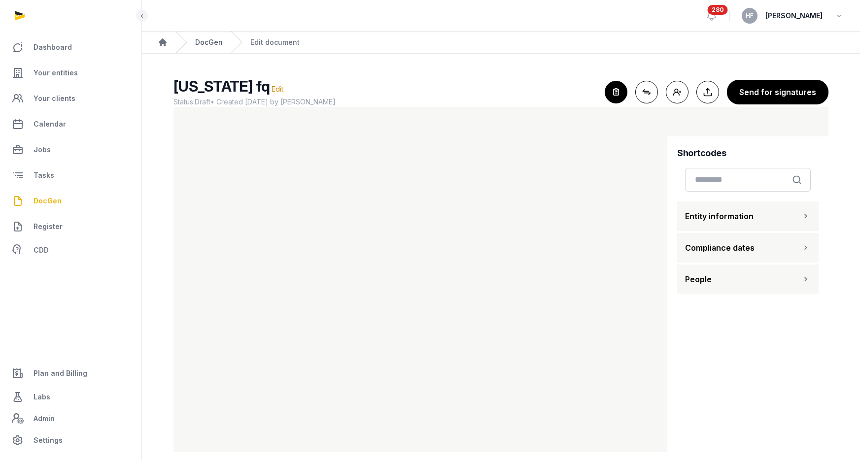
click at [214, 44] on link "DocGen" at bounding box center [209, 42] width 28 height 10
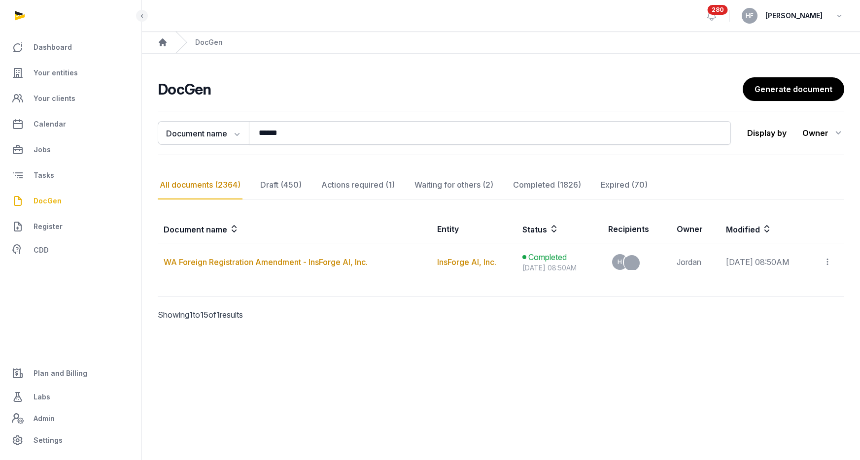
click at [57, 205] on span "DocGen" at bounding box center [48, 201] width 28 height 12
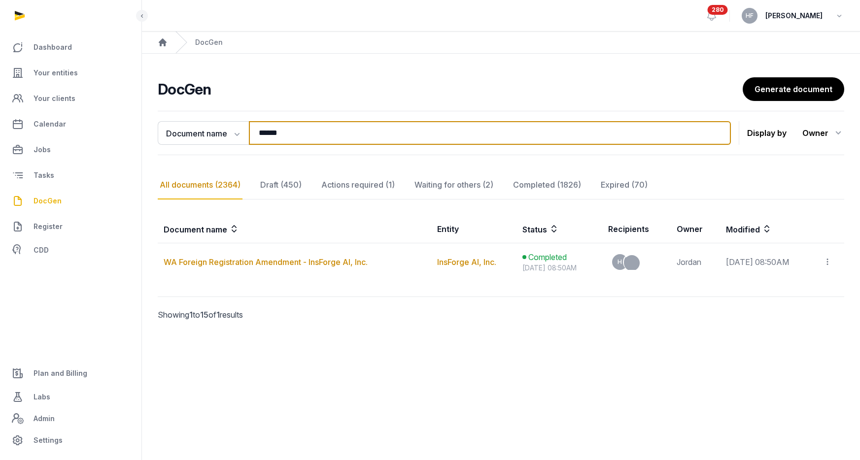
drag, startPoint x: 330, startPoint y: 135, endPoint x: 43, endPoint y: 137, distance: 287.2
click at [48, 136] on div "**********" at bounding box center [430, 230] width 860 height 460
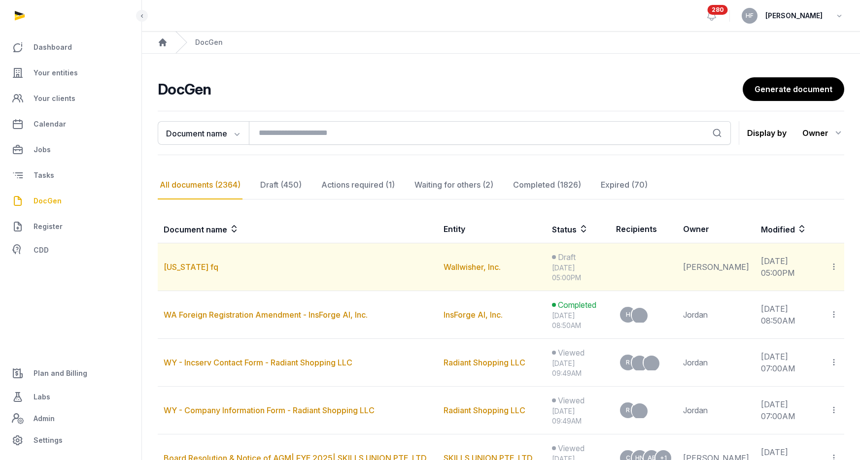
click at [833, 268] on icon at bounding box center [833, 267] width 9 height 10
click at [792, 316] on span "Delete" at bounding box center [780, 313] width 23 height 10
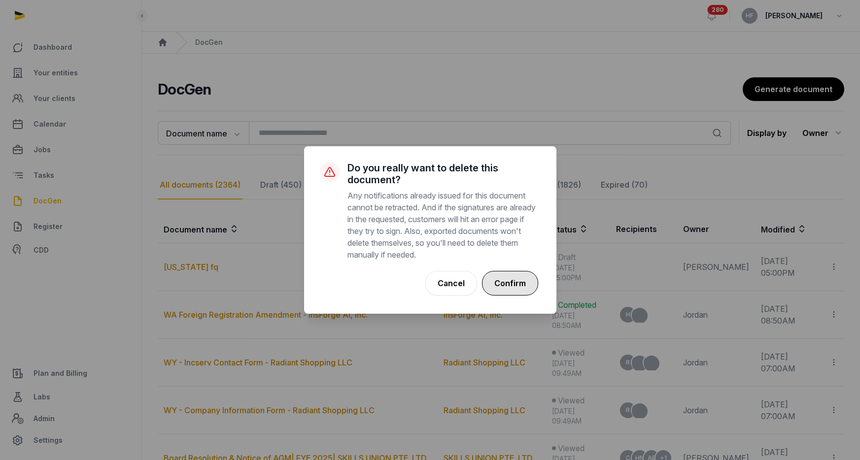
click at [523, 280] on button "Confirm" at bounding box center [510, 283] width 56 height 25
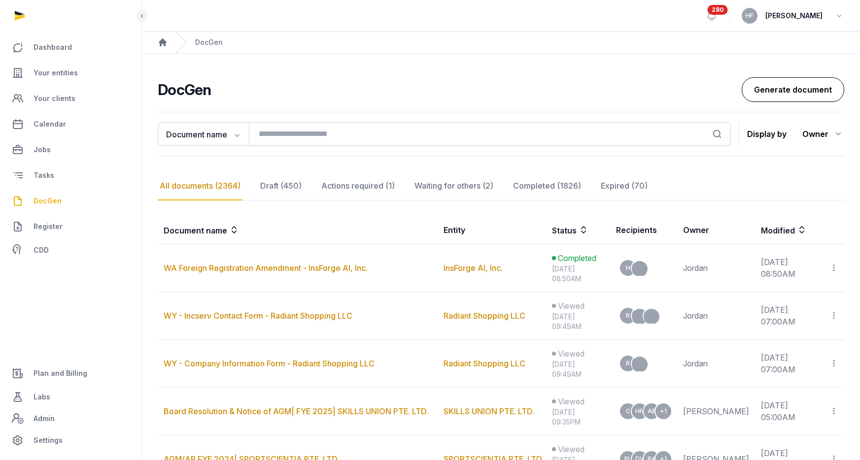
click at [780, 86] on link "Generate document" at bounding box center [792, 89] width 102 height 25
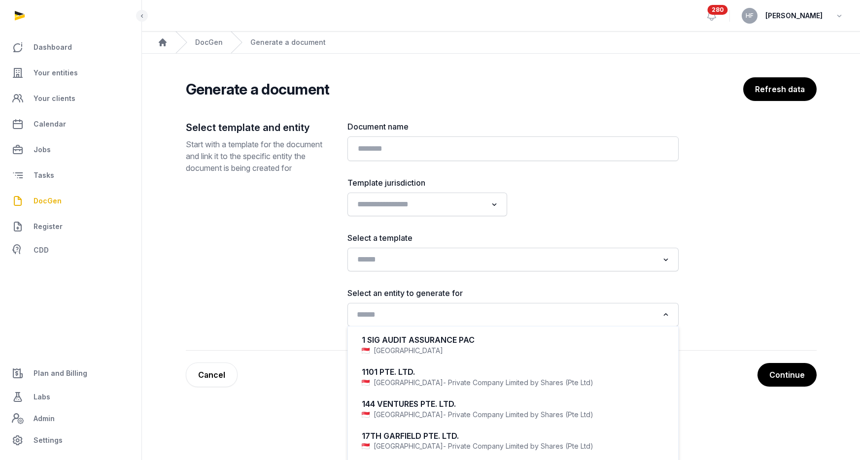
click at [412, 313] on input "Search for option" at bounding box center [505, 315] width 305 height 14
click at [409, 264] on input "Search for option" at bounding box center [505, 260] width 305 height 14
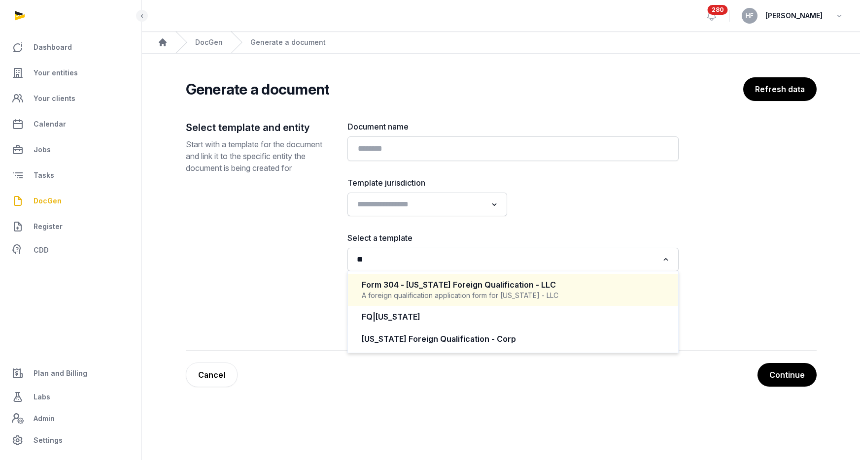
type input "*"
click at [517, 224] on div "Document name Template jurisdiction Loading... Select a template Loading... For…" at bounding box center [512, 224] width 331 height 206
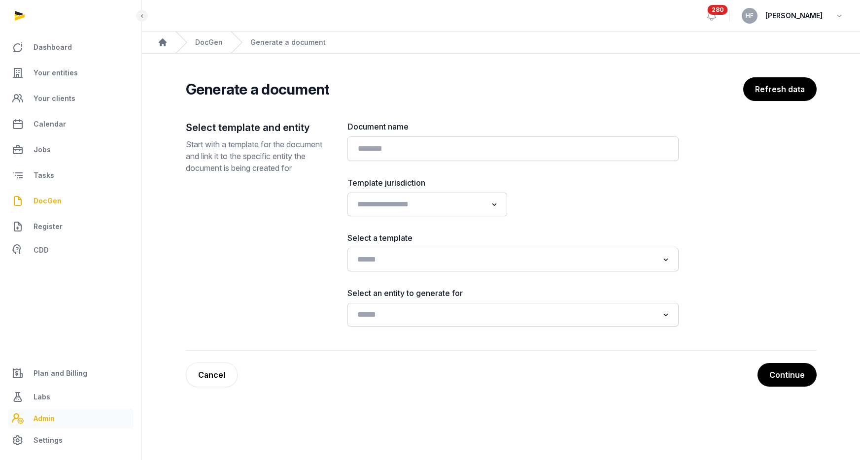
click at [59, 411] on link "Admin" at bounding box center [71, 419] width 126 height 20
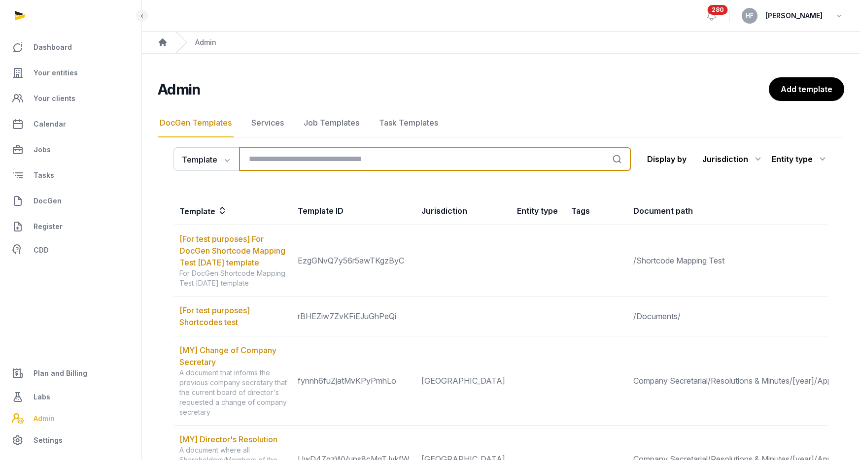
click at [277, 157] on input "search" at bounding box center [435, 159] width 392 height 24
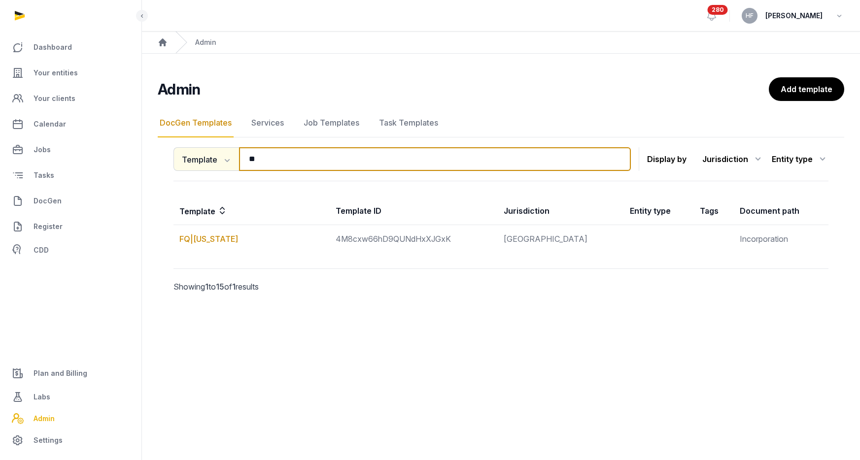
drag, startPoint x: 309, startPoint y: 163, endPoint x: 221, endPoint y: 162, distance: 88.7
click at [222, 162] on div "Template Template Template ID Tags ** Search" at bounding box center [401, 159] width 457 height 24
type input "*"
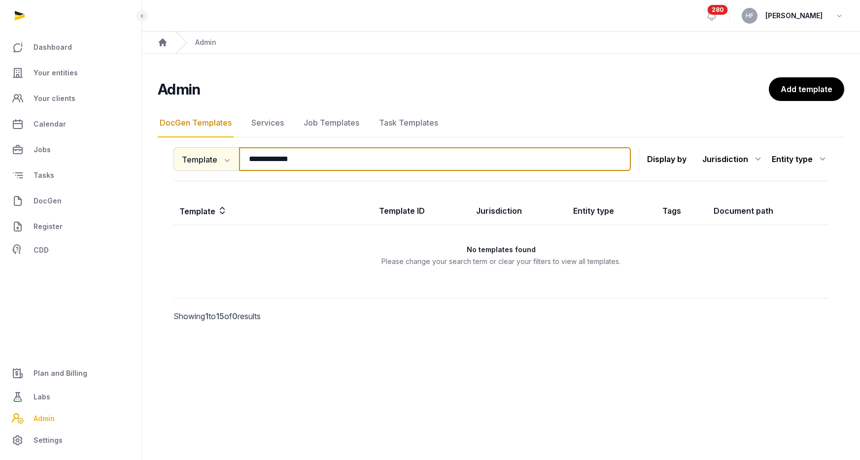
drag, startPoint x: 313, startPoint y: 157, endPoint x: 235, endPoint y: 157, distance: 78.3
click at [235, 157] on div "**********" at bounding box center [401, 159] width 457 height 24
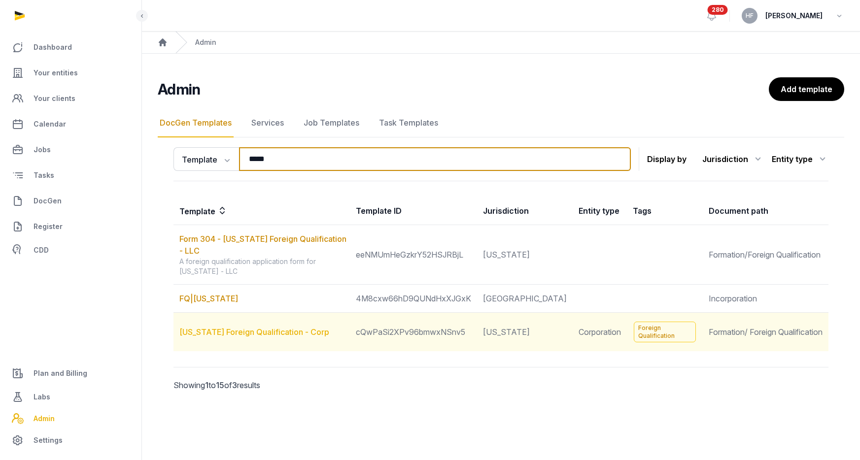
type input "*****"
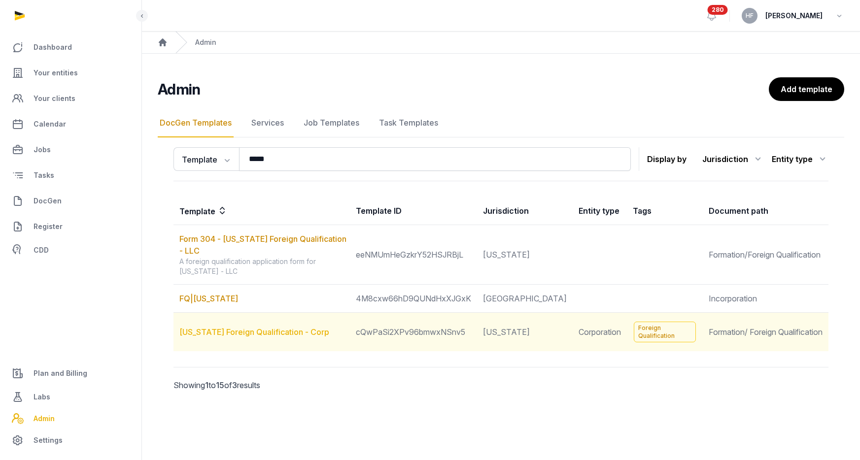
click at [296, 327] on link "[US_STATE] Foreign Qualification - Corp" at bounding box center [254, 332] width 150 height 10
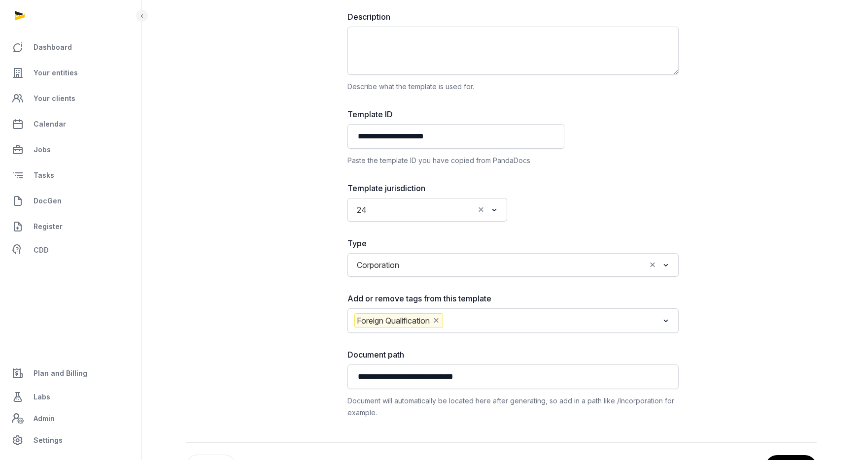
scroll to position [159, 0]
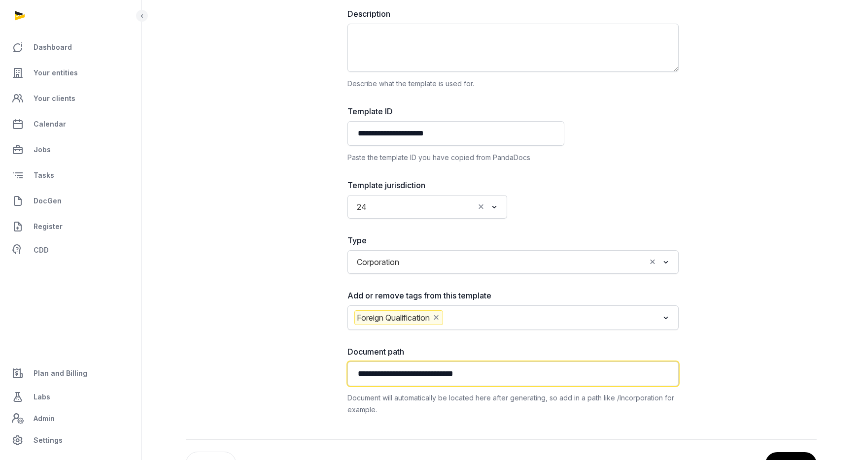
drag, startPoint x: 491, startPoint y: 372, endPoint x: 269, endPoint y: 369, distance: 222.2
click at [269, 369] on div "**********" at bounding box center [501, 187] width 631 height 506
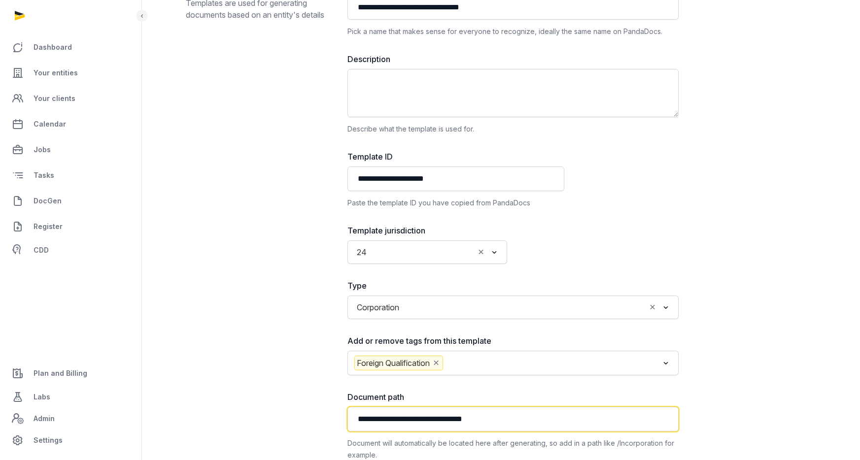
scroll to position [108, 0]
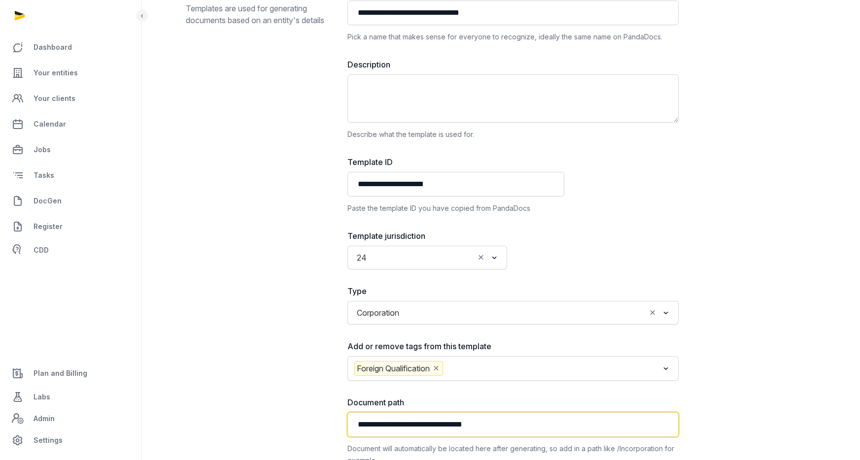
type input "**********"
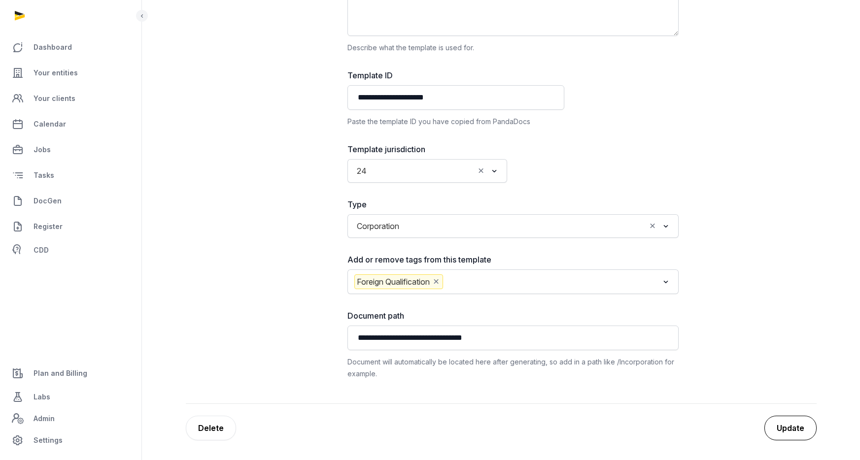
click at [794, 429] on button "Update" at bounding box center [790, 428] width 52 height 25
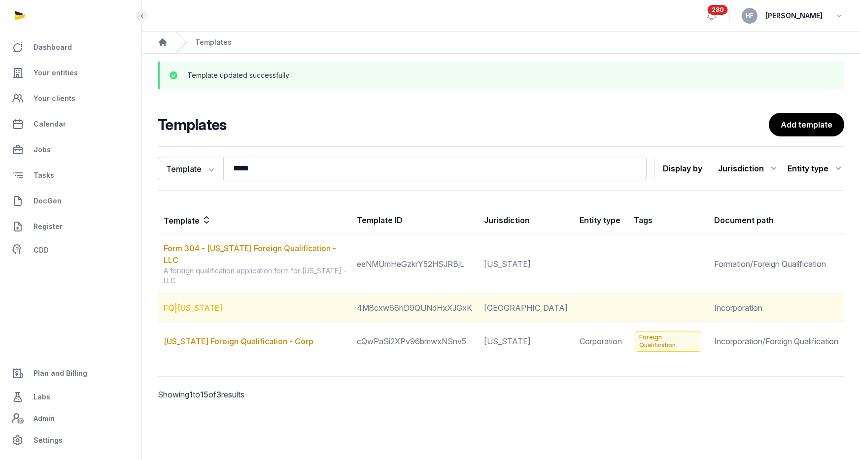
click at [189, 303] on link "FQ|[US_STATE]" at bounding box center [193, 308] width 59 height 10
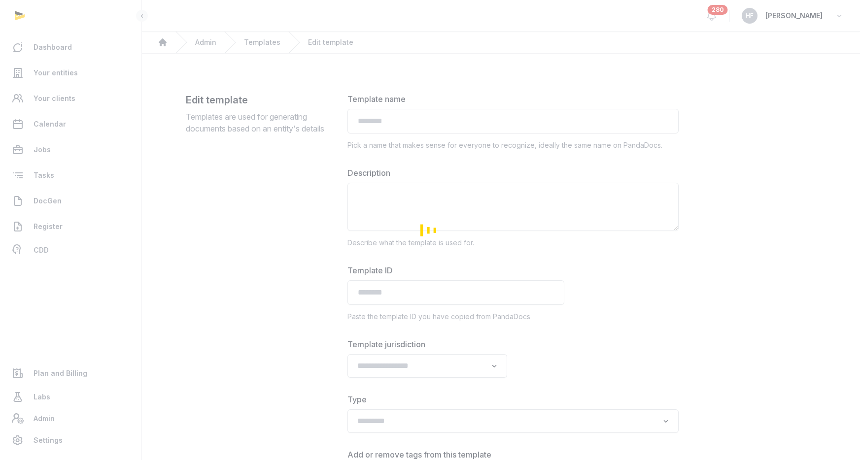
type input "********"
type input "**********"
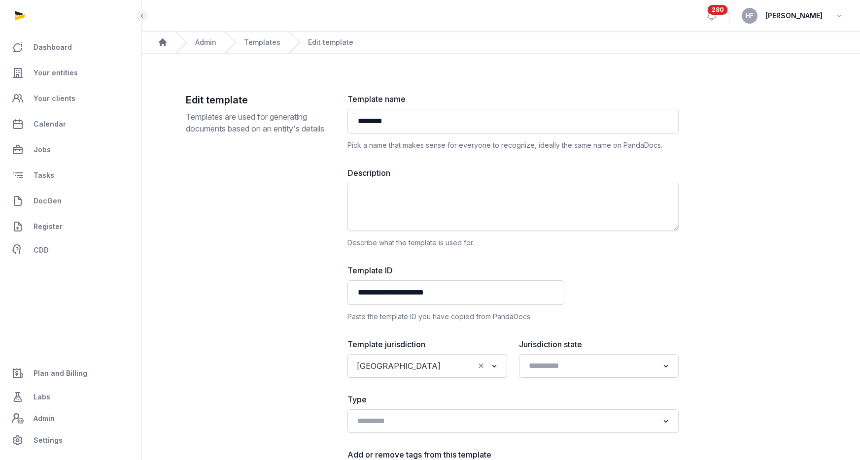
scroll to position [194, 0]
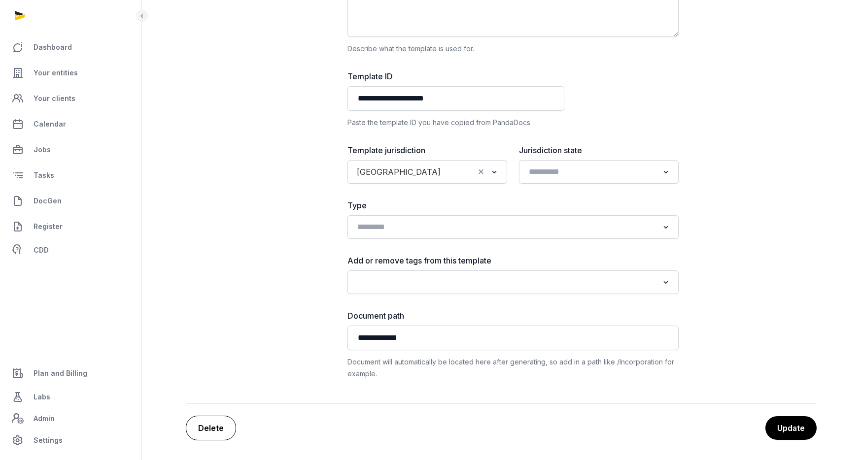
click at [217, 427] on div "Delete" at bounding box center [211, 428] width 50 height 25
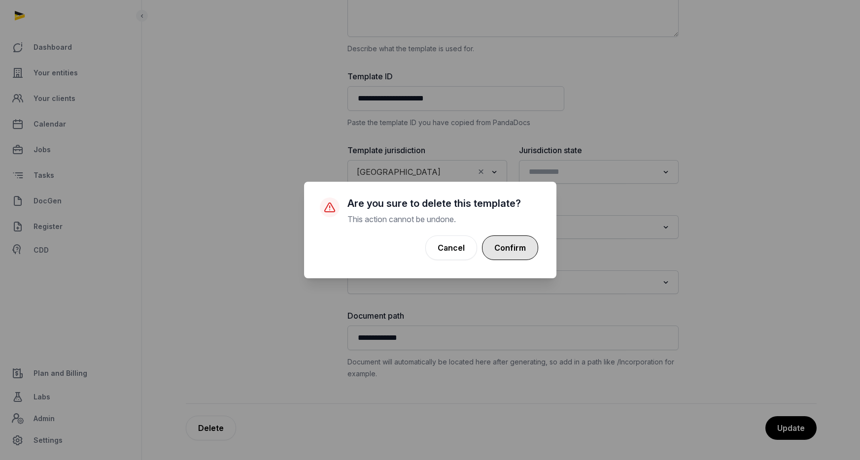
click at [515, 244] on button "Confirm" at bounding box center [510, 248] width 56 height 25
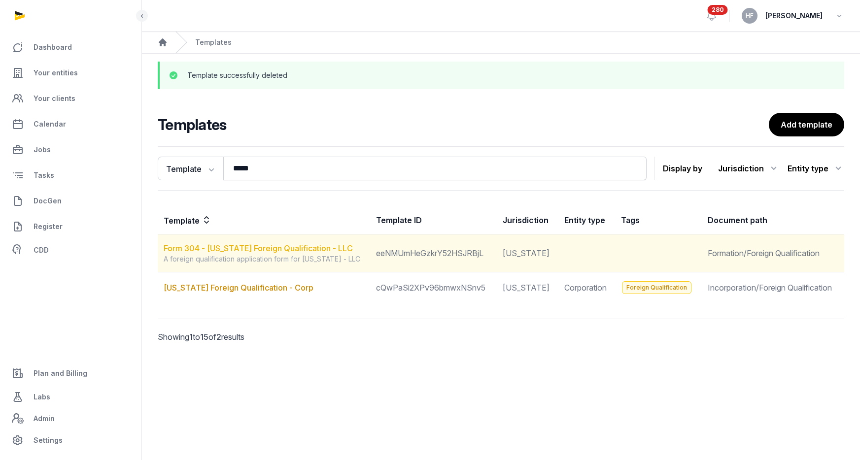
click at [300, 250] on link "Form 304 - [US_STATE] Foreign Qualification - LLC" at bounding box center [258, 248] width 189 height 10
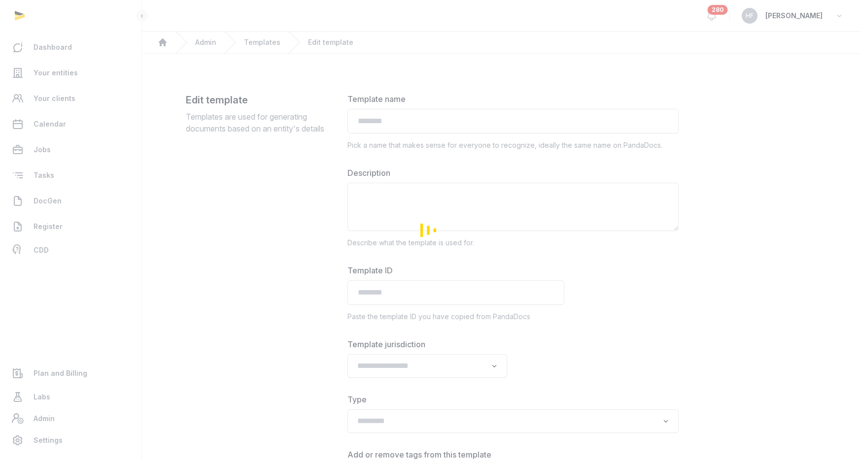
type input "**********"
type textarea "**********"
type input "**********"
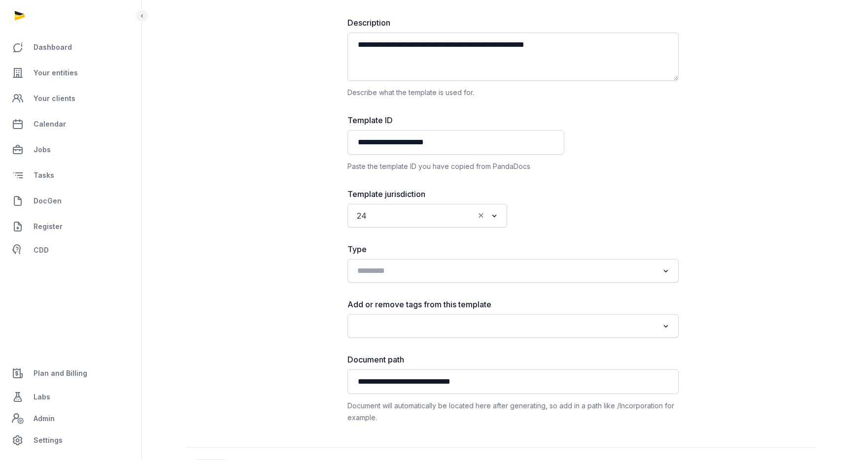
scroll to position [169, 0]
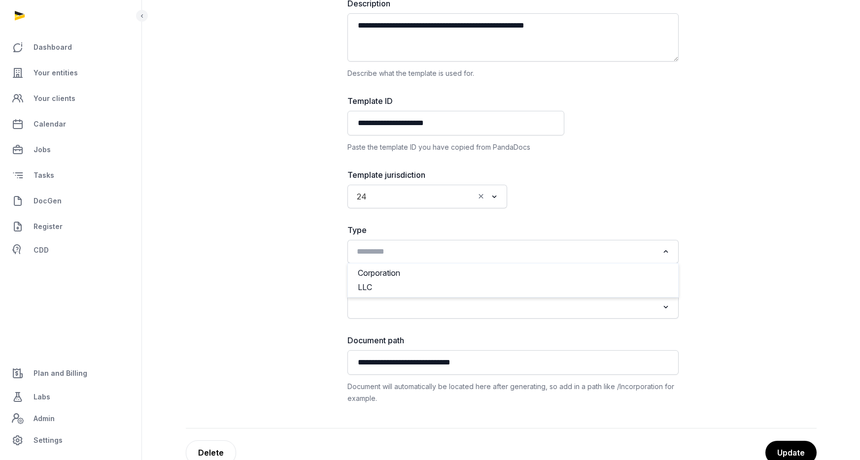
click at [417, 251] on input "Search for option" at bounding box center [505, 252] width 305 height 14
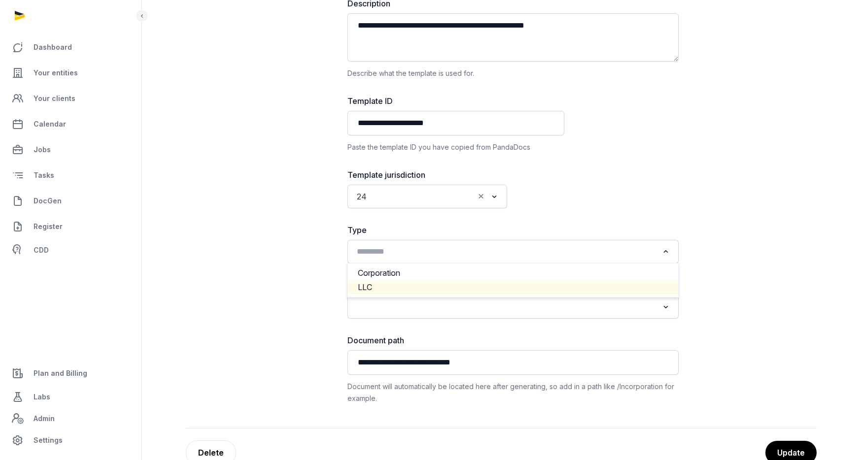
click at [393, 287] on li "LLC" at bounding box center [513, 287] width 330 height 14
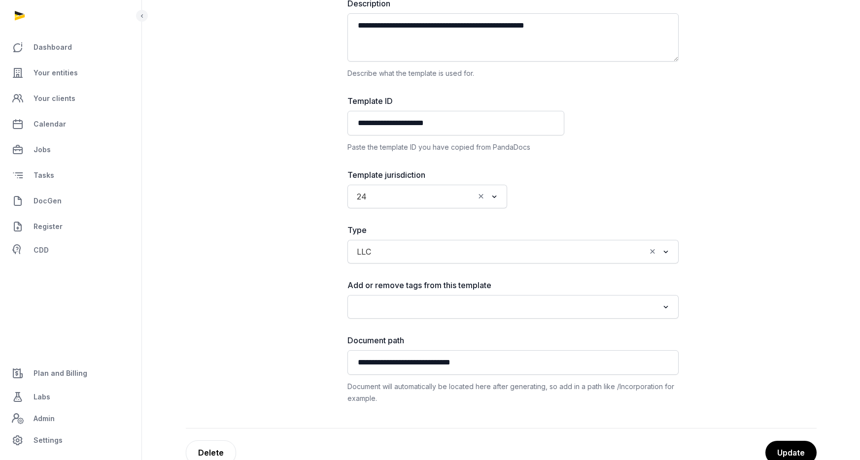
scroll to position [194, 0]
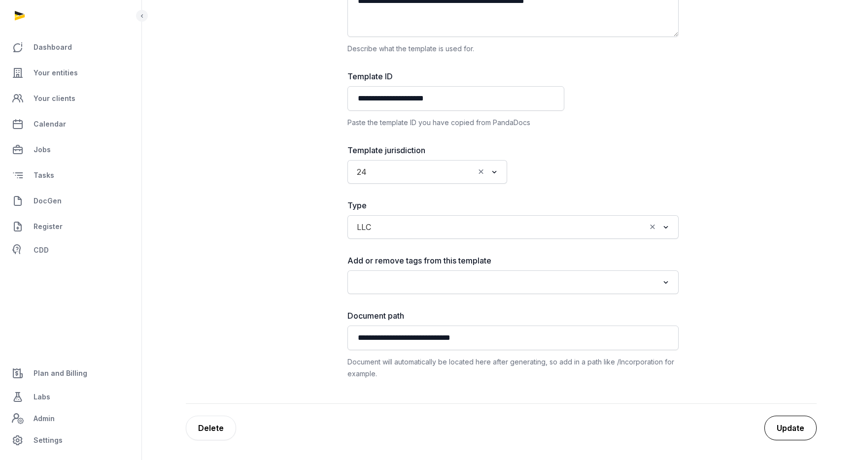
click at [787, 424] on button "Update" at bounding box center [790, 428] width 52 height 25
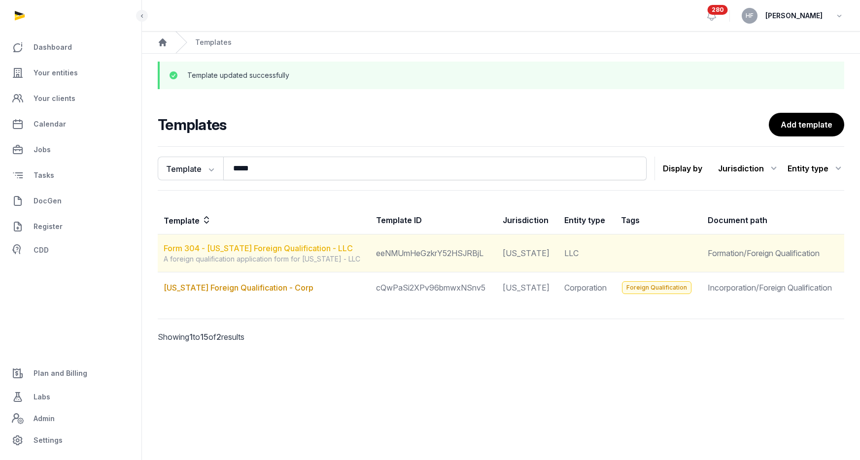
click at [295, 247] on link "Form 304 - [US_STATE] Foreign Qualification - LLC" at bounding box center [258, 248] width 189 height 10
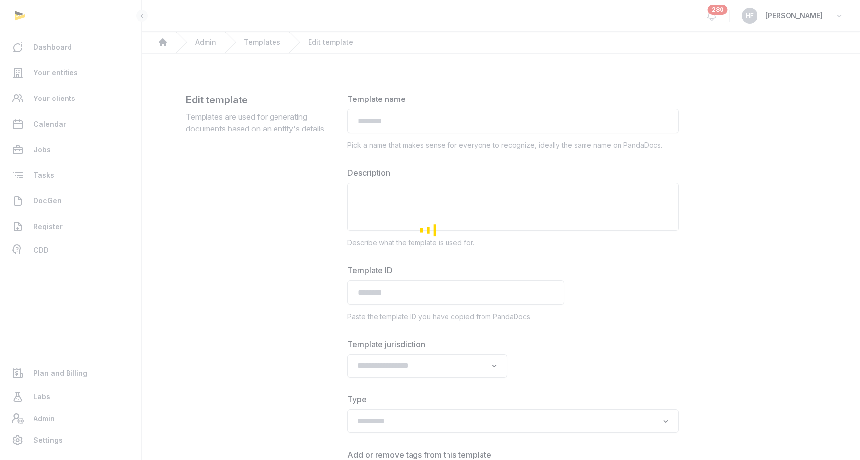
type input "**********"
type textarea "**********"
type input "**********"
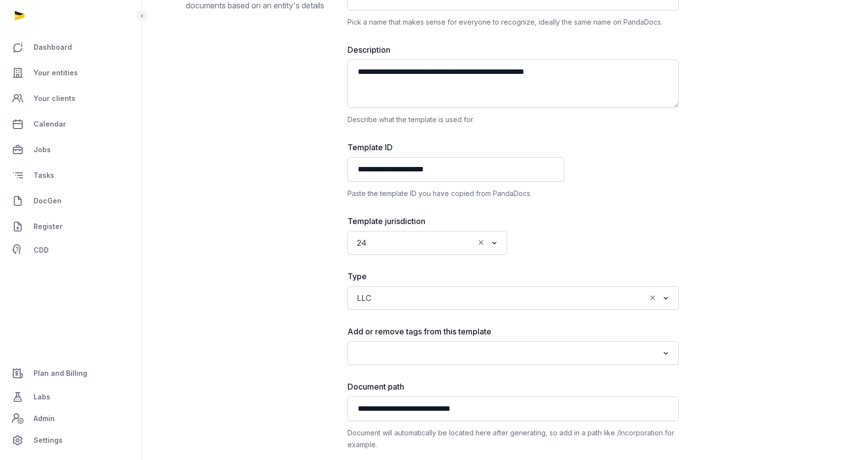
scroll to position [127, 0]
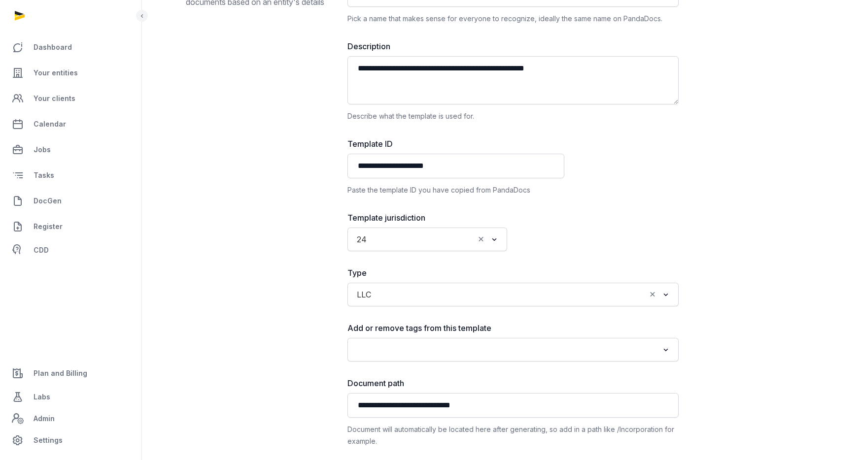
click at [404, 235] on input "Search for option" at bounding box center [422, 240] width 103 height 14
click at [388, 285] on li "[GEOGRAPHIC_DATA]" at bounding box center [427, 289] width 159 height 14
click at [493, 212] on label "Template jurisdiction" at bounding box center [427, 218] width 160 height 12
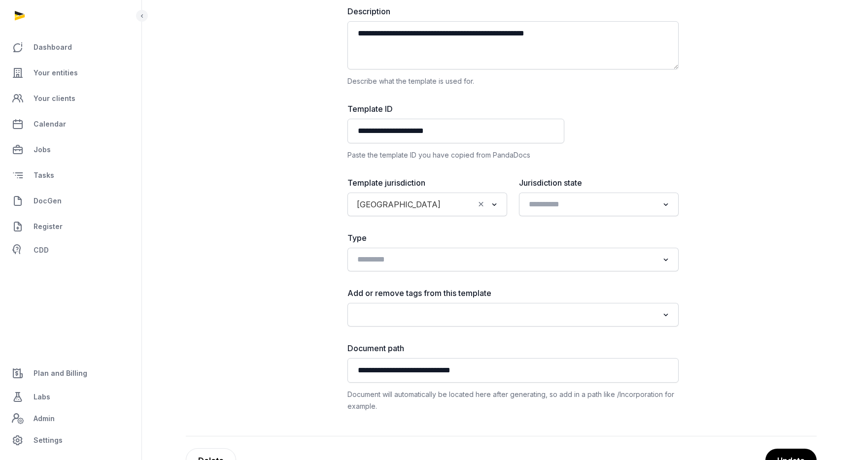
scroll to position [169, 0]
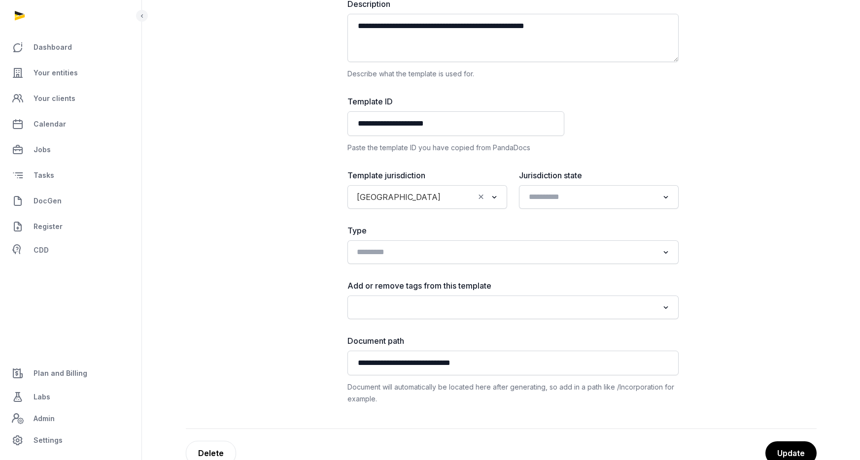
click at [406, 250] on input "Search for option" at bounding box center [505, 252] width 305 height 14
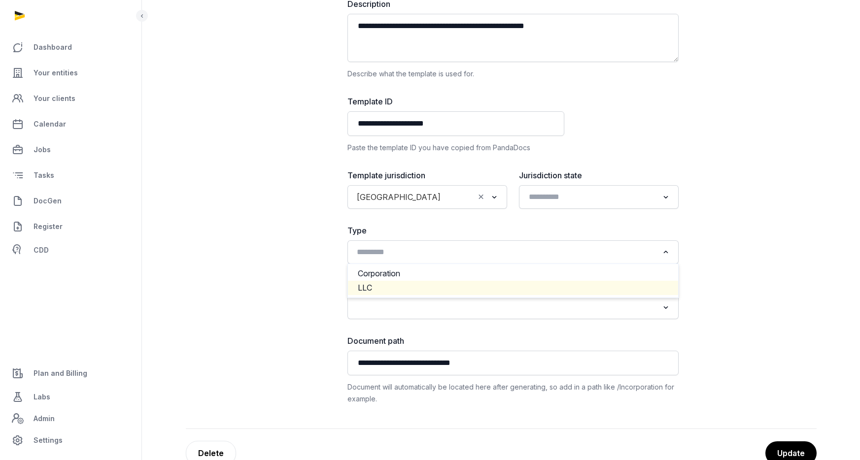
click at [389, 284] on li "LLC" at bounding box center [513, 288] width 330 height 14
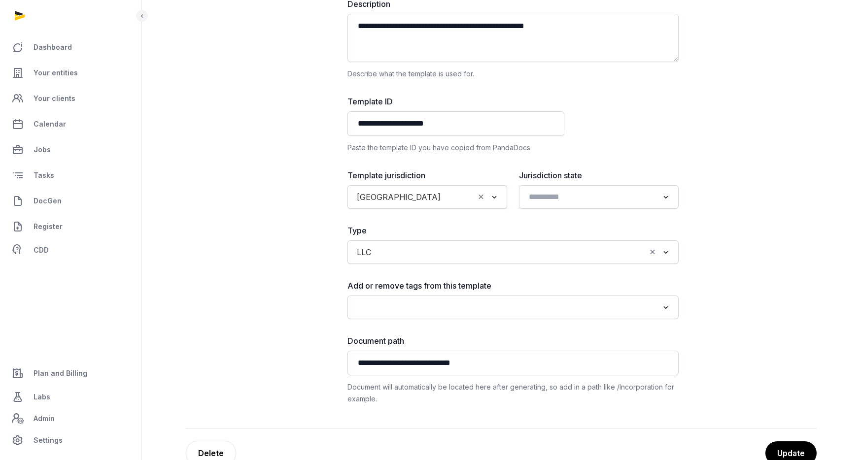
scroll to position [194, 0]
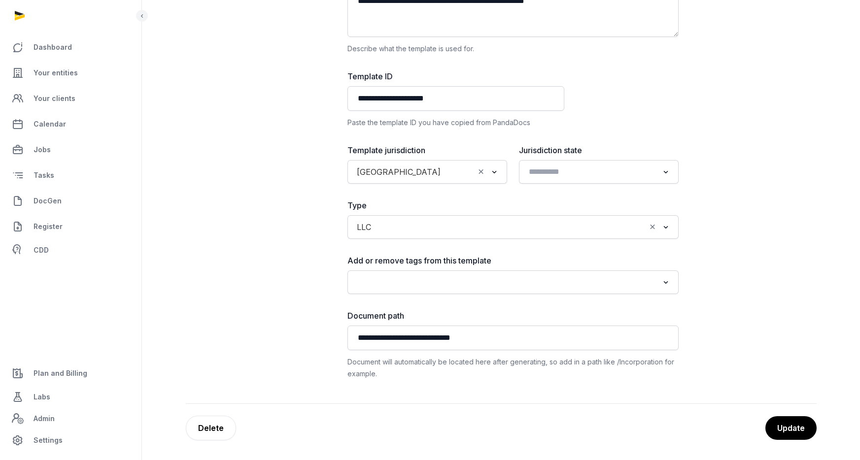
click at [524, 281] on input "Search for option" at bounding box center [505, 282] width 305 height 14
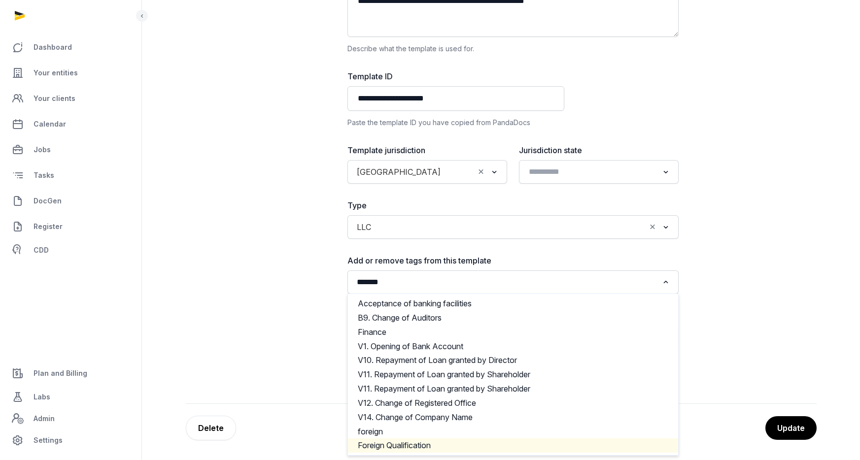
click at [428, 440] on li "Foreign Qualification" at bounding box center [513, 445] width 330 height 14
type input "*******"
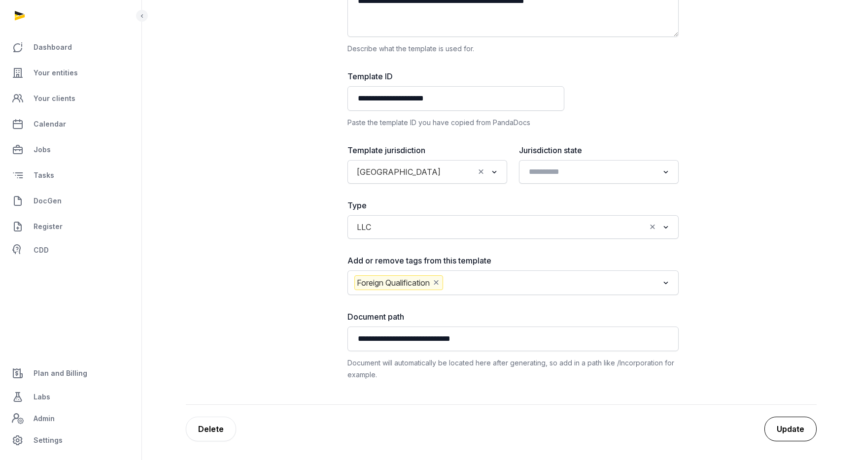
click at [801, 430] on button "Update" at bounding box center [790, 429] width 52 height 25
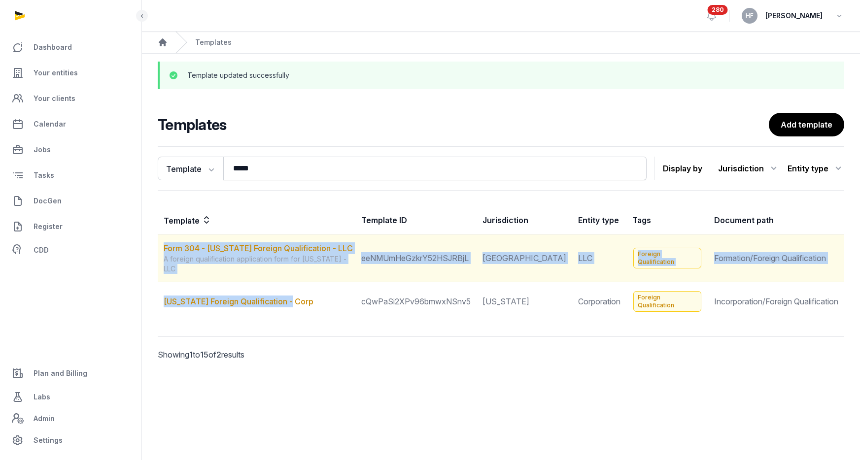
drag, startPoint x: 304, startPoint y: 288, endPoint x: 159, endPoint y: 249, distance: 150.5
click at [159, 249] on tbody "Form 304 - [US_STATE] Foreign Qualification - LLC A foreign qualification appli…" at bounding box center [501, 278] width 686 height 87
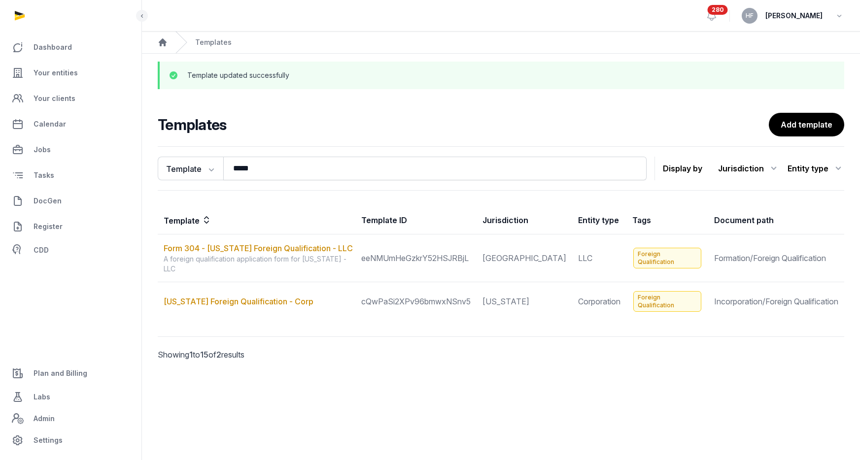
click at [268, 341] on p "Showing 1 to 15 of 2 results" at bounding box center [238, 354] width 160 height 35
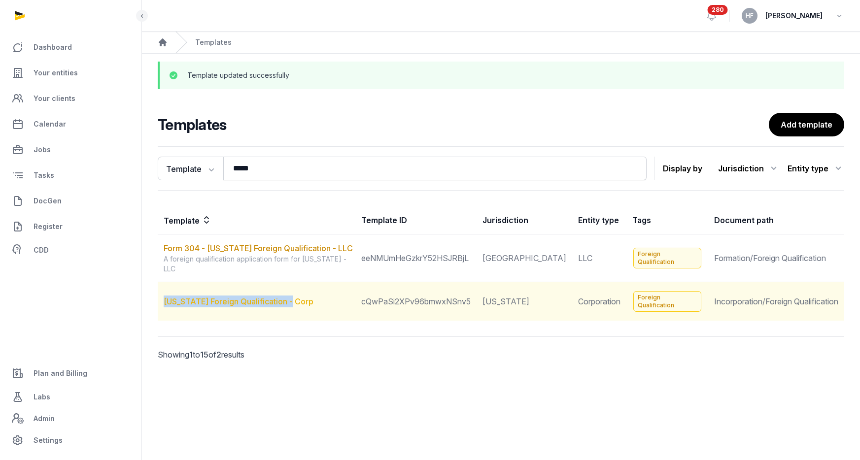
drag, startPoint x: 308, startPoint y: 288, endPoint x: 164, endPoint y: 284, distance: 143.9
click at [164, 284] on td "[US_STATE] Foreign Qualification - Corp" at bounding box center [257, 301] width 198 height 39
copy link "[US_STATE] Foreign Qualification - Corp"
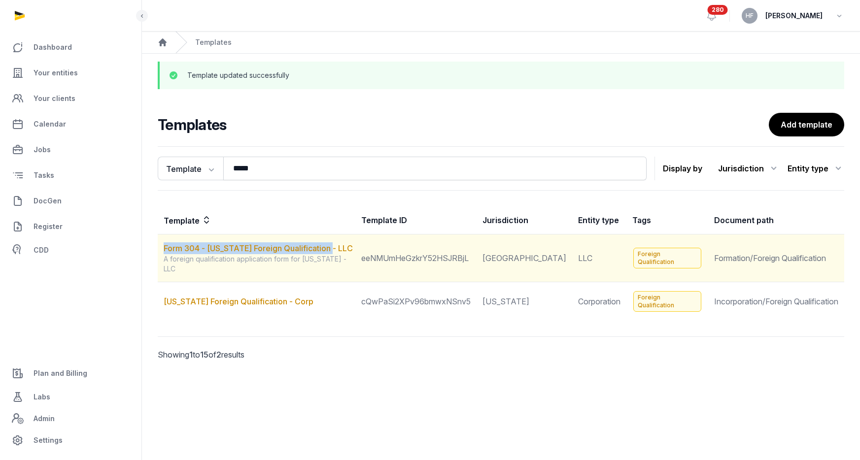
drag, startPoint x: 337, startPoint y: 248, endPoint x: 161, endPoint y: 246, distance: 175.9
click at [161, 246] on td "Form 304 - [US_STATE] Foreign Qualification - LLC A foreign qualification appli…" at bounding box center [257, 259] width 198 height 48
copy link "Form 304 - [US_STATE] Foreign Qualification - LLC"
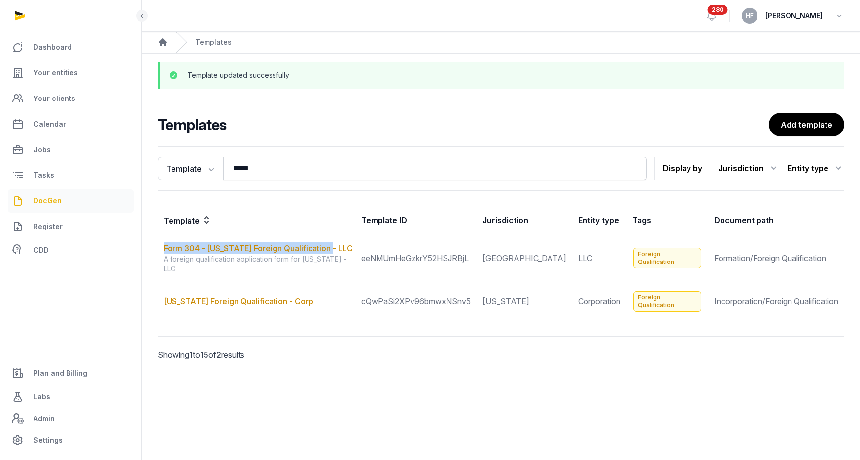
click at [63, 197] on link "DocGen" at bounding box center [71, 201] width 126 height 24
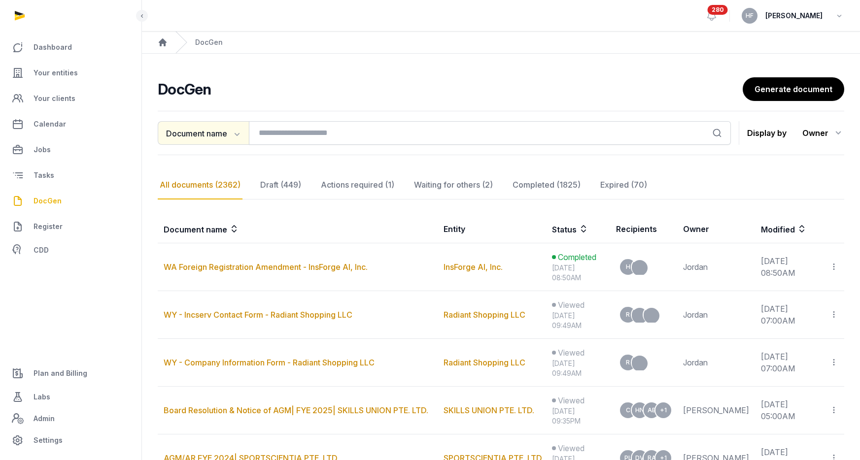
click at [238, 134] on icon "button" at bounding box center [237, 134] width 5 height 3
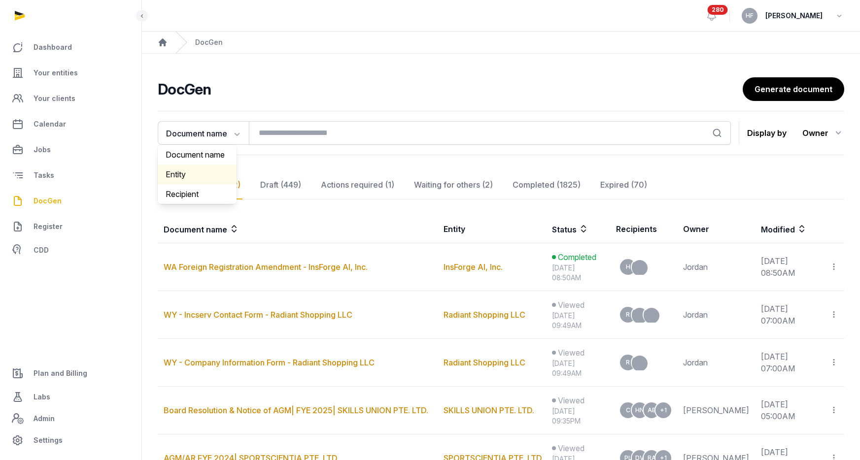
click at [201, 173] on div "Entity" at bounding box center [197, 175] width 79 height 20
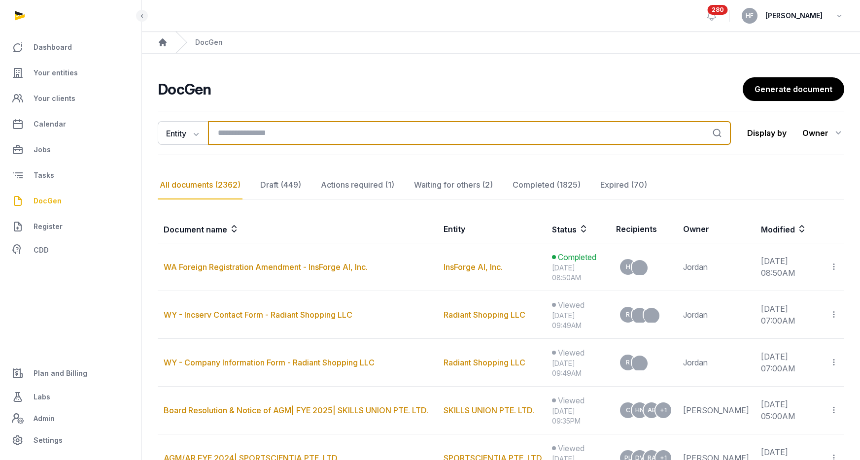
click at [250, 131] on input "search" at bounding box center [469, 133] width 523 height 24
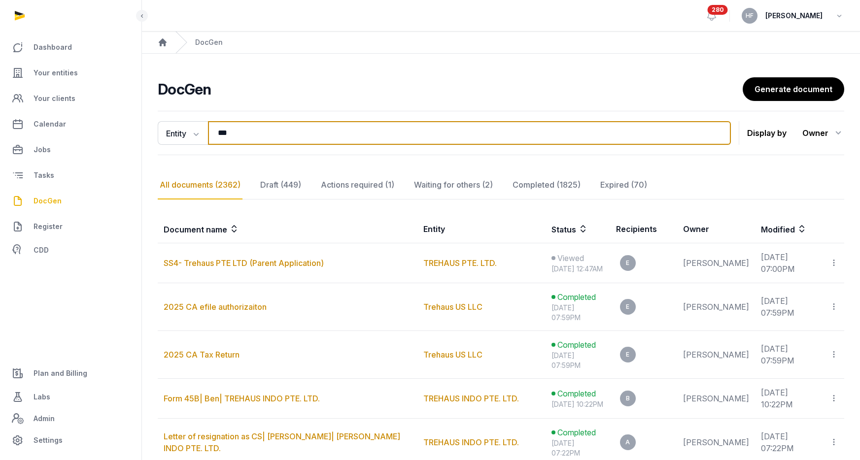
type input "***"
drag, startPoint x: 257, startPoint y: 136, endPoint x: 169, endPoint y: 123, distance: 88.6
click at [174, 124] on div "Entity Document name Entity Recipient *** Search" at bounding box center [444, 133] width 573 height 24
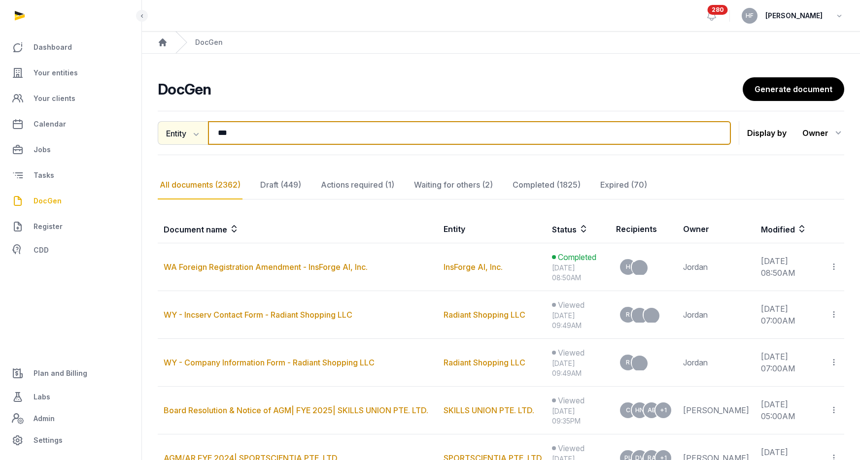
type input "****"
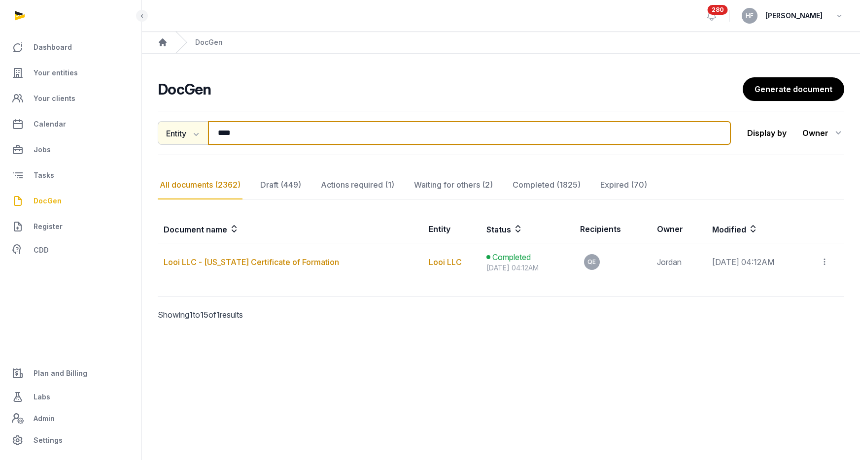
drag, startPoint x: 246, startPoint y: 136, endPoint x: 175, endPoint y: 127, distance: 72.1
click at [181, 127] on div "Entity Document name Entity Recipient **** Search" at bounding box center [444, 133] width 573 height 24
